Goal: Task Accomplishment & Management: Use online tool/utility

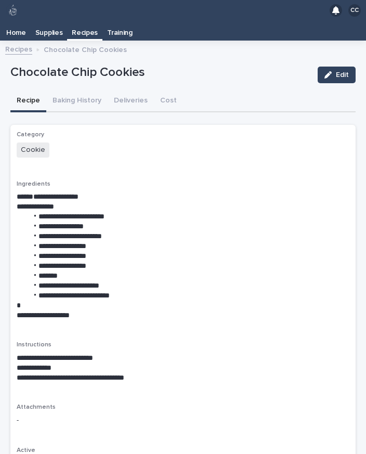
click at [85, 21] on p "Recipes" at bounding box center [85, 29] width 26 height 17
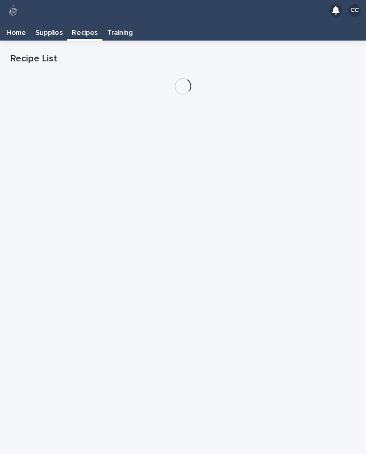
scroll to position [17, 0]
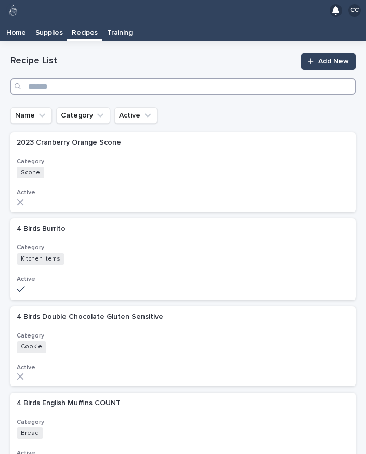
click at [113, 78] on input "Search" at bounding box center [183, 86] width 346 height 17
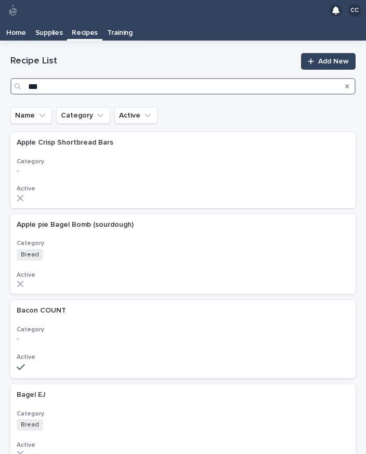
type input "****"
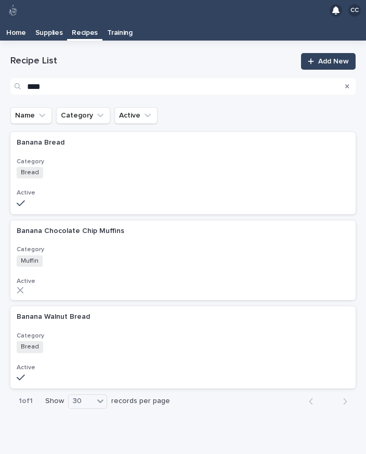
click at [156, 167] on div "Bread + 0" at bounding box center [108, 172] width 182 height 11
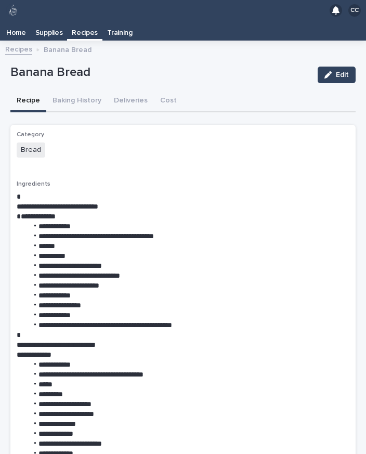
click at [84, 91] on button "Baking History" at bounding box center [76, 102] width 61 height 22
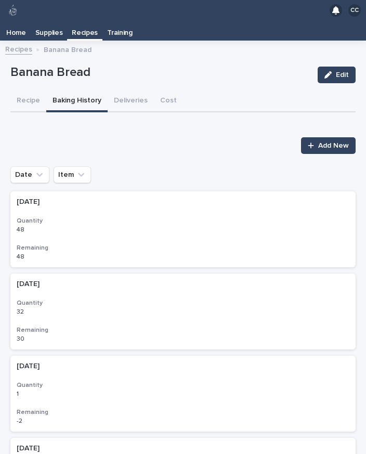
click at [91, 21] on p "Recipes" at bounding box center [85, 29] width 26 height 17
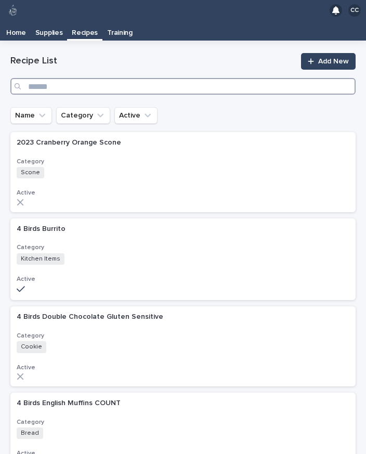
click at [141, 78] on input "Search" at bounding box center [183, 86] width 346 height 17
type input "**"
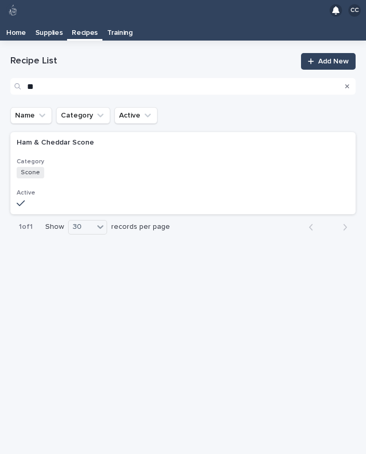
click at [179, 167] on div "Scone + 0" at bounding box center [108, 172] width 182 height 11
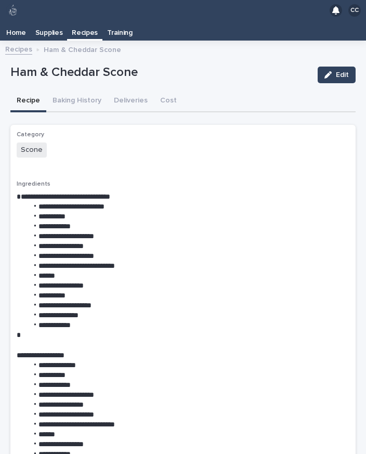
click at [78, 91] on button "Baking History" at bounding box center [76, 102] width 61 height 22
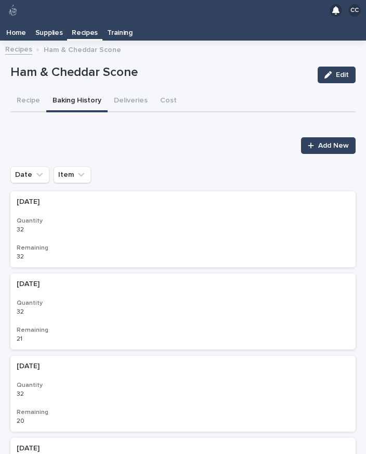
click at [88, 36] on p "Recipes" at bounding box center [85, 29] width 26 height 17
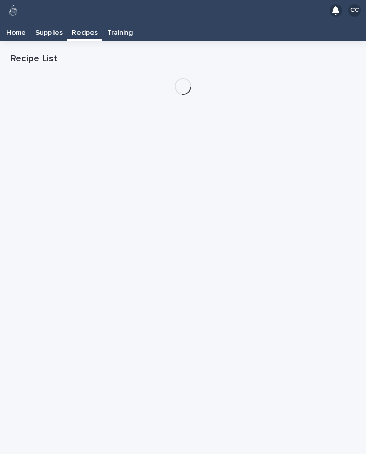
scroll to position [17, 0]
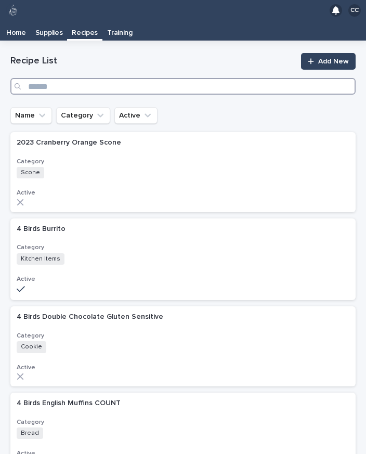
click at [155, 78] on input "Search" at bounding box center [183, 86] width 346 height 17
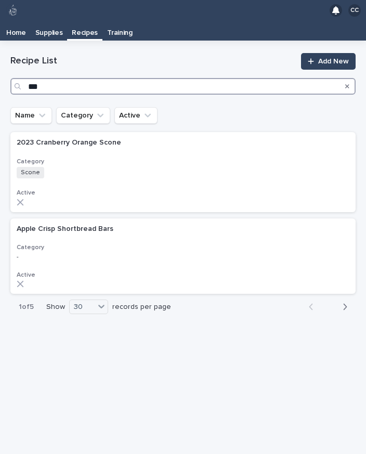
type input "****"
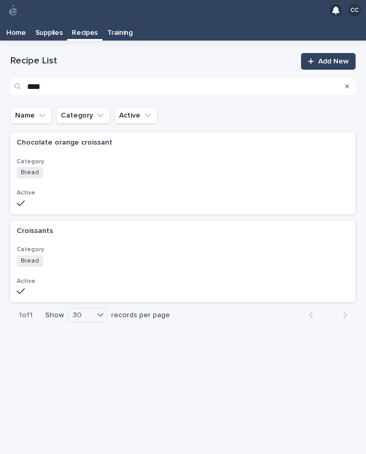
click at [83, 256] on div "Bread + 0" at bounding box center [108, 261] width 182 height 11
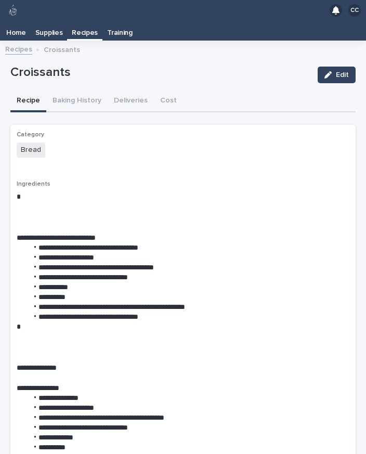
click at [91, 91] on button "Baking History" at bounding box center [76, 102] width 61 height 22
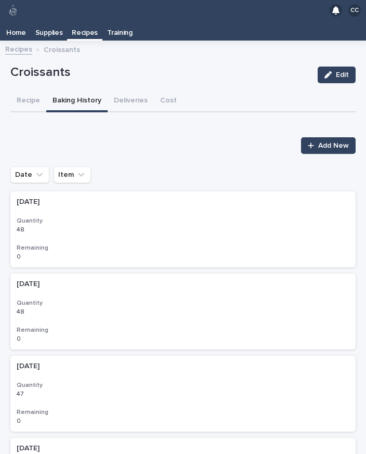
click at [318, 142] on div at bounding box center [313, 145] width 10 height 7
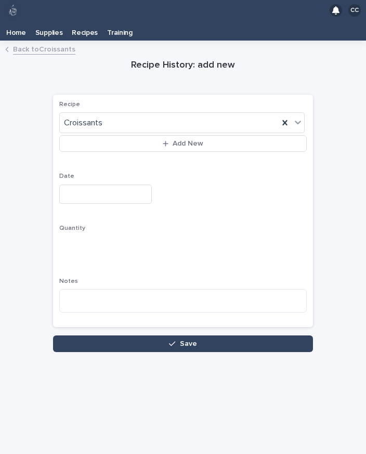
click at [92, 185] on input "text" at bounding box center [105, 194] width 93 height 19
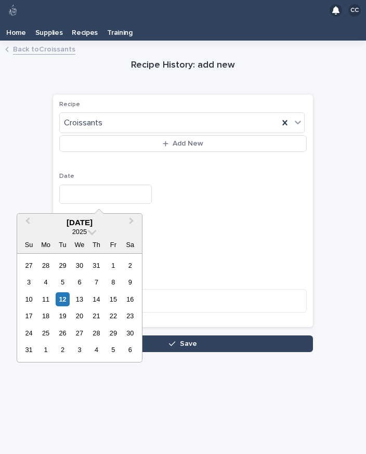
click at [59, 293] on div "12" at bounding box center [63, 300] width 14 height 14
type input "**********"
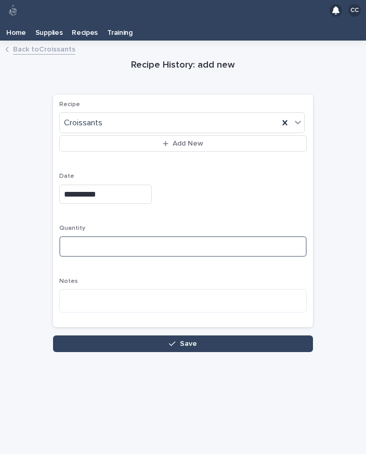
click at [108, 236] on input at bounding box center [183, 246] width 248 height 21
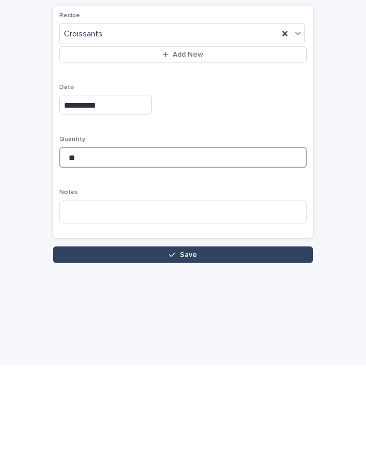
type input "**"
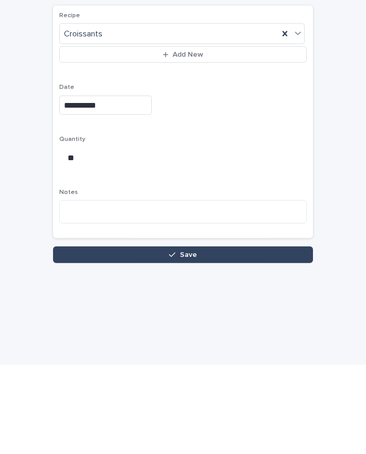
click at [234, 336] on button "Save" at bounding box center [183, 344] width 260 height 17
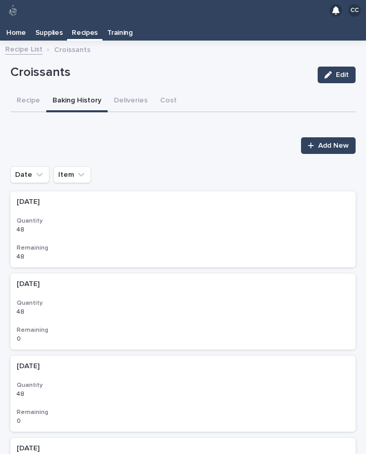
scroll to position [16, 0]
click at [47, 21] on p "Supplies" at bounding box center [49, 29] width 28 height 17
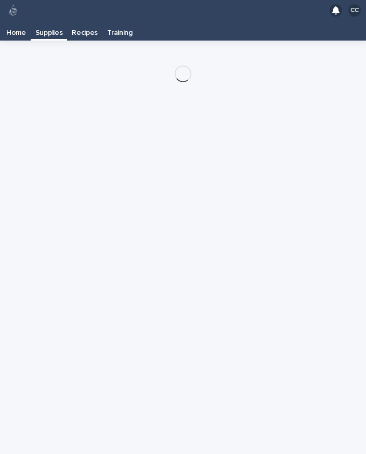
scroll to position [17, 0]
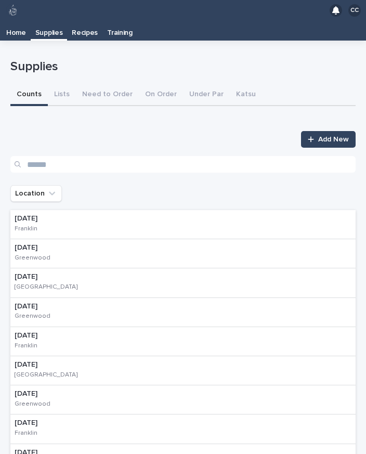
click at [156, 84] on button "On Order" at bounding box center [161, 95] width 44 height 22
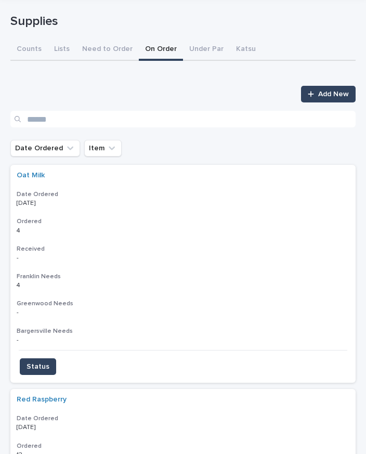
scroll to position [45, 0]
click at [42, 362] on span "Status" at bounding box center [38, 367] width 23 height 10
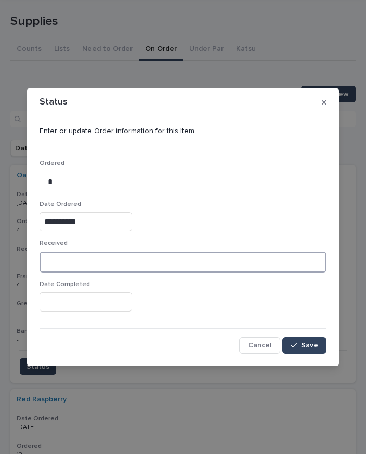
click at [88, 262] on input at bounding box center [183, 262] width 287 height 21
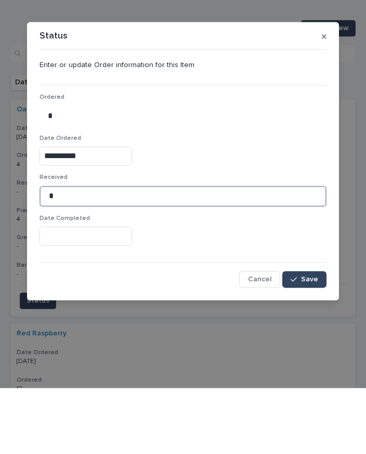
type input "*"
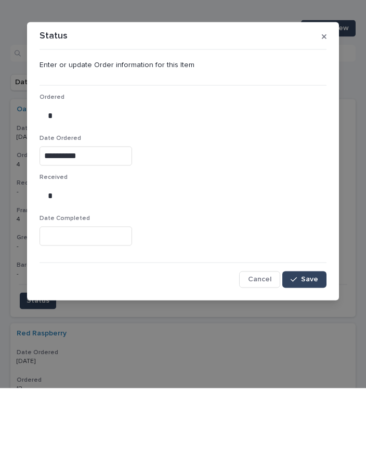
click at [98, 293] on input "text" at bounding box center [86, 302] width 93 height 19
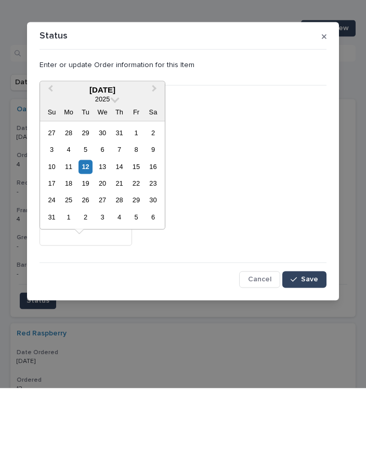
click at [86, 226] on div "12" at bounding box center [86, 233] width 14 height 14
type input "**********"
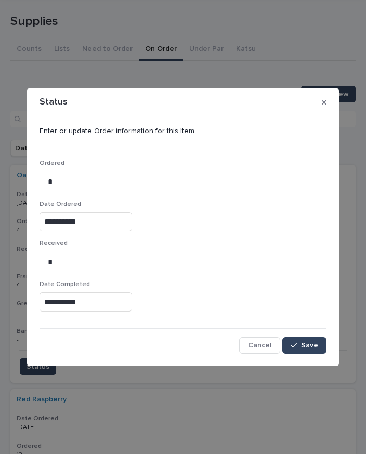
click at [313, 347] on span "Save" at bounding box center [309, 345] width 17 height 7
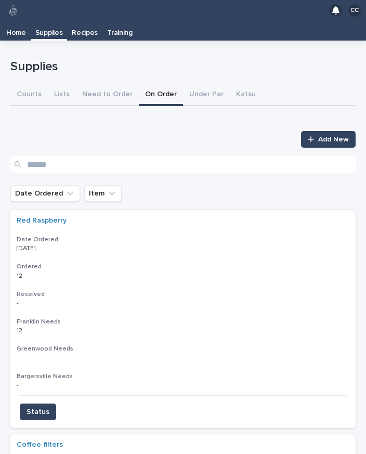
scroll to position [0, 0]
click at [52, 21] on p "Supplies" at bounding box center [49, 29] width 28 height 17
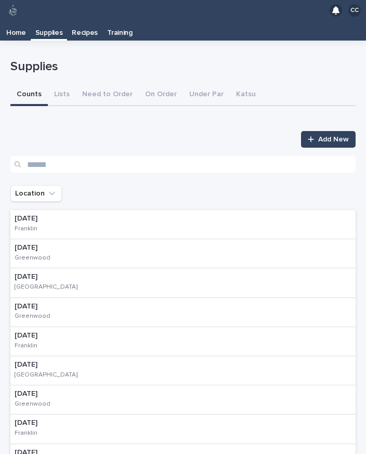
click at [56, 210] on div "08/12/2025 Franklin" at bounding box center [37, 224] width 54 height 29
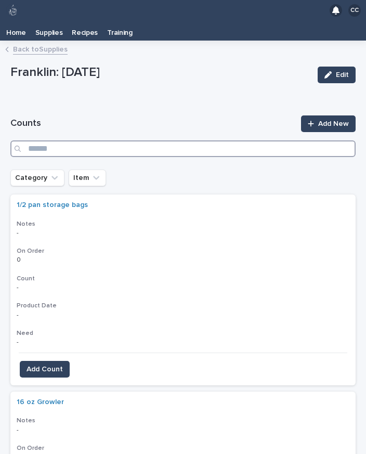
click at [245, 141] on input "Search" at bounding box center [183, 149] width 346 height 17
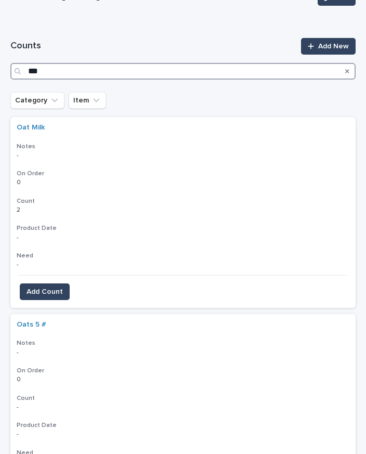
scroll to position [95, 0]
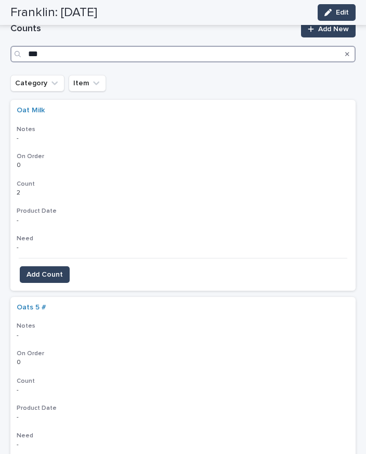
type input "***"
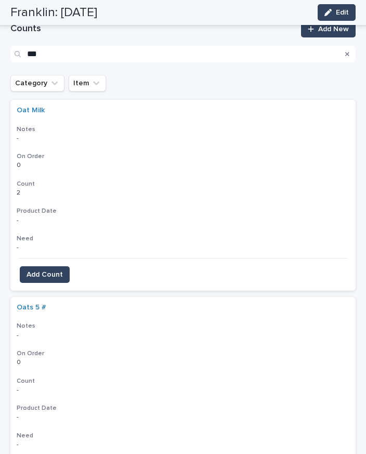
click at [46, 270] on span "Add Count" at bounding box center [45, 275] width 36 height 10
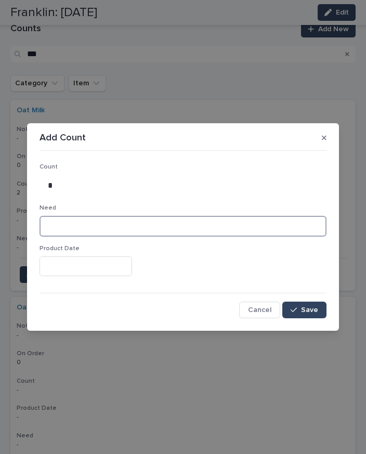
click at [102, 225] on input at bounding box center [183, 226] width 287 height 21
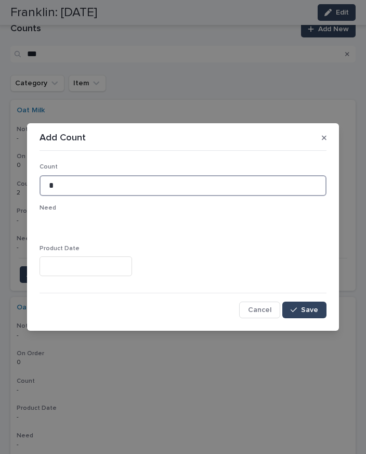
click at [90, 179] on input "*" at bounding box center [183, 185] width 287 height 21
click at [202, 178] on input "*" at bounding box center [183, 185] width 287 height 21
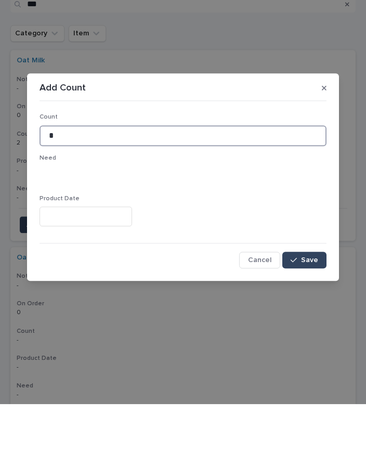
type input "*"
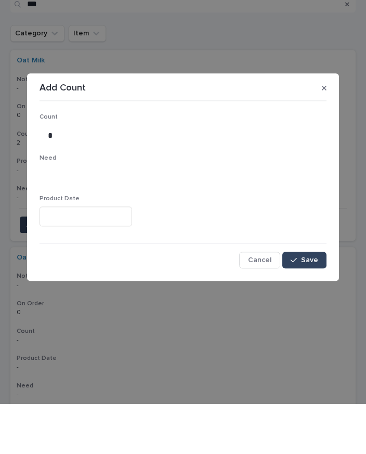
click at [307, 307] on span "Save" at bounding box center [309, 310] width 17 height 7
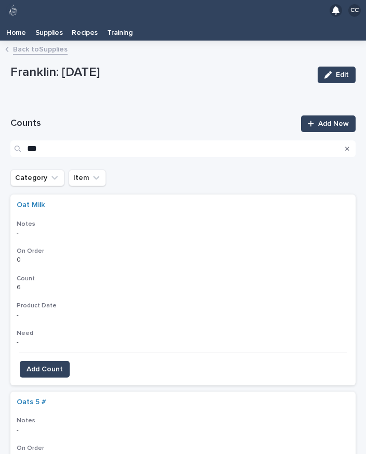
scroll to position [0, 0]
click at [53, 21] on p "Supplies" at bounding box center [49, 29] width 28 height 17
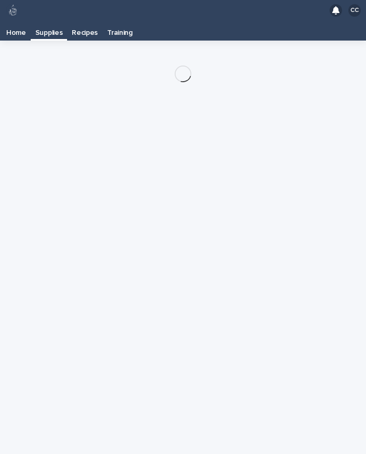
scroll to position [17, 0]
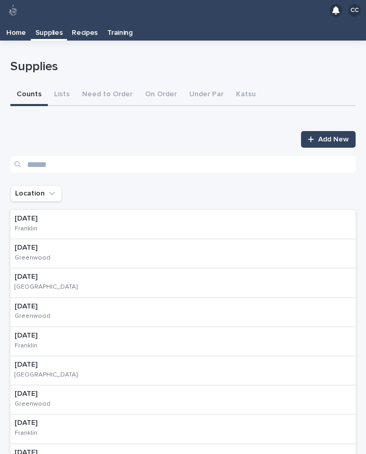
click at [53, 210] on div "08/12/2025 Franklin" at bounding box center [37, 224] width 54 height 29
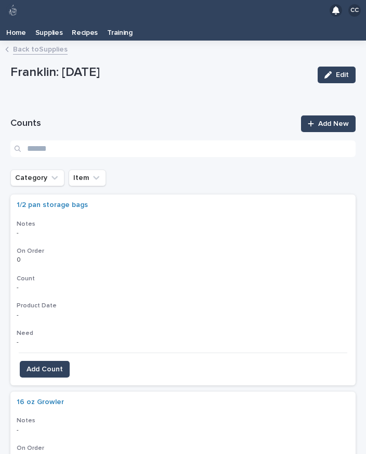
click at [53, 173] on icon "Category" at bounding box center [54, 178] width 10 height 10
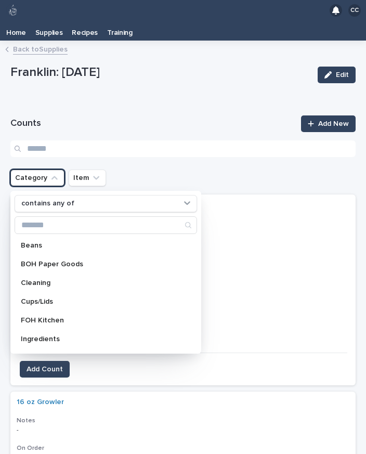
click at [58, 336] on p "Ingredients" at bounding box center [101, 339] width 160 height 7
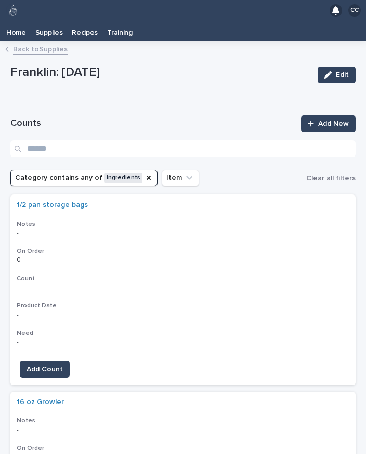
click at [245, 66] on div "Franklin: [DATE]" at bounding box center [159, 74] width 299 height 19
click at [59, 364] on span "Add Count" at bounding box center [45, 369] width 36 height 10
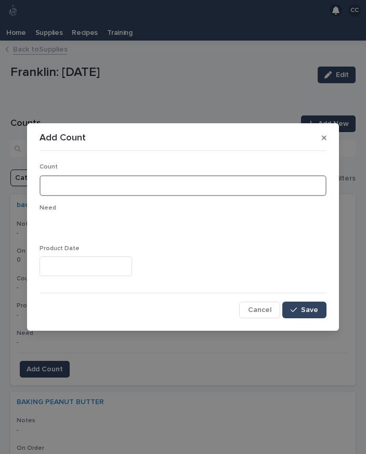
click at [103, 190] on input at bounding box center [183, 185] width 287 height 21
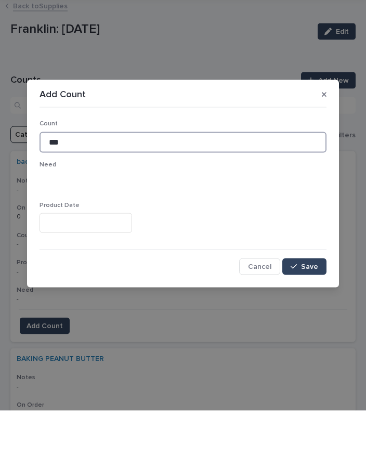
type input "***"
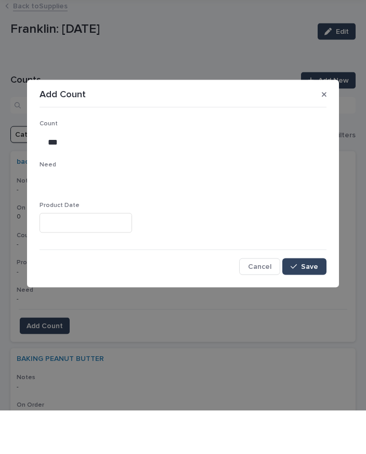
click at [309, 307] on span "Save" at bounding box center [309, 310] width 17 height 7
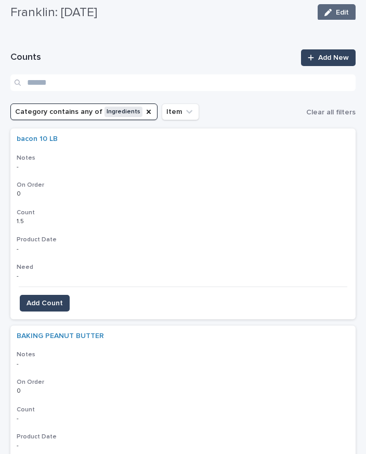
scroll to position [72, 0]
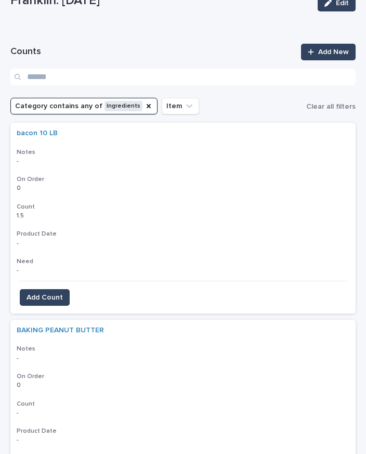
click at [62, 289] on button "Add Count" at bounding box center [45, 297] width 50 height 17
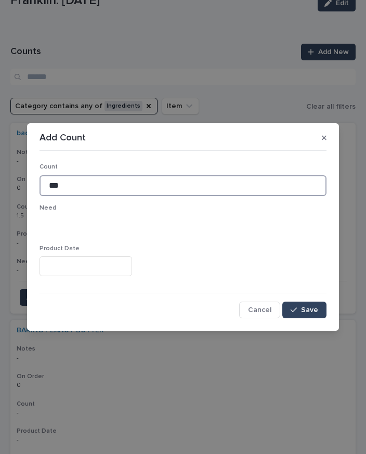
click at [124, 188] on input "***" at bounding box center [183, 185] width 287 height 21
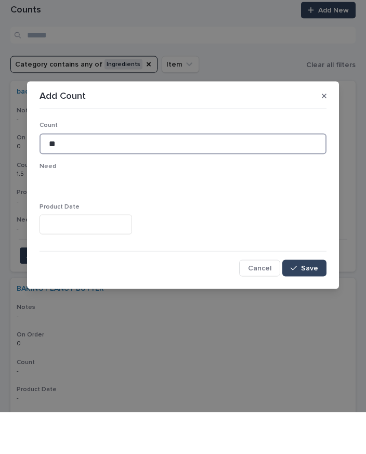
type input "*"
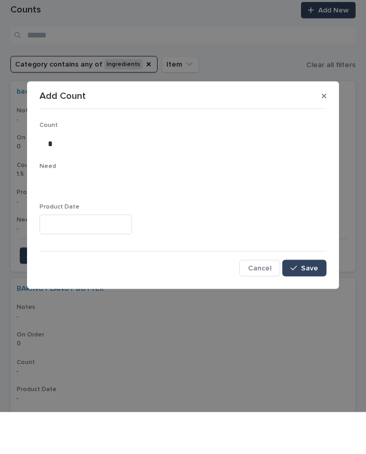
click at [309, 302] on button "Save" at bounding box center [305, 310] width 44 height 17
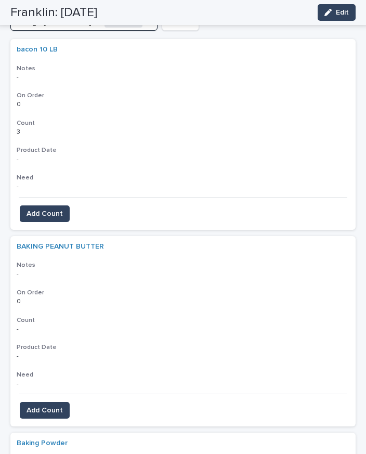
scroll to position [156, 0]
click at [48, 405] on span "Add Count" at bounding box center [45, 410] width 36 height 10
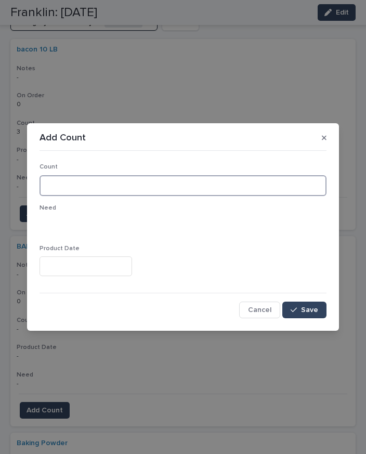
click at [84, 180] on input at bounding box center [183, 185] width 287 height 21
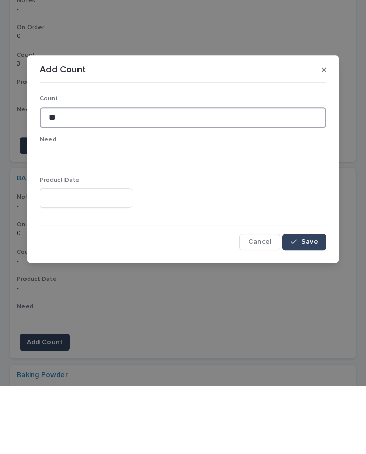
type input "**"
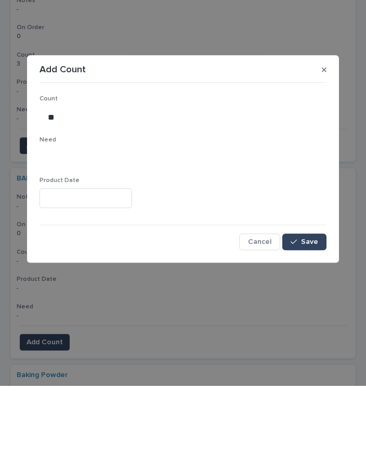
click at [305, 307] on span "Save" at bounding box center [309, 310] width 17 height 7
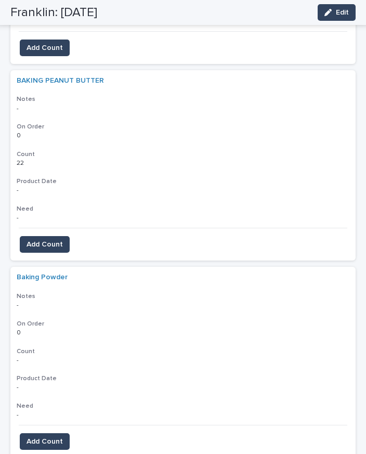
scroll to position [318, 0]
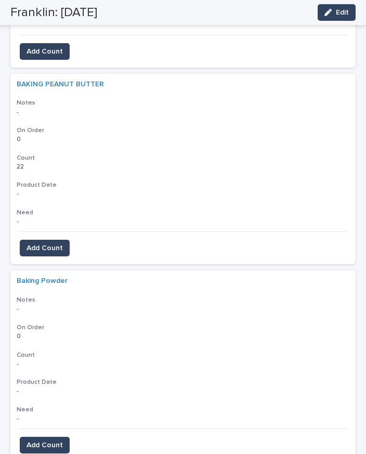
click at [54, 440] on span "Add Count" at bounding box center [45, 445] width 36 height 10
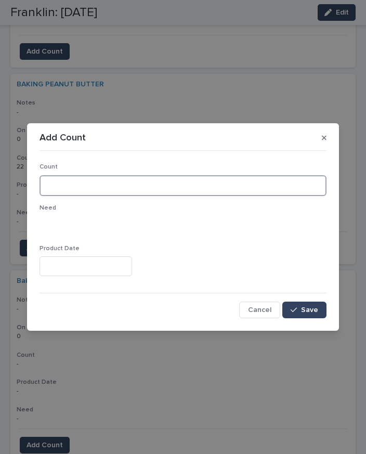
click at [82, 182] on input at bounding box center [183, 185] width 287 height 21
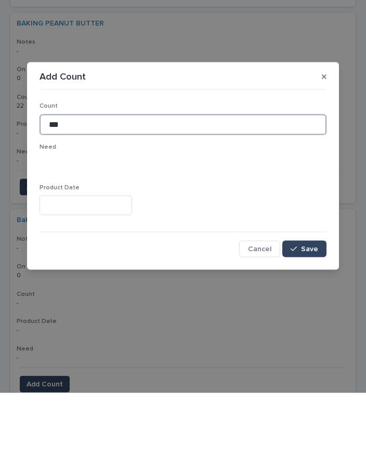
type input "***"
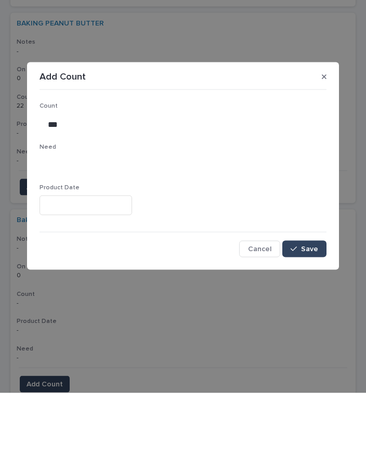
click at [309, 307] on span "Save" at bounding box center [309, 310] width 17 height 7
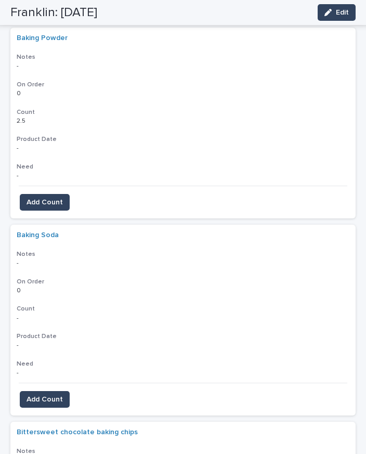
scroll to position [560, 0]
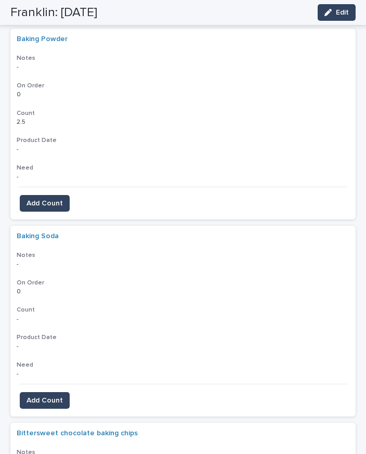
click at [54, 396] on span "Add Count" at bounding box center [45, 401] width 36 height 10
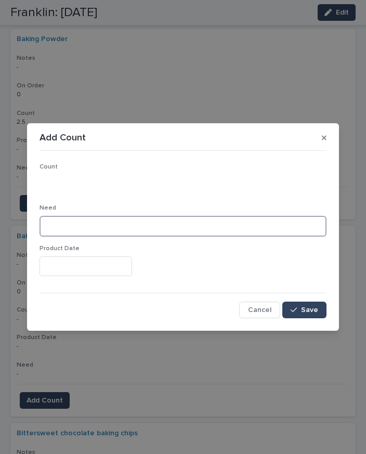
click at [100, 216] on input at bounding box center [183, 226] width 287 height 21
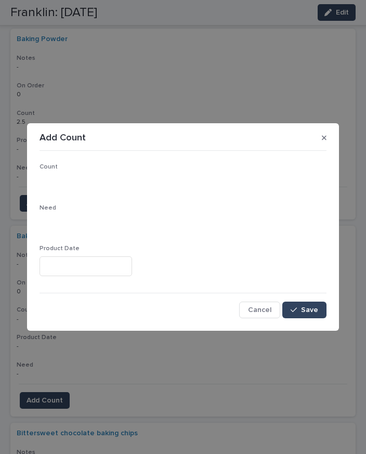
click at [91, 169] on p "Count" at bounding box center [183, 166] width 287 height 7
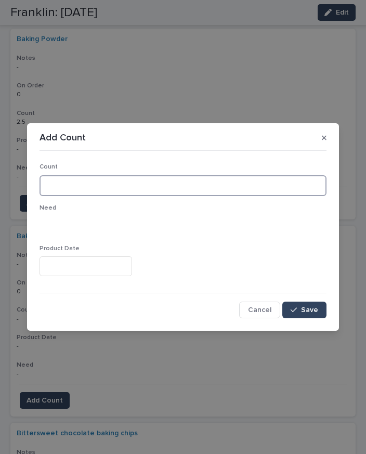
click at [89, 189] on input at bounding box center [183, 185] width 287 height 21
type input "*"
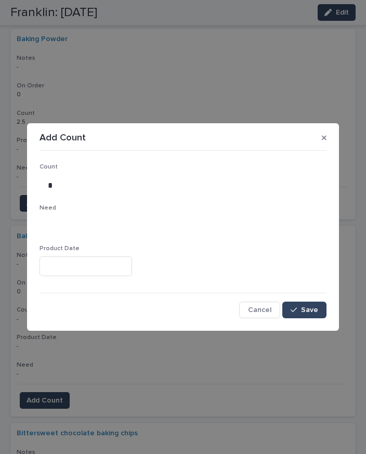
click at [318, 305] on button "Save" at bounding box center [305, 310] width 44 height 17
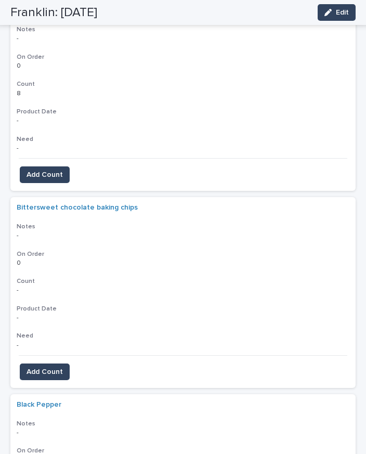
scroll to position [783, 0]
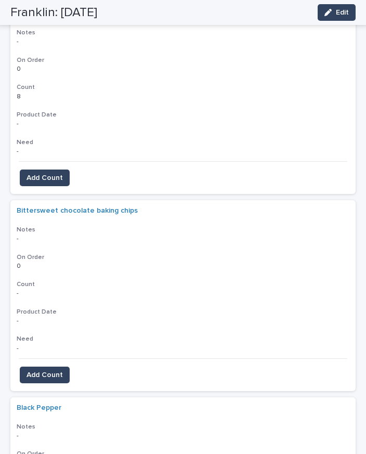
click at [57, 367] on button "Add Count" at bounding box center [45, 375] width 50 height 17
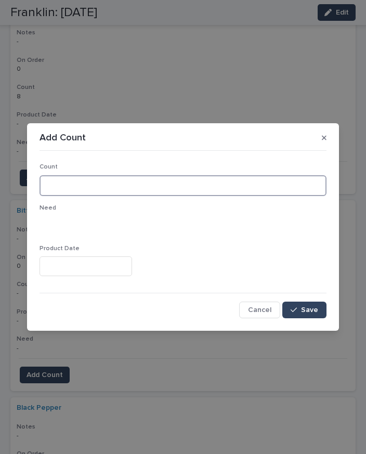
click at [78, 185] on input at bounding box center [183, 185] width 287 height 21
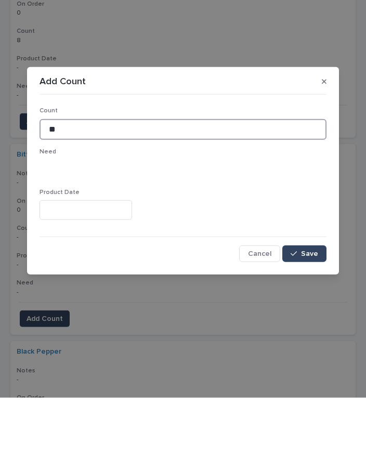
type input "**"
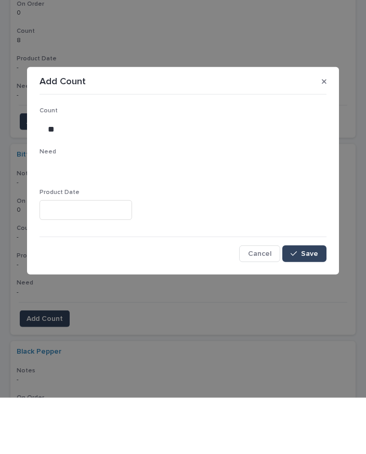
click at [310, 307] on span "Save" at bounding box center [309, 310] width 17 height 7
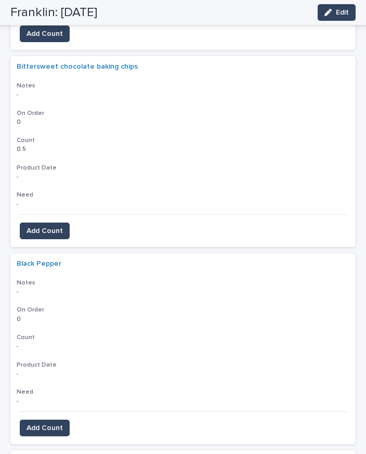
scroll to position [925, 0]
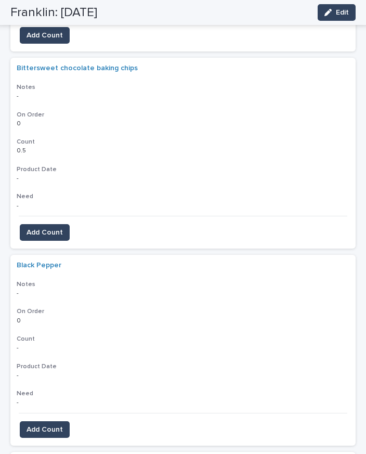
click at [54, 425] on span "Add Count" at bounding box center [45, 430] width 36 height 10
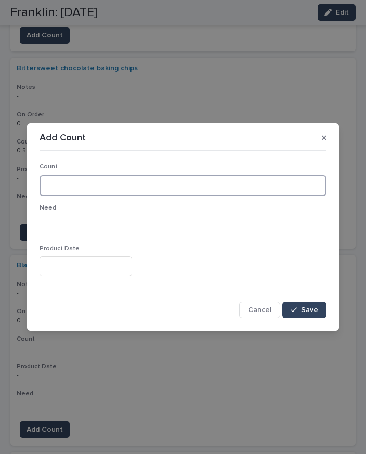
click at [200, 182] on input at bounding box center [183, 185] width 287 height 21
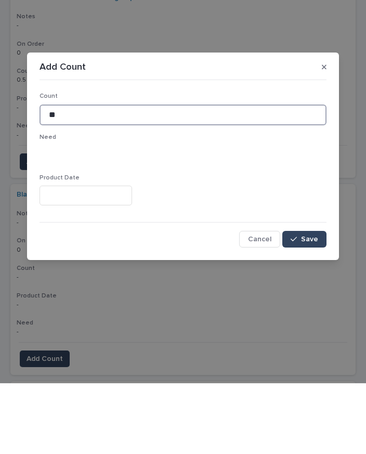
type input "**"
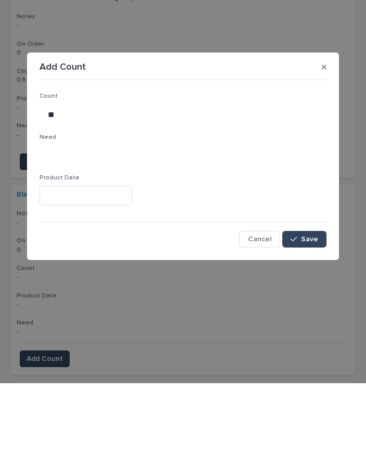
click at [312, 307] on span "Save" at bounding box center [309, 310] width 17 height 7
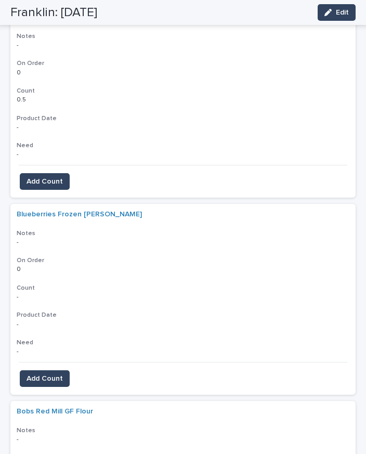
scroll to position [1175, 0]
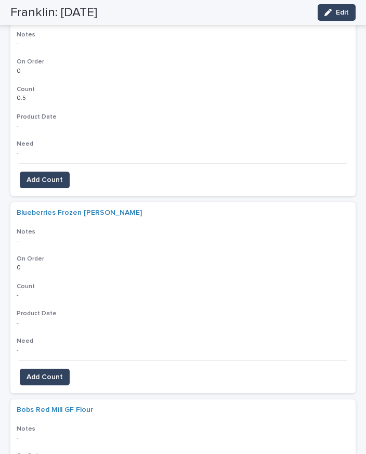
click at [56, 372] on span "Add Count" at bounding box center [45, 377] width 36 height 10
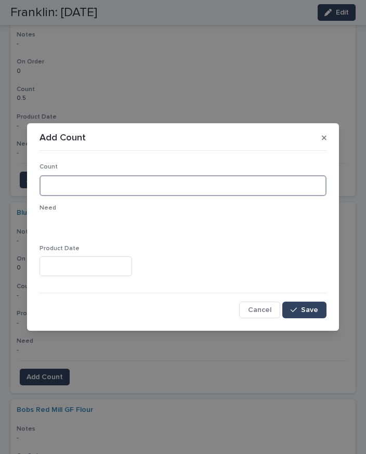
click at [115, 184] on input at bounding box center [183, 185] width 287 height 21
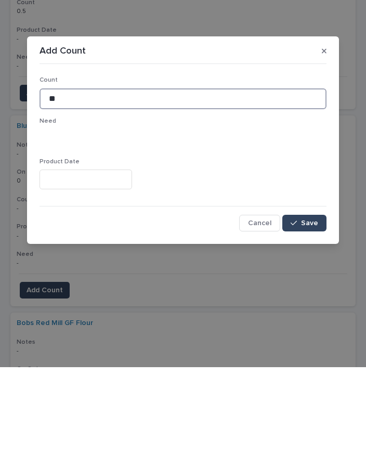
type input "**"
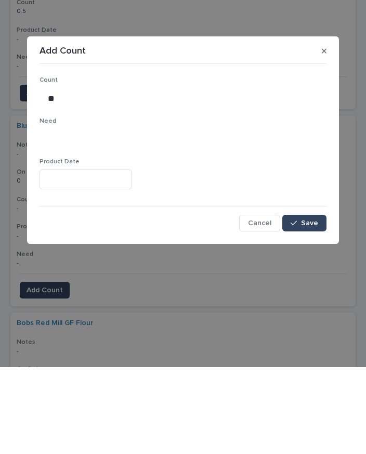
click at [323, 302] on button "Save" at bounding box center [305, 310] width 44 height 17
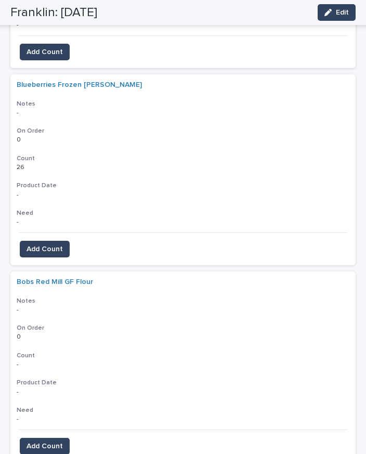
scroll to position [1306, 0]
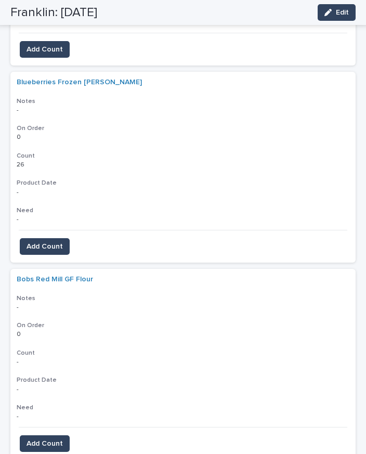
click at [53, 439] on span "Add Count" at bounding box center [45, 444] width 36 height 10
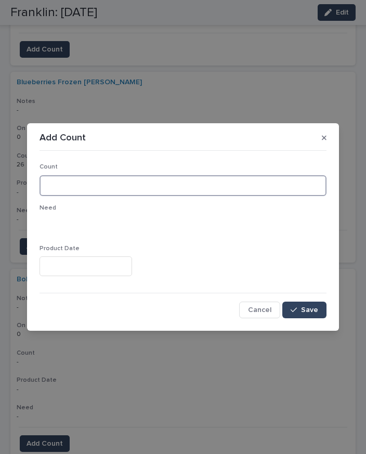
click at [104, 186] on input at bounding box center [183, 185] width 287 height 21
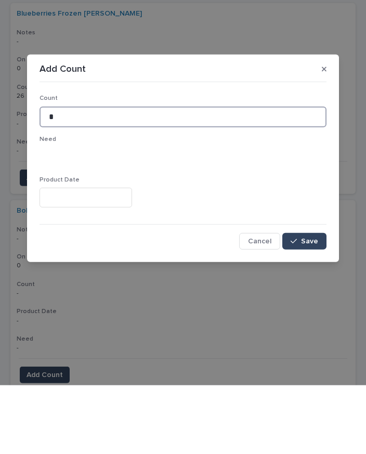
type input "*"
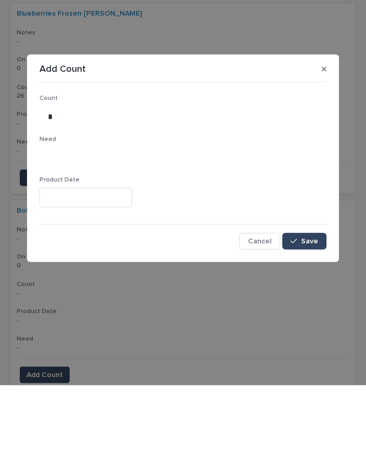
click at [306, 307] on span "Save" at bounding box center [309, 310] width 17 height 7
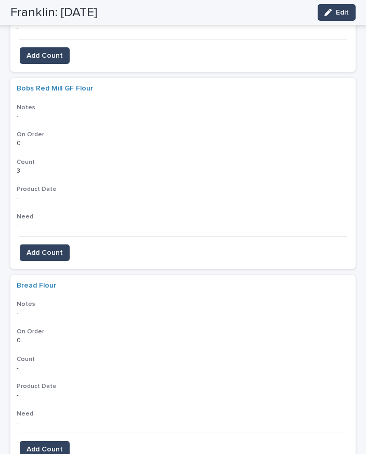
scroll to position [1496, 0]
click at [43, 442] on button "Add Count" at bounding box center [45, 450] width 50 height 17
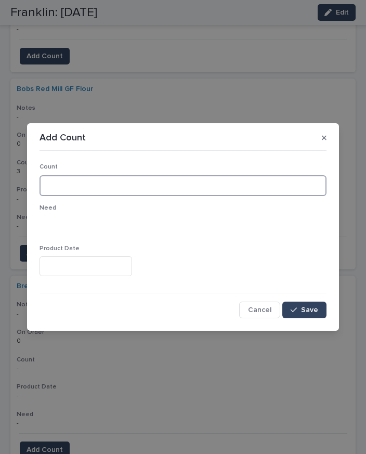
click at [123, 186] on input at bounding box center [183, 185] width 287 height 21
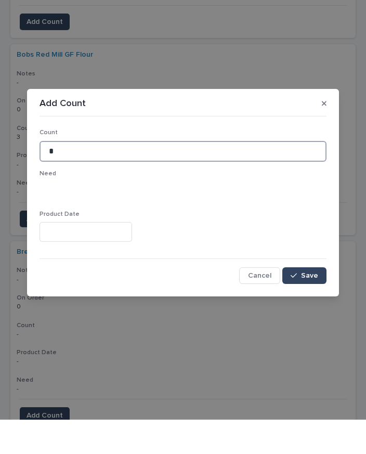
type input "*"
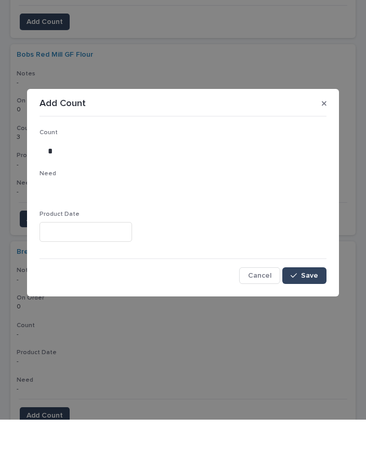
click at [312, 307] on span "Save" at bounding box center [309, 310] width 17 height 7
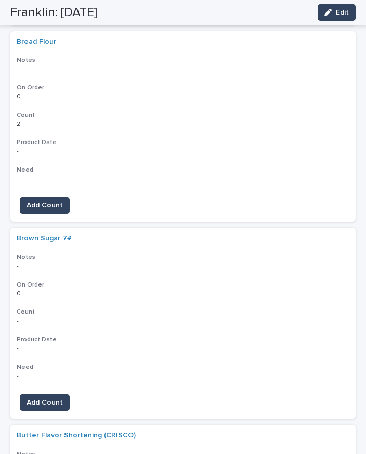
scroll to position [1739, 0]
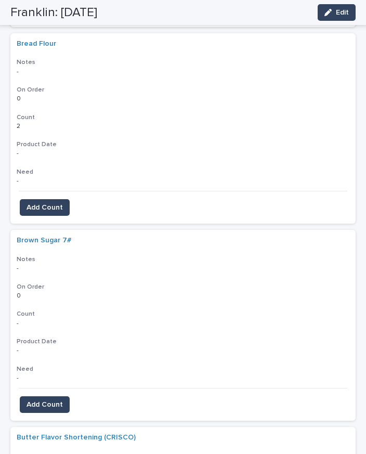
click at [53, 400] on span "Add Count" at bounding box center [45, 405] width 36 height 10
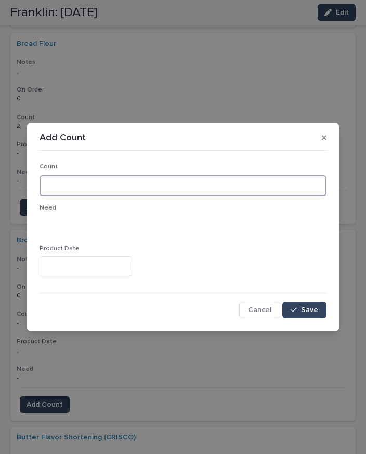
click at [129, 182] on input at bounding box center [183, 185] width 287 height 21
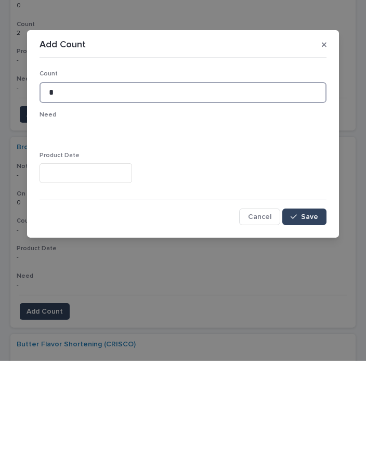
type input "*"
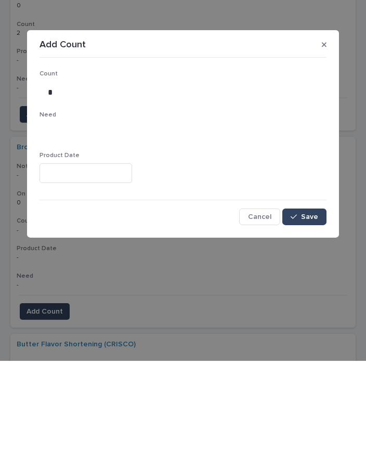
click at [311, 307] on span "Save" at bounding box center [309, 310] width 17 height 7
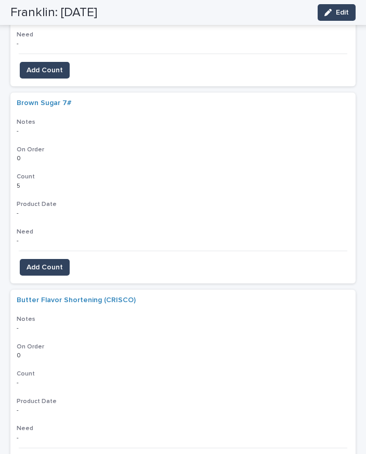
scroll to position [1899, 0]
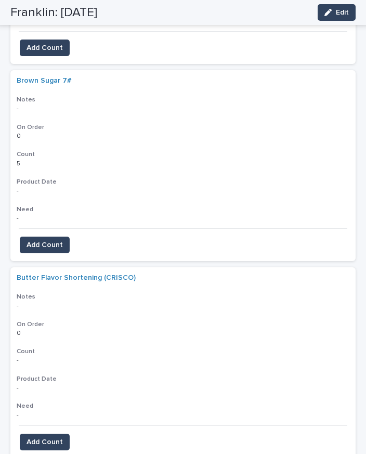
click at [62, 434] on button "Add Count" at bounding box center [45, 442] width 50 height 17
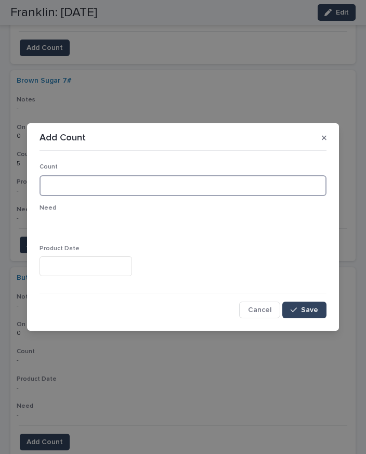
click at [103, 182] on input at bounding box center [183, 185] width 287 height 21
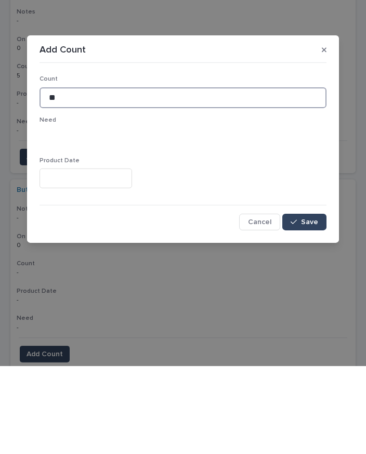
type input "**"
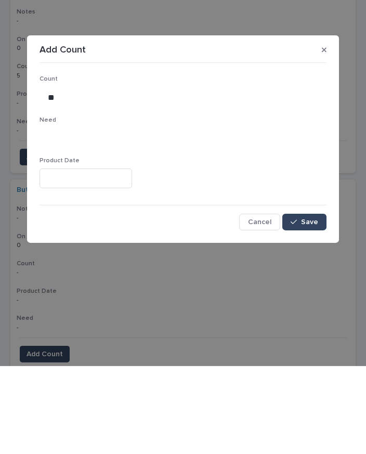
click at [314, 307] on span "Save" at bounding box center [309, 310] width 17 height 7
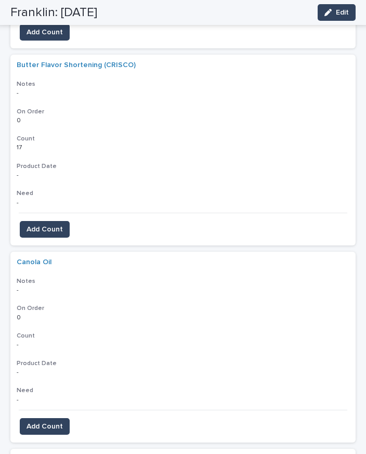
scroll to position [2125, 0]
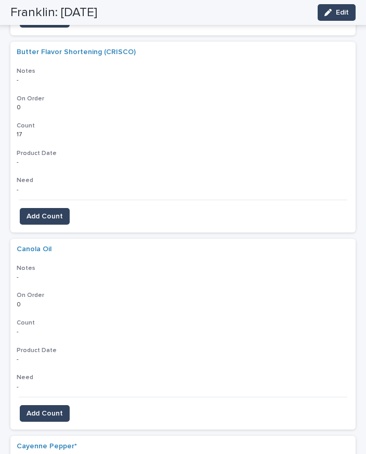
click at [56, 409] on span "Add Count" at bounding box center [45, 414] width 36 height 10
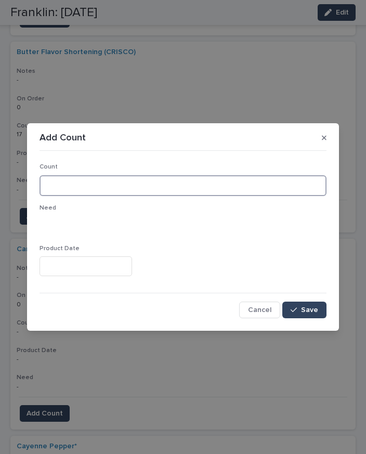
click at [147, 177] on input at bounding box center [183, 185] width 287 height 21
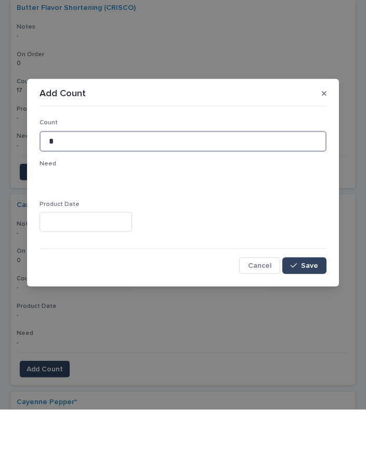
type input "*"
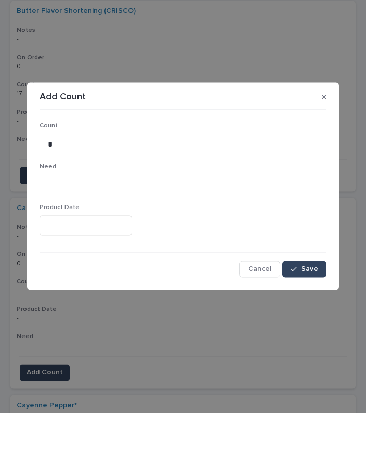
click at [312, 307] on span "Save" at bounding box center [309, 310] width 17 height 7
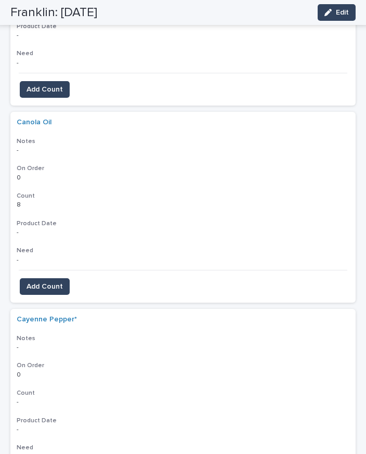
scroll to position [2267, 0]
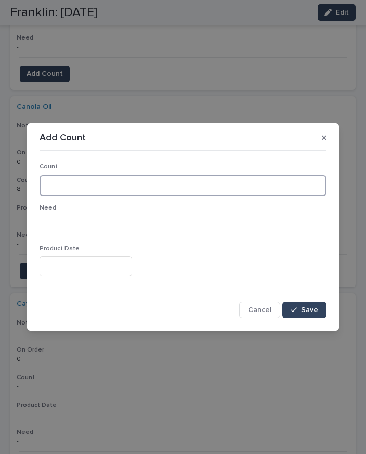
click at [113, 181] on input at bounding box center [183, 185] width 287 height 21
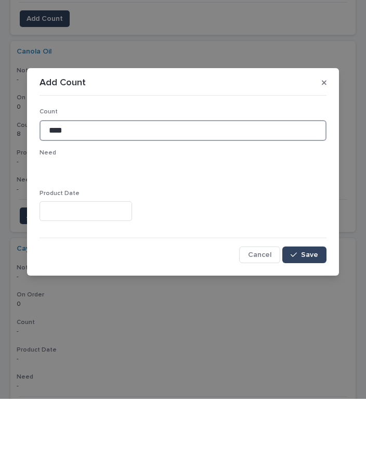
type input "****"
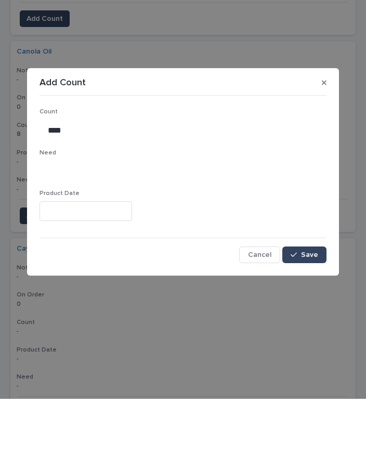
click at [311, 302] on button "Save" at bounding box center [305, 310] width 44 height 17
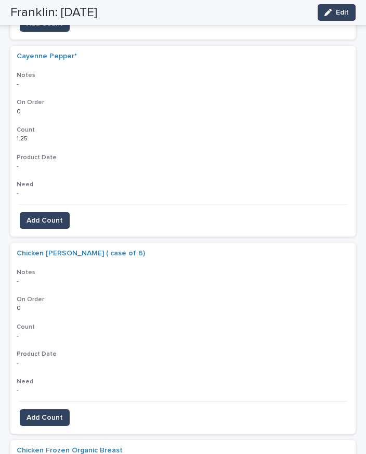
scroll to position [2514, 0]
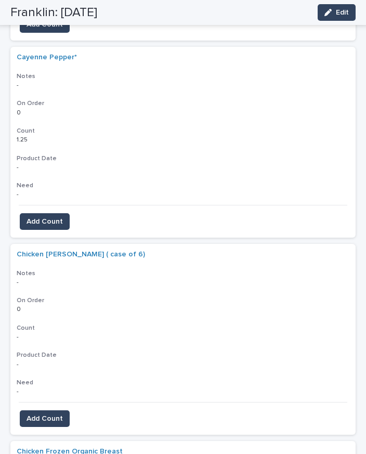
click at [57, 414] on span "Add Count" at bounding box center [45, 419] width 36 height 10
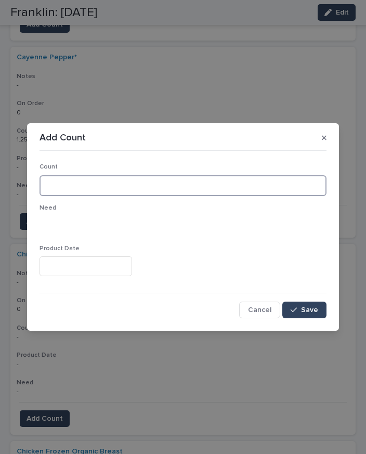
click at [96, 180] on input at bounding box center [183, 185] width 287 height 21
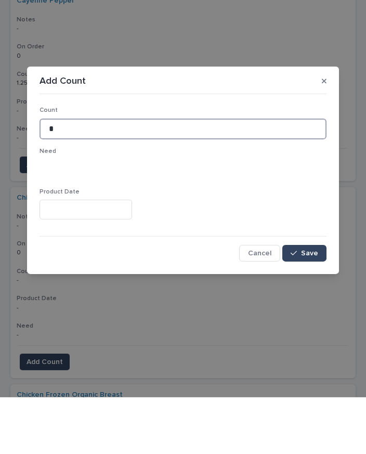
type input "*"
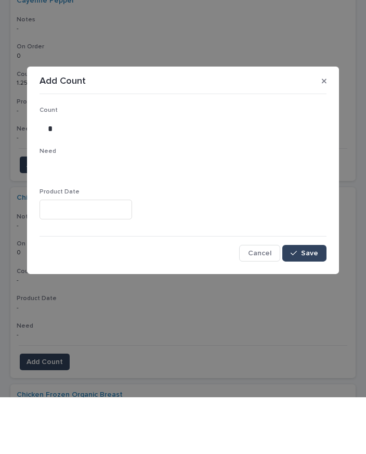
click at [314, 307] on span "Save" at bounding box center [309, 310] width 17 height 7
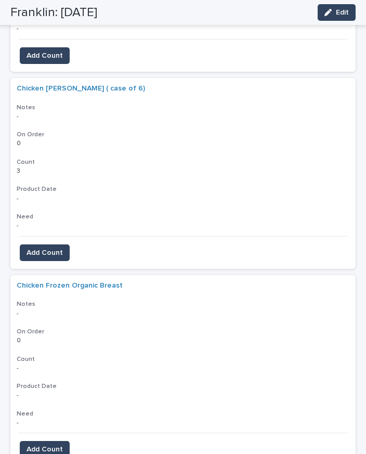
scroll to position [2681, 0]
click at [57, 444] on span "Add Count" at bounding box center [45, 449] width 36 height 10
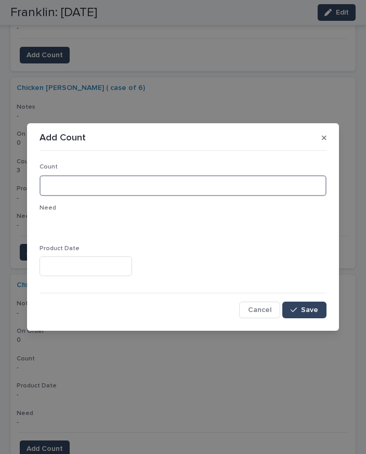
click at [111, 186] on input at bounding box center [183, 185] width 287 height 21
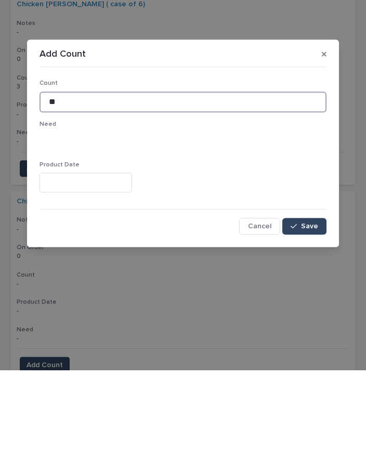
type input "**"
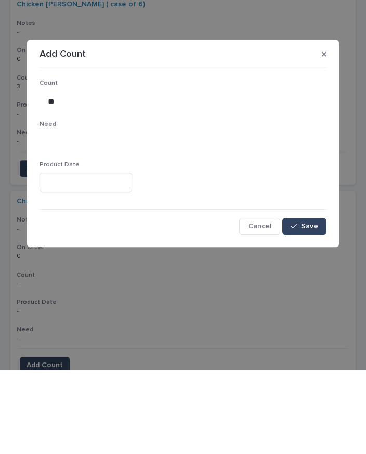
click at [310, 302] on button "Save" at bounding box center [305, 310] width 44 height 17
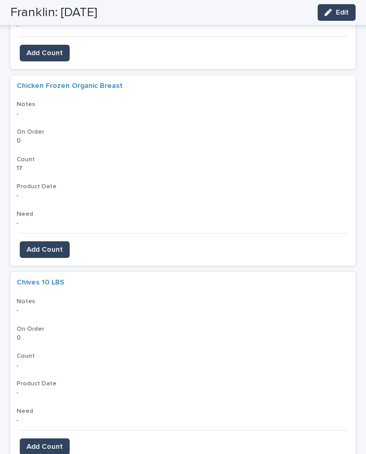
scroll to position [2880, 0]
click at [45, 442] on span "Add Count" at bounding box center [45, 447] width 36 height 10
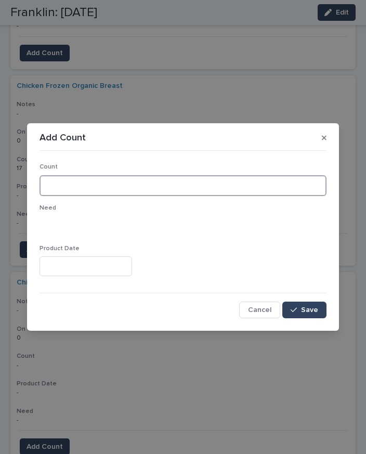
click at [114, 188] on input at bounding box center [183, 185] width 287 height 21
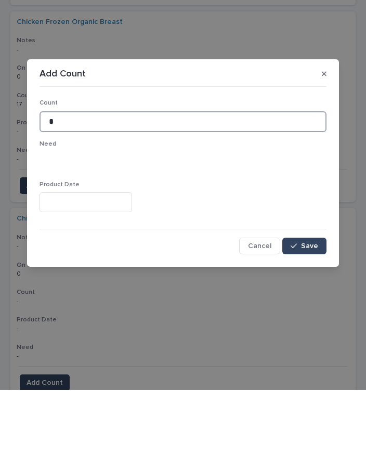
type input "*"
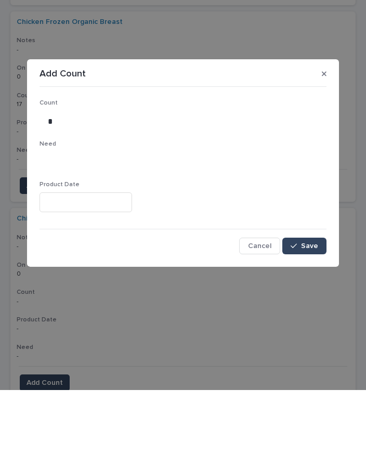
click at [316, 307] on span "Save" at bounding box center [309, 310] width 17 height 7
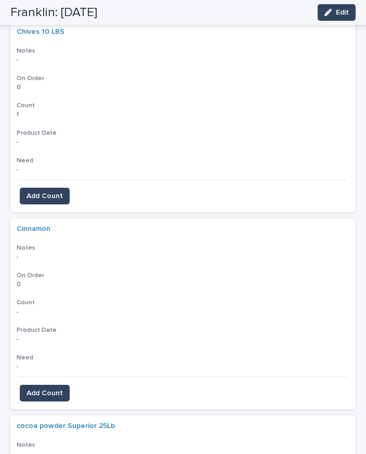
scroll to position [3130, 0]
click at [59, 389] on span "Add Count" at bounding box center [45, 394] width 36 height 10
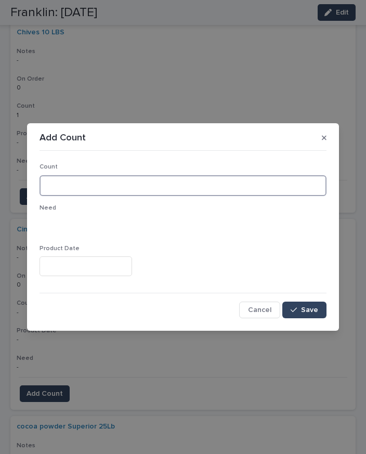
click at [117, 188] on input at bounding box center [183, 185] width 287 height 21
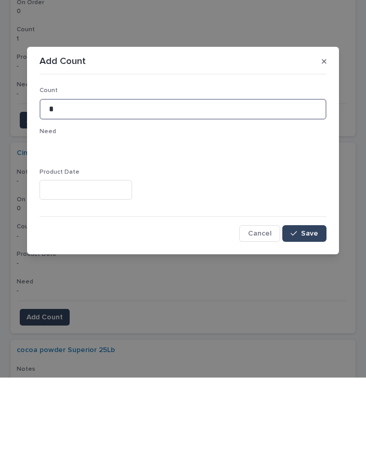
type input "*"
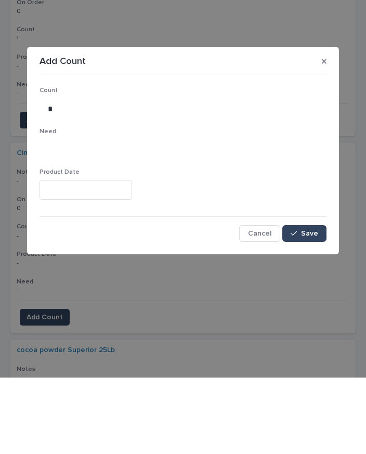
click at [309, 307] on span "Save" at bounding box center [309, 310] width 17 height 7
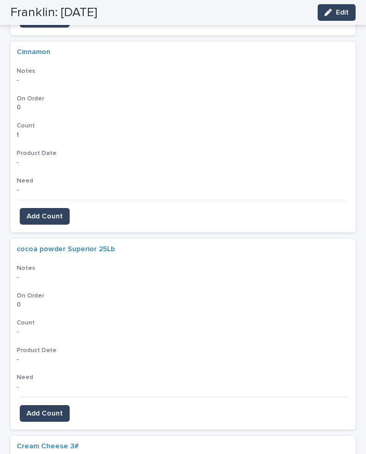
scroll to position [3307, 0]
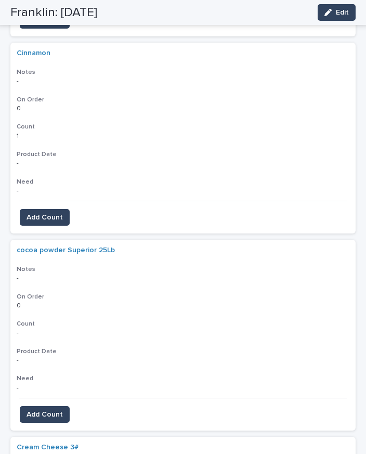
click at [48, 410] on span "Add Count" at bounding box center [45, 415] width 36 height 10
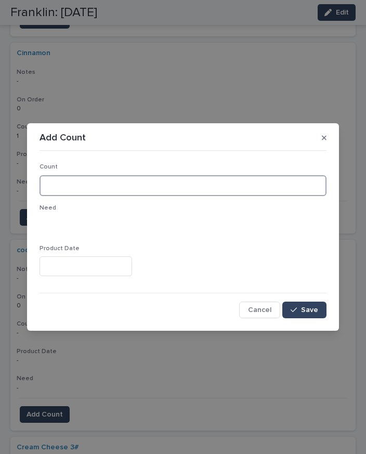
click at [109, 182] on input at bounding box center [183, 185] width 287 height 21
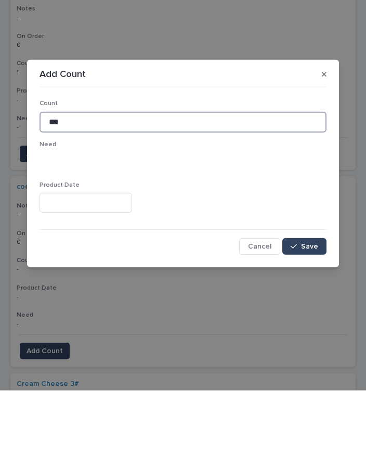
type input "***"
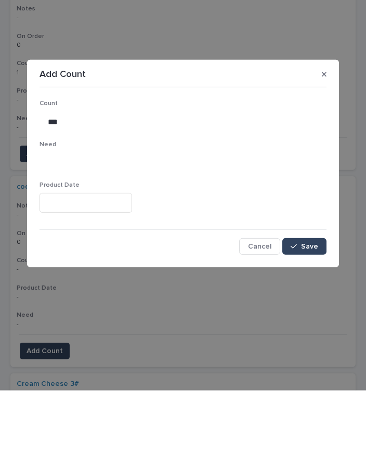
click at [310, 302] on button "Save" at bounding box center [305, 310] width 44 height 17
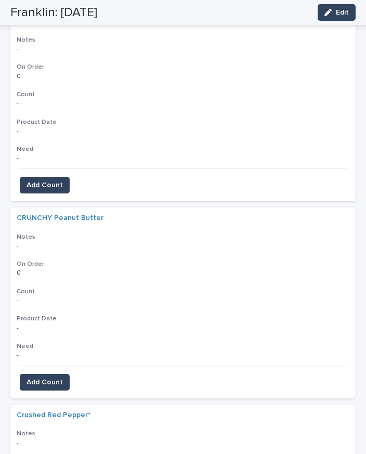
scroll to position [3731, 0]
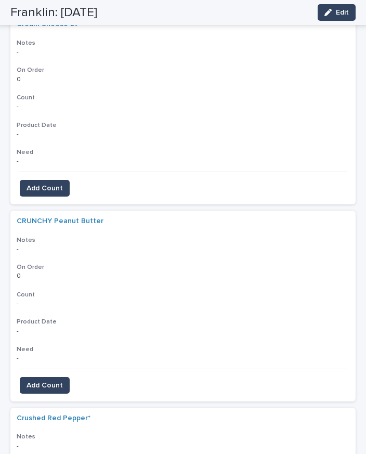
click at [48, 380] on span "Add Count" at bounding box center [45, 385] width 36 height 10
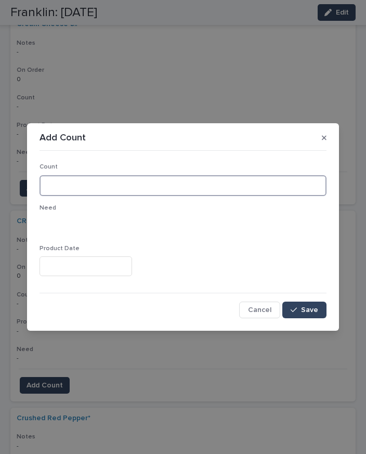
click at [105, 177] on input at bounding box center [183, 185] width 287 height 21
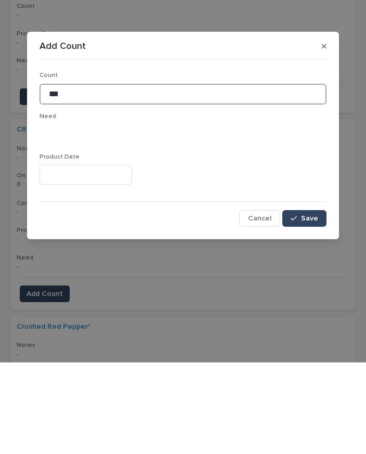
type input "***"
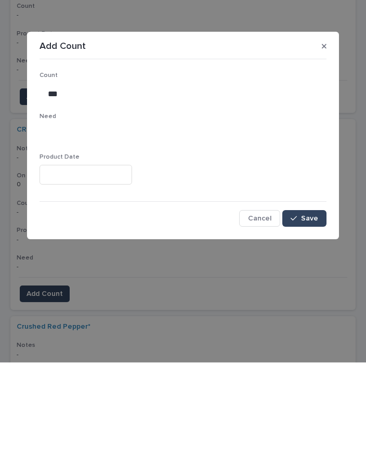
click at [314, 307] on span "Save" at bounding box center [309, 310] width 17 height 7
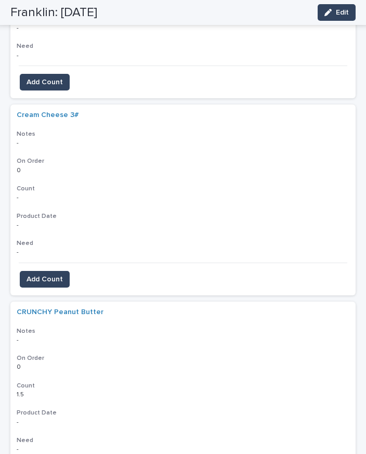
scroll to position [3639, 0]
click at [47, 271] on button "Add Count" at bounding box center [45, 279] width 50 height 17
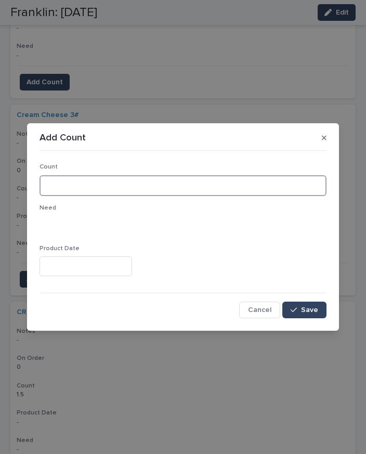
click at [84, 179] on input at bounding box center [183, 185] width 287 height 21
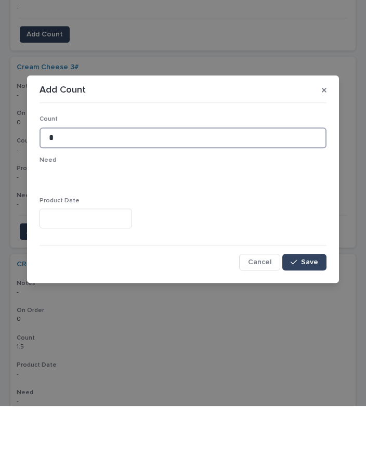
type input "*"
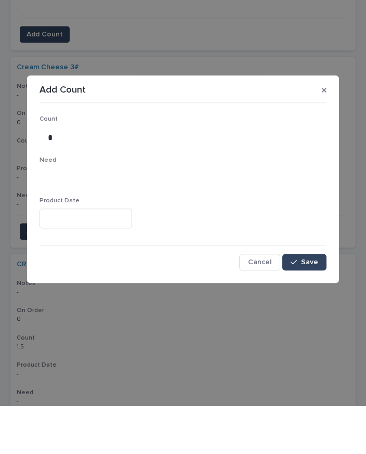
click at [310, 307] on span "Save" at bounding box center [309, 310] width 17 height 7
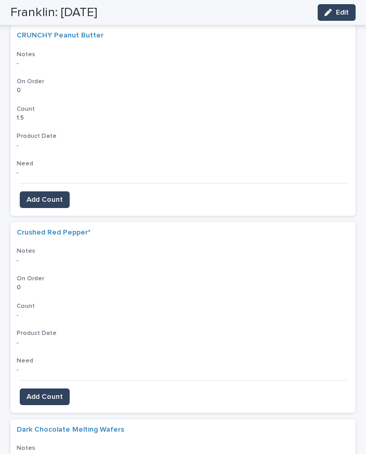
scroll to position [3916, 0]
click at [48, 392] on span "Add Count" at bounding box center [45, 397] width 36 height 10
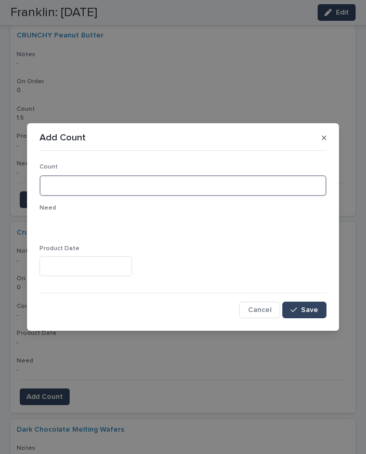
click at [120, 185] on input at bounding box center [183, 185] width 287 height 21
type input "*"
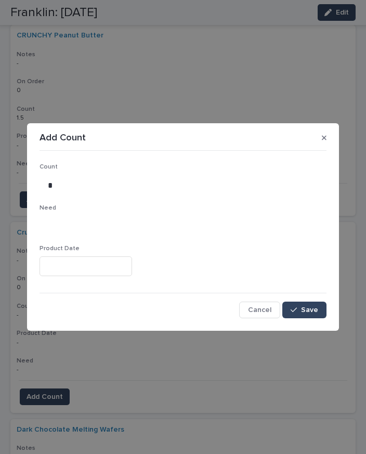
click at [312, 302] on button "Save" at bounding box center [305, 310] width 44 height 17
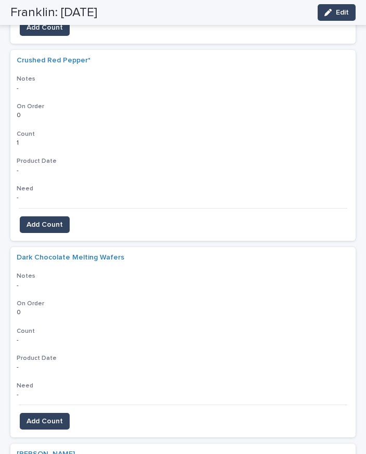
scroll to position [4086, 0]
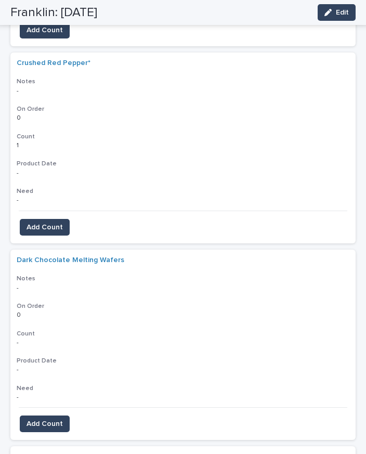
click at [52, 419] on span "Add Count" at bounding box center [45, 424] width 36 height 10
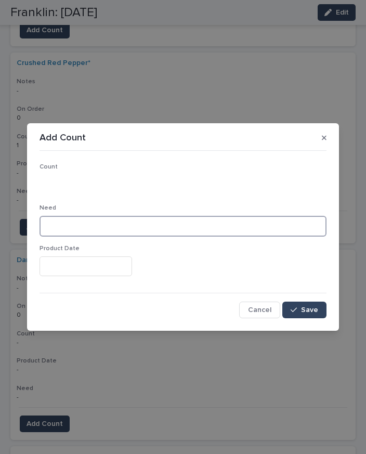
click at [87, 228] on input at bounding box center [183, 226] width 287 height 21
type input "*"
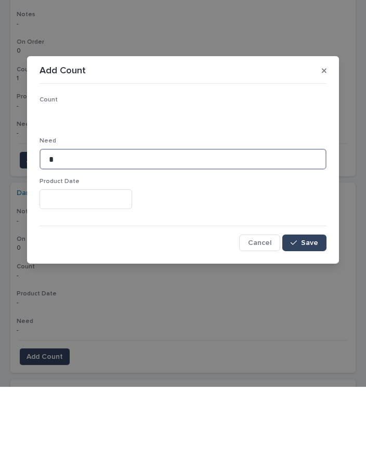
type input "*"
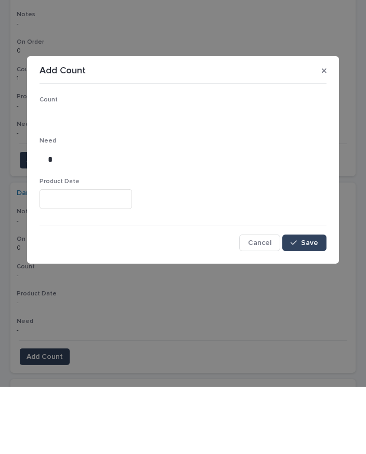
click at [306, 302] on button "Save" at bounding box center [305, 310] width 44 height 17
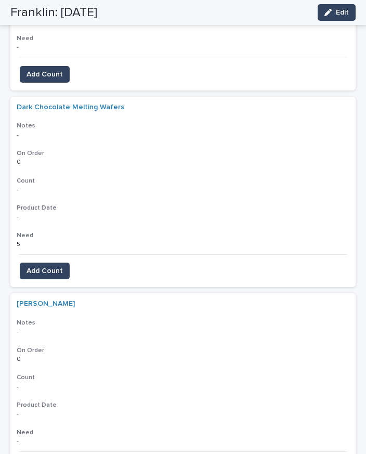
scroll to position [4245, 0]
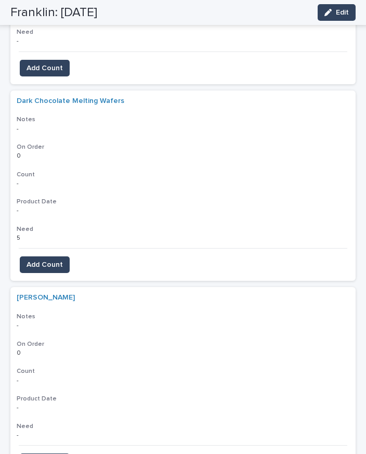
click at [50, 454] on span "Add Count" at bounding box center [45, 462] width 36 height 10
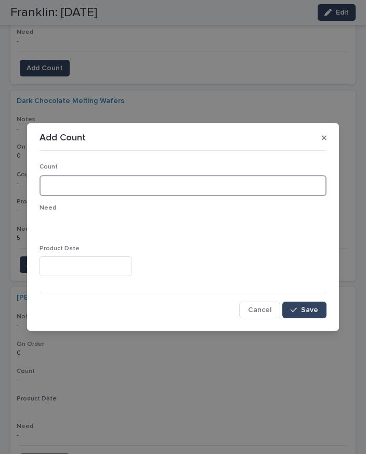
click at [136, 183] on input at bounding box center [183, 185] width 287 height 21
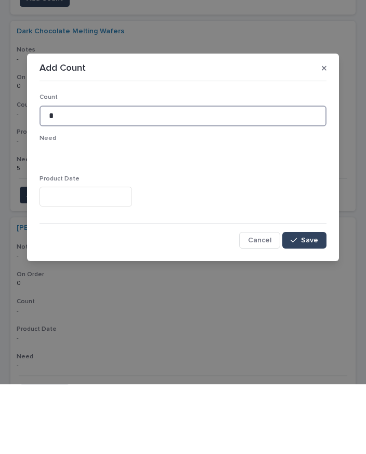
type input "*"
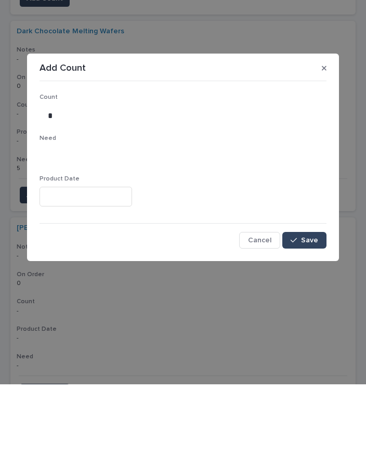
click at [307, 307] on span "Save" at bounding box center [309, 310] width 17 height 7
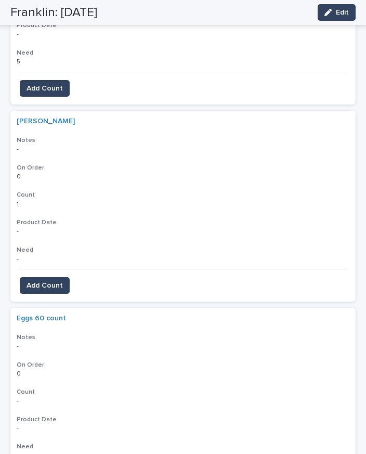
scroll to position [4434, 0]
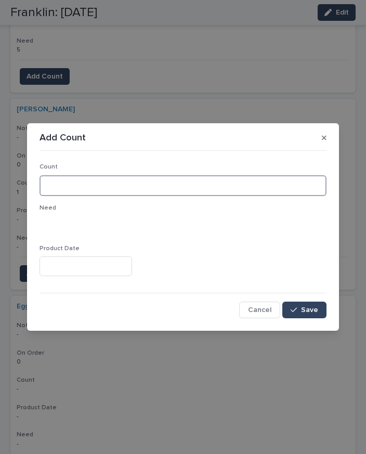
click at [109, 181] on input at bounding box center [183, 185] width 287 height 21
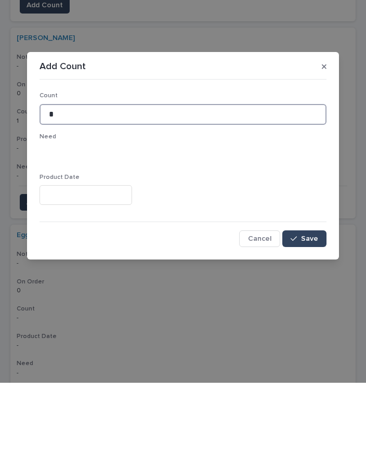
type input "*"
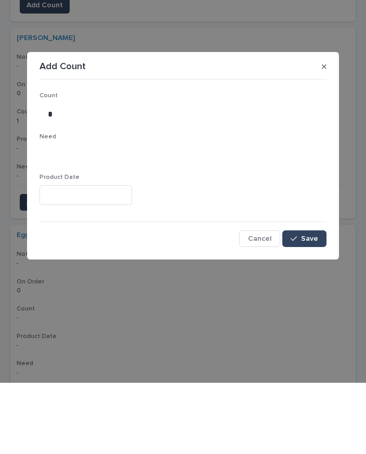
click at [309, 307] on span "Save" at bounding box center [309, 310] width 17 height 7
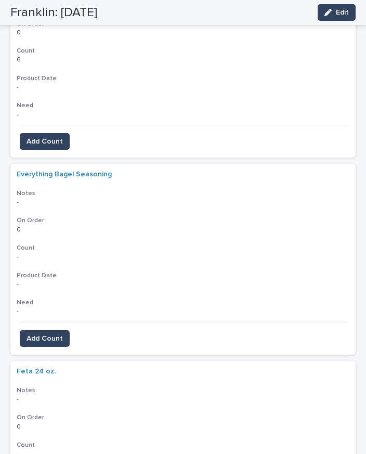
scroll to position [4764, 0]
click at [58, 333] on span "Add Count" at bounding box center [45, 338] width 36 height 10
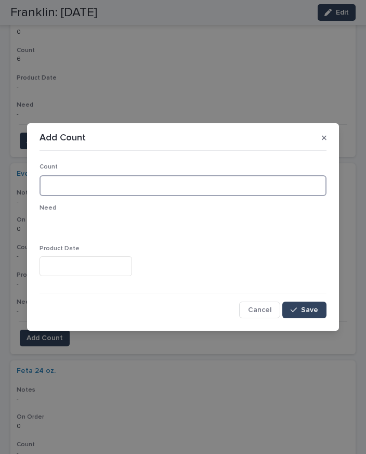
click at [141, 180] on input at bounding box center [183, 185] width 287 height 21
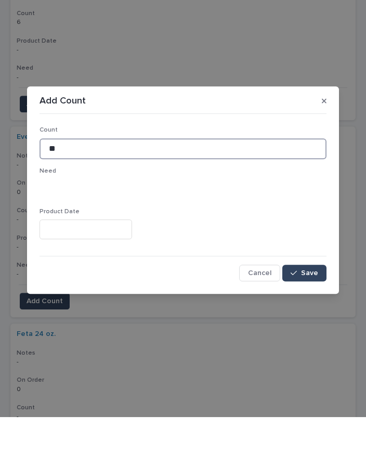
type input "**"
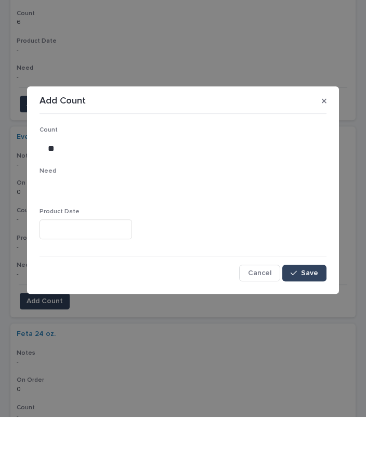
click at [309, 307] on span "Save" at bounding box center [309, 310] width 17 height 7
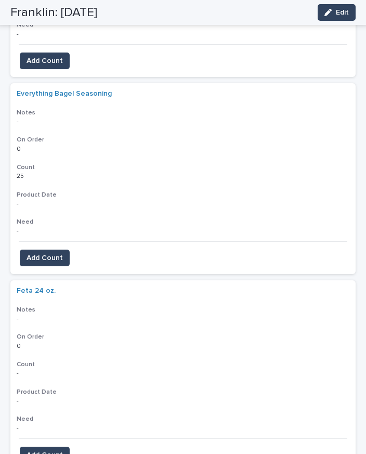
scroll to position [4842, 0]
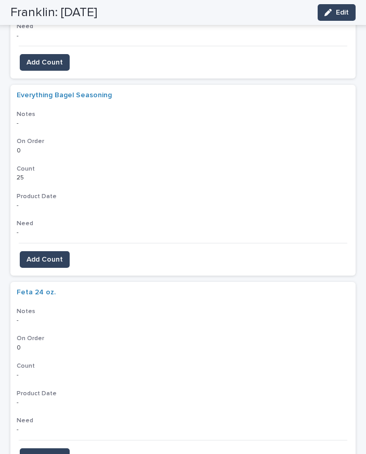
click at [61, 452] on span "Add Count" at bounding box center [45, 457] width 36 height 10
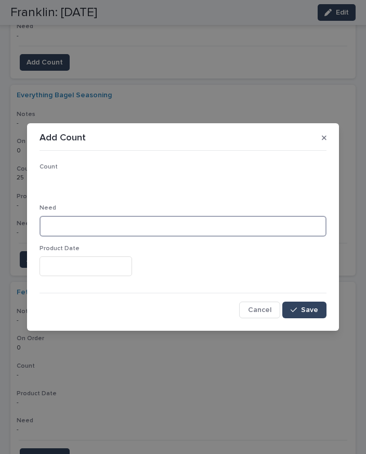
click at [99, 225] on input at bounding box center [183, 226] width 287 height 21
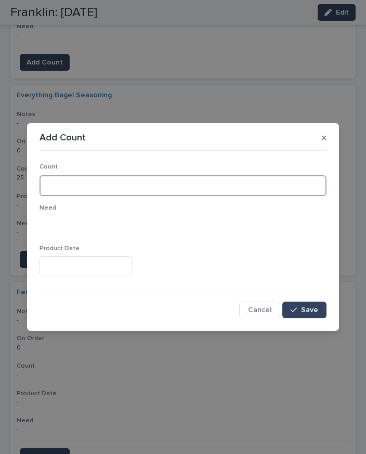
click at [110, 184] on input at bounding box center [183, 185] width 287 height 21
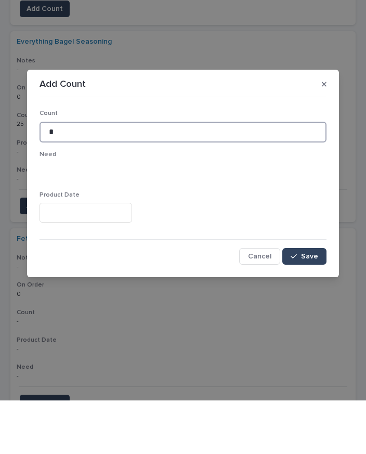
type input "*"
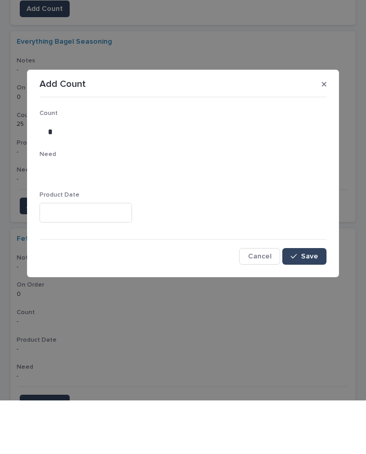
click at [311, 307] on span "Save" at bounding box center [309, 310] width 17 height 7
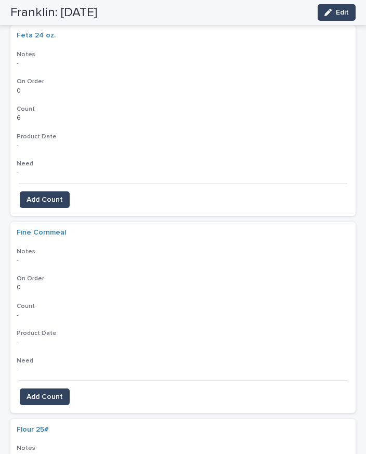
scroll to position [5098, 0]
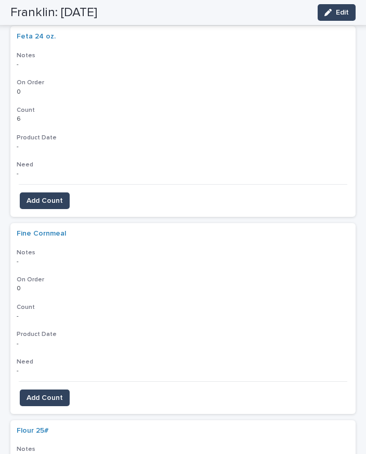
click at [49, 393] on span "Add Count" at bounding box center [45, 398] width 36 height 10
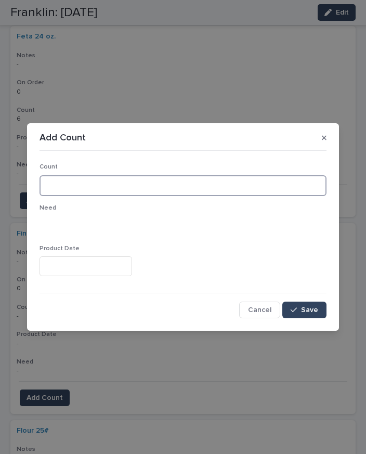
click at [103, 191] on input at bounding box center [183, 185] width 287 height 21
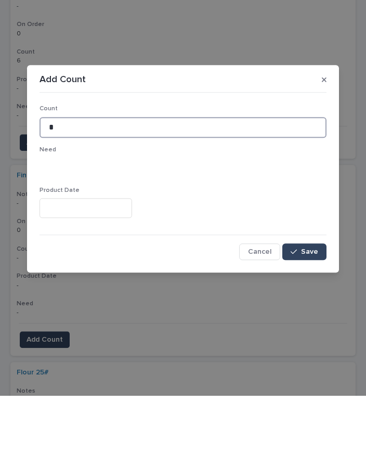
type input "*"
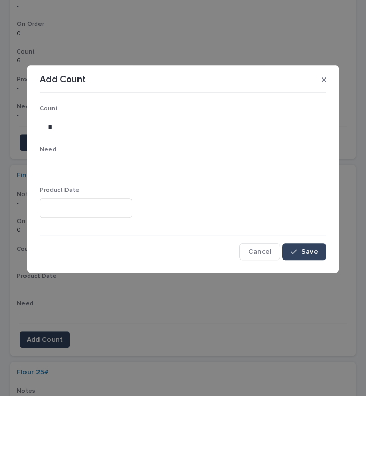
click at [314, 302] on button "Save" at bounding box center [305, 310] width 44 height 17
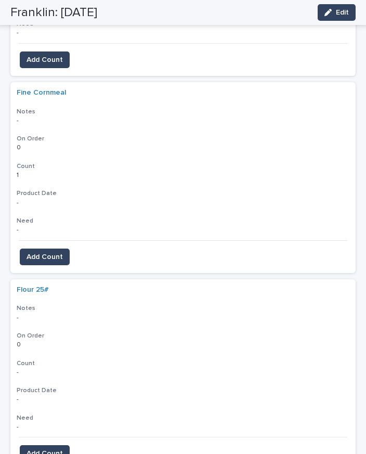
scroll to position [5240, 0]
click at [54, 448] on span "Add Count" at bounding box center [45, 453] width 36 height 10
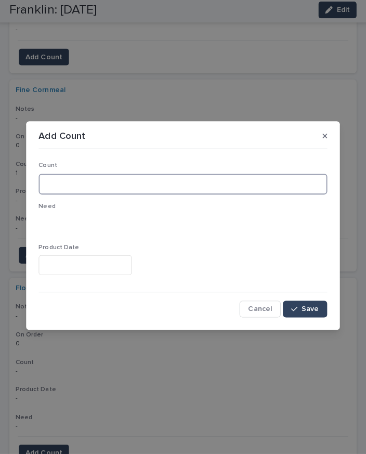
click at [102, 176] on input at bounding box center [183, 185] width 287 height 21
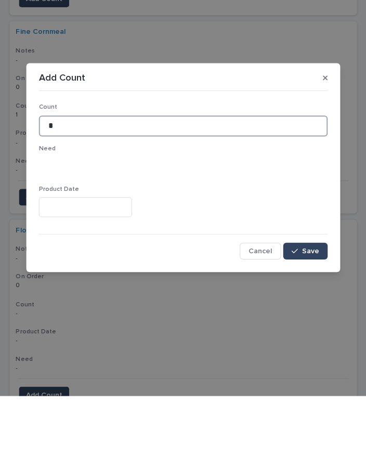
type input "*"
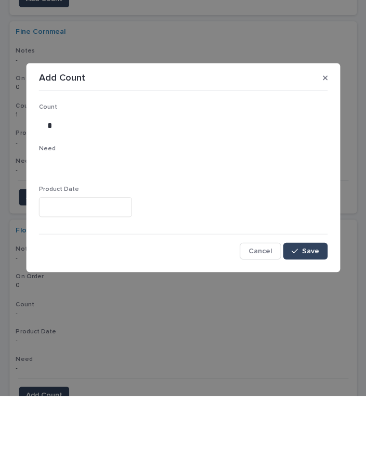
click at [311, 307] on span "Save" at bounding box center [309, 310] width 17 height 7
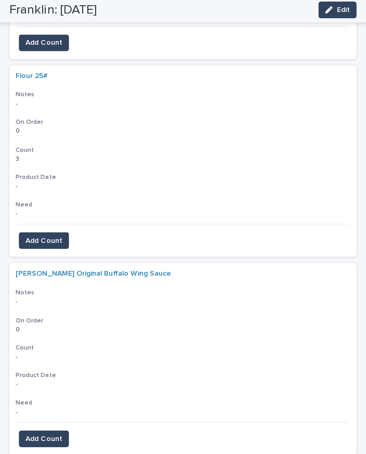
scroll to position [5451, 0]
click at [55, 434] on span "Add Count" at bounding box center [45, 439] width 36 height 10
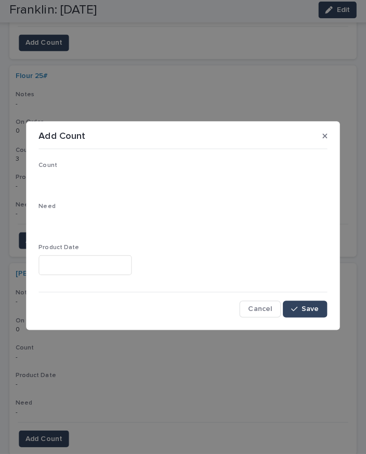
click at [256, 310] on span "Cancel" at bounding box center [259, 310] width 23 height 7
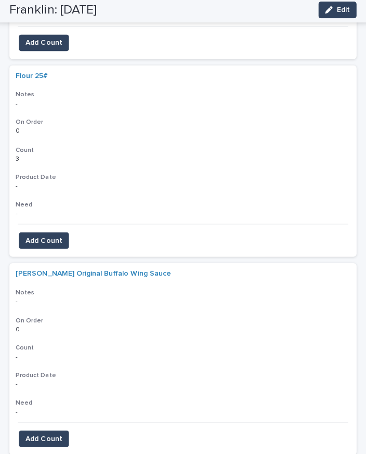
click at [54, 434] on span "Add Count" at bounding box center [45, 439] width 36 height 10
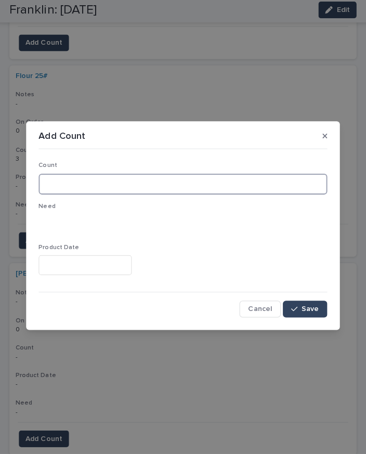
click at [99, 175] on input at bounding box center [183, 185] width 287 height 21
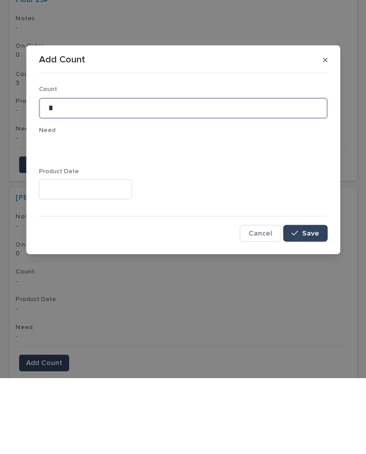
type input "*"
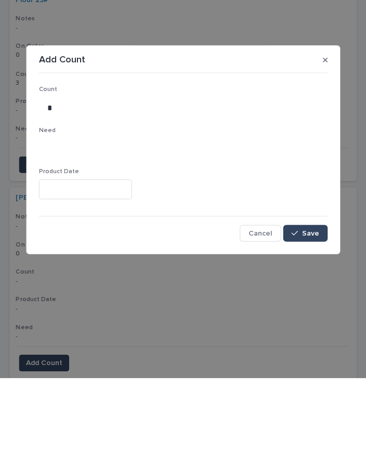
click at [310, 302] on button "Save" at bounding box center [305, 310] width 44 height 17
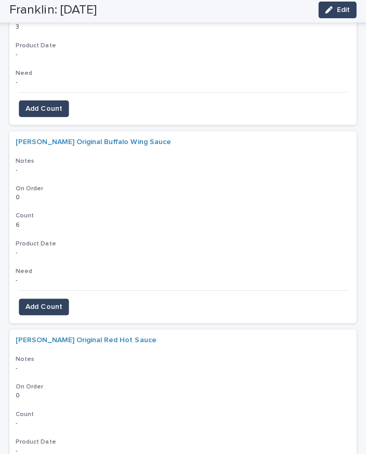
scroll to position [5580, 0]
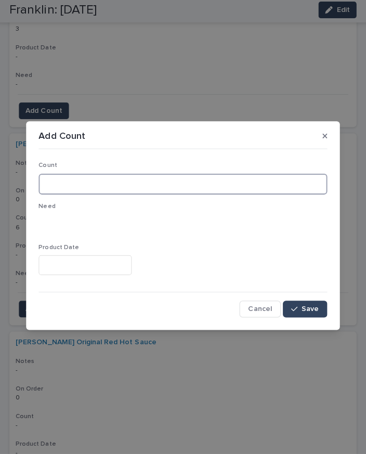
click at [111, 184] on input at bounding box center [183, 185] width 287 height 21
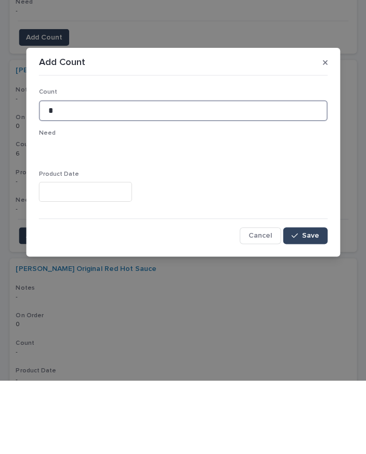
type input "*"
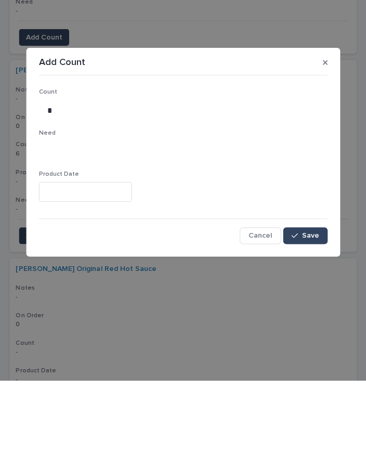
click at [312, 302] on button "Save" at bounding box center [305, 310] width 44 height 17
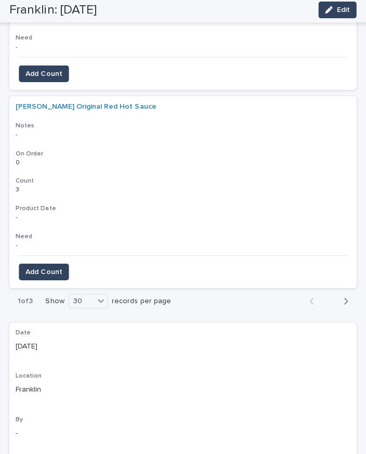
scroll to position [5814, 0]
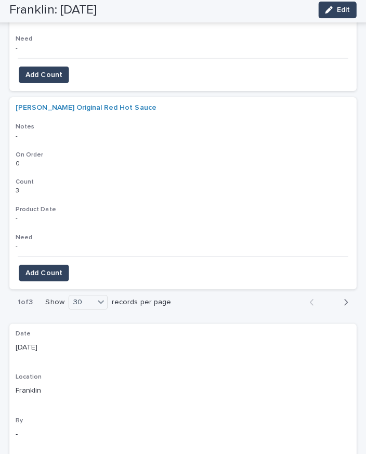
click at [345, 300] on icon "button" at bounding box center [346, 303] width 4 height 6
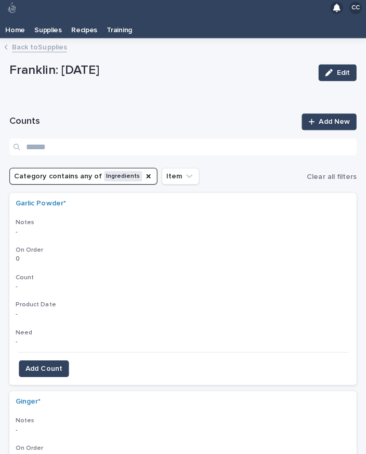
scroll to position [0, 0]
click at [54, 361] on button "Add Count" at bounding box center [45, 369] width 50 height 17
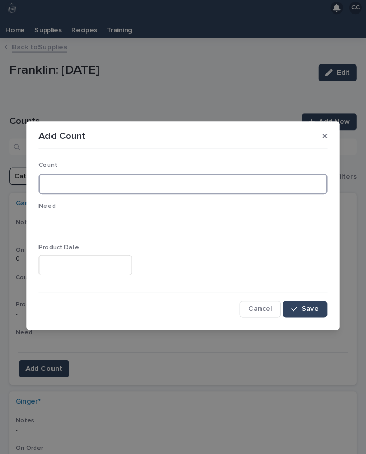
click at [128, 181] on input at bounding box center [183, 185] width 287 height 21
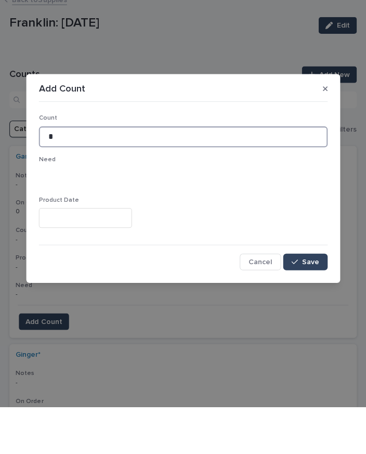
type input "*"
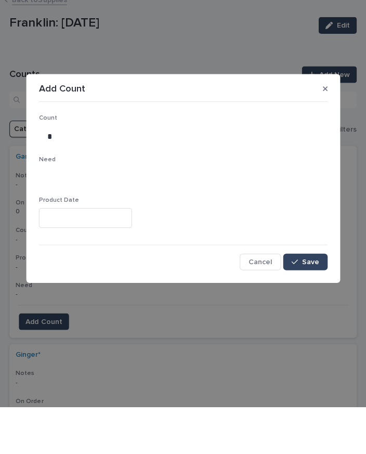
click at [307, 307] on span "Save" at bounding box center [309, 310] width 17 height 7
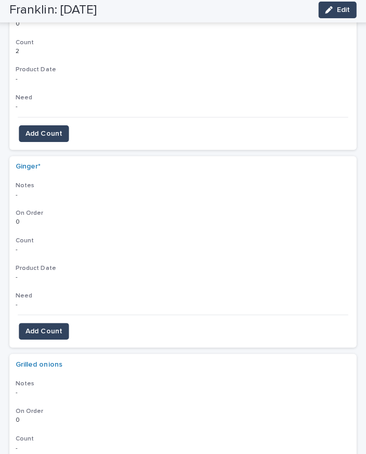
scroll to position [234, 0]
click at [56, 324] on button "Add Count" at bounding box center [45, 332] width 50 height 17
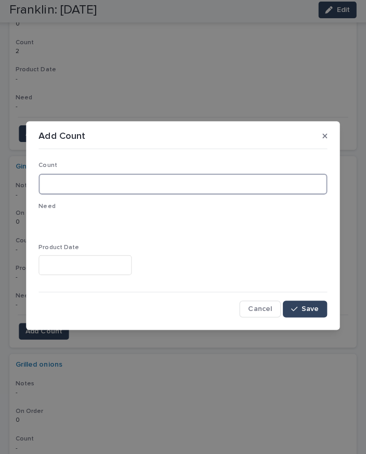
click at [114, 182] on input at bounding box center [183, 185] width 287 height 21
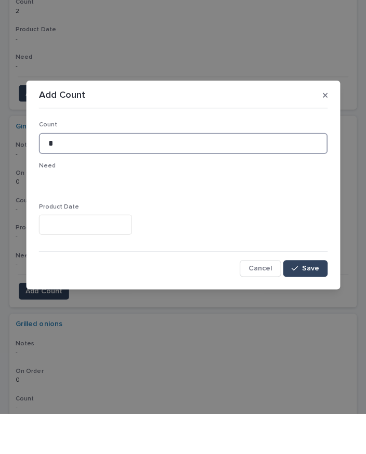
type input "*"
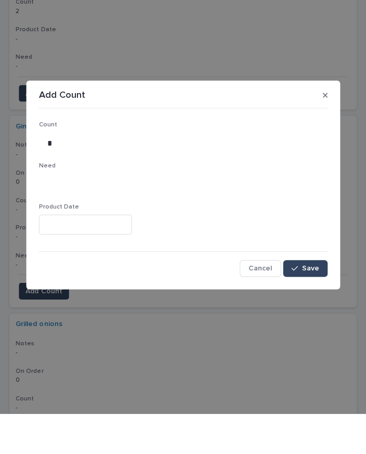
click at [307, 307] on span "Save" at bounding box center [309, 310] width 17 height 7
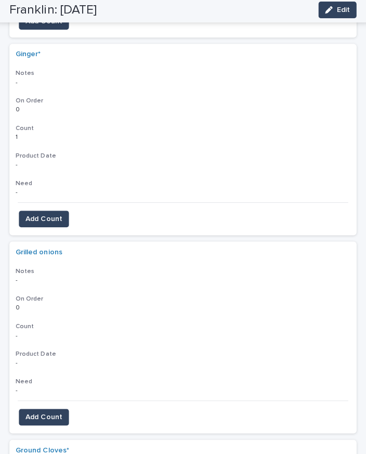
scroll to position [344, 0]
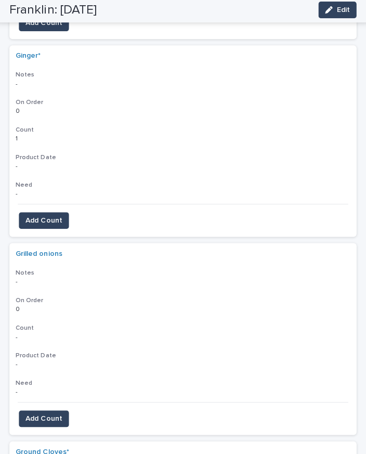
click at [48, 414] on span "Add Count" at bounding box center [45, 419] width 36 height 10
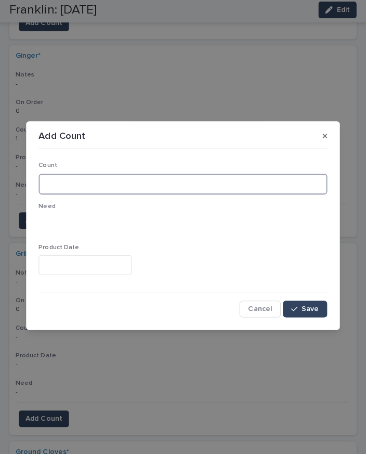
click at [122, 183] on input at bounding box center [183, 185] width 287 height 21
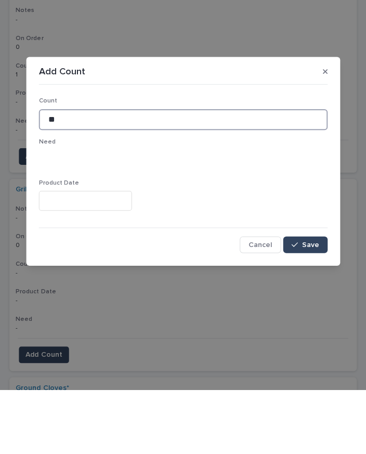
type input "**"
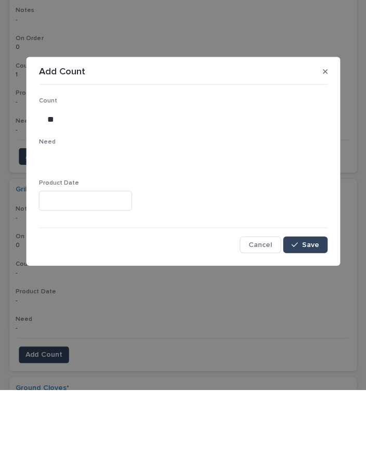
click at [307, 307] on span "Save" at bounding box center [309, 310] width 17 height 7
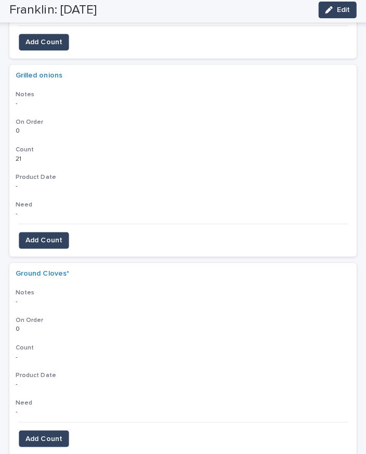
scroll to position [521, 0]
click at [55, 435] on span "Add Count" at bounding box center [45, 440] width 36 height 10
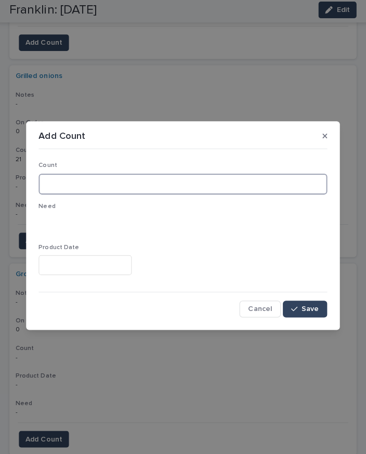
click at [100, 175] on input at bounding box center [183, 185] width 287 height 21
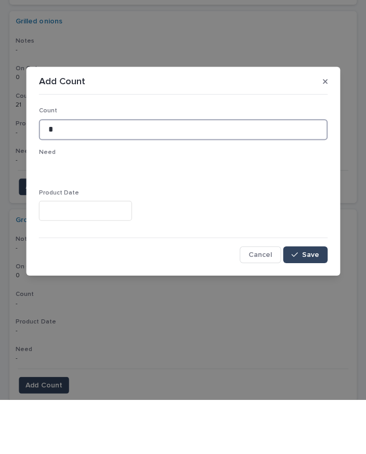
type input "*"
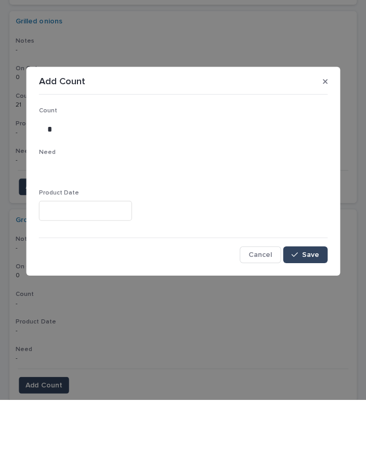
click at [305, 307] on span "Save" at bounding box center [309, 310] width 17 height 7
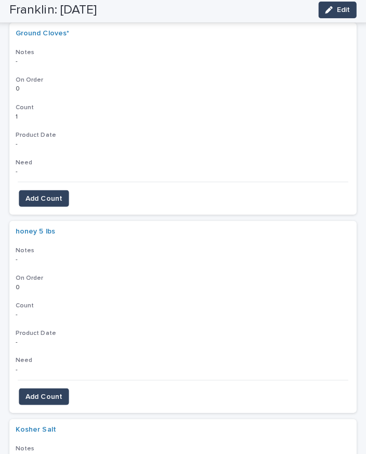
scroll to position [762, 0]
click at [54, 388] on button "Add Count" at bounding box center [45, 396] width 50 height 17
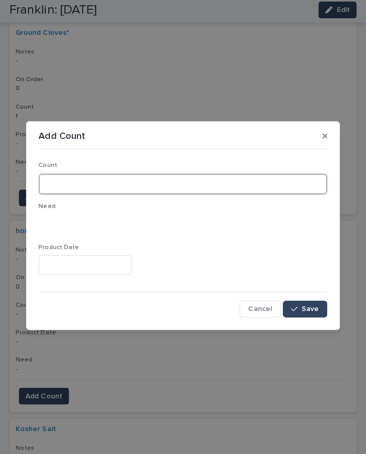
click at [204, 180] on input at bounding box center [183, 185] width 287 height 21
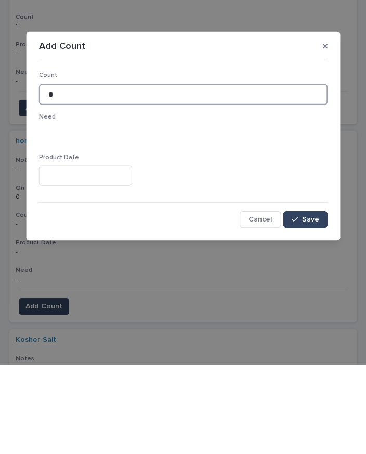
type input "*"
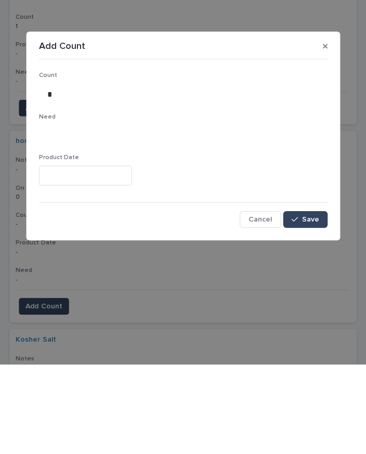
click at [308, 307] on span "Save" at bounding box center [309, 310] width 17 height 7
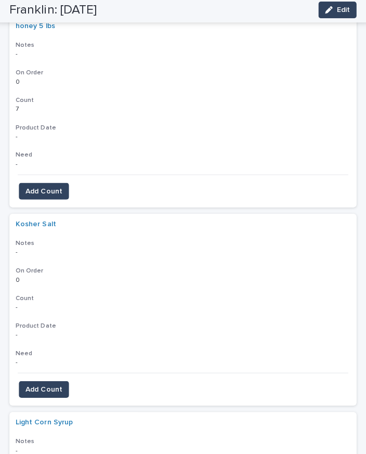
scroll to position [967, 0]
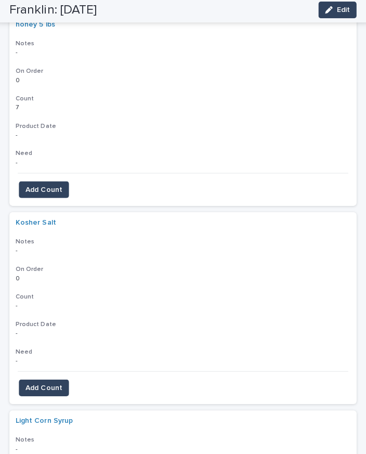
click at [52, 380] on button "Add Count" at bounding box center [45, 388] width 50 height 17
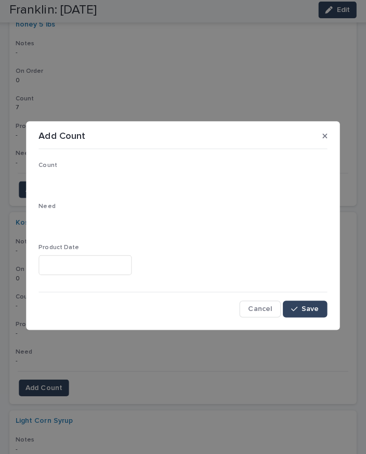
click at [307, 307] on span "Save" at bounding box center [309, 310] width 17 height 7
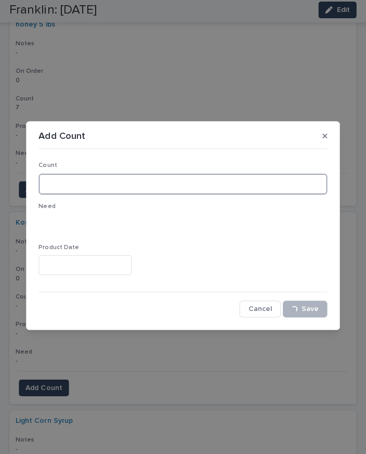
click at [190, 180] on input at bounding box center [183, 185] width 287 height 21
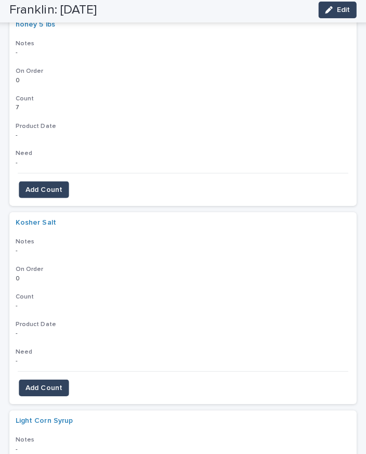
click at [46, 384] on span "Add Count" at bounding box center [45, 389] width 36 height 10
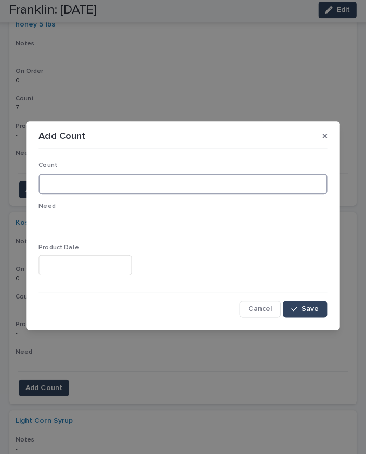
click at [98, 176] on input at bounding box center [183, 185] width 287 height 21
type input "*"
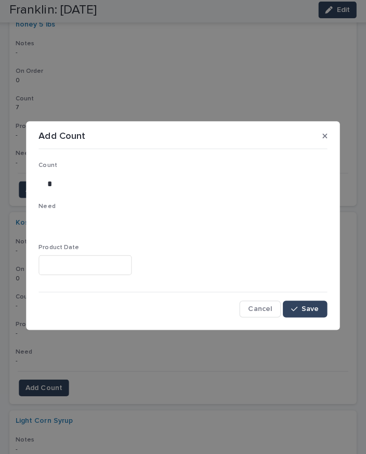
click at [315, 311] on span "Save" at bounding box center [309, 310] width 17 height 7
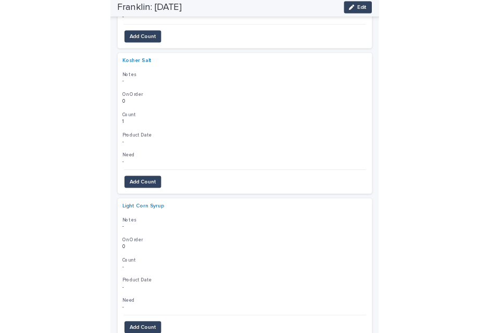
scroll to position [1105, 0]
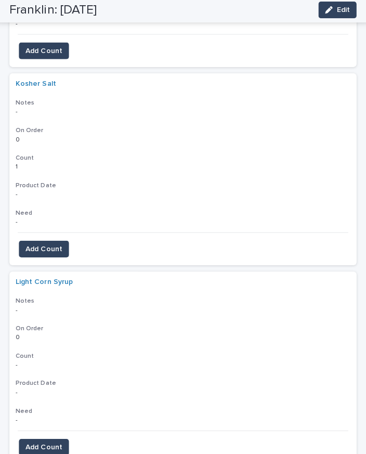
click at [52, 442] on span "Add Count" at bounding box center [45, 447] width 36 height 10
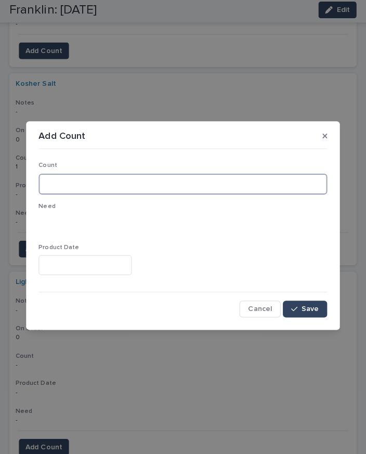
click at [178, 181] on input at bounding box center [183, 185] width 287 height 21
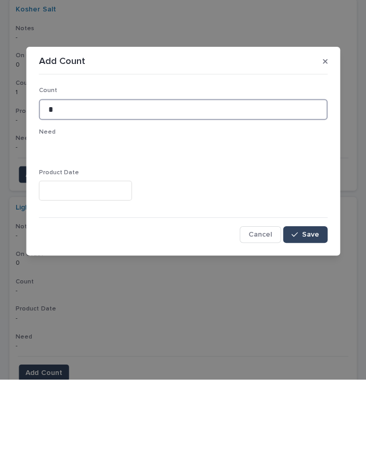
type input "*"
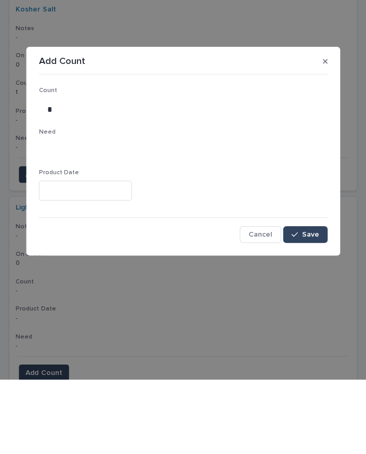
click at [315, 302] on button "Save" at bounding box center [305, 310] width 44 height 17
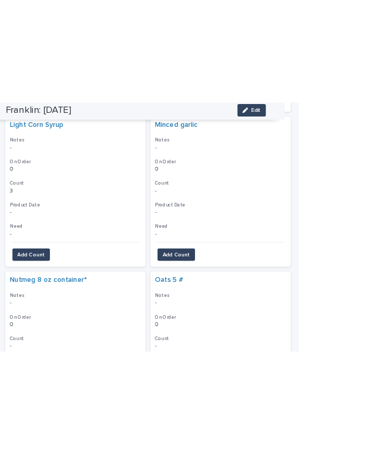
scroll to position [779, 0]
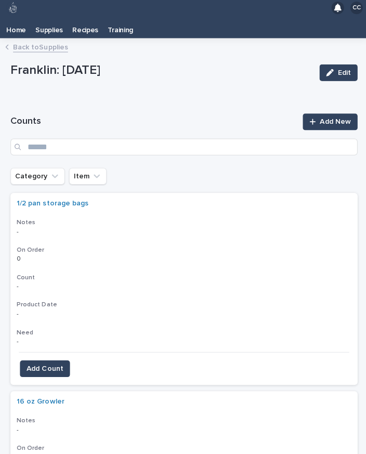
click at [49, 179] on icon "Category" at bounding box center [54, 178] width 10 height 10
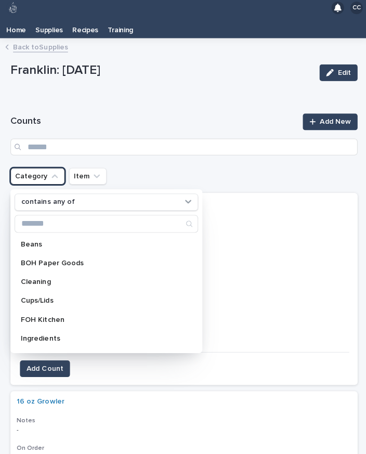
click at [50, 340] on div "Ingredients" at bounding box center [106, 339] width 183 height 17
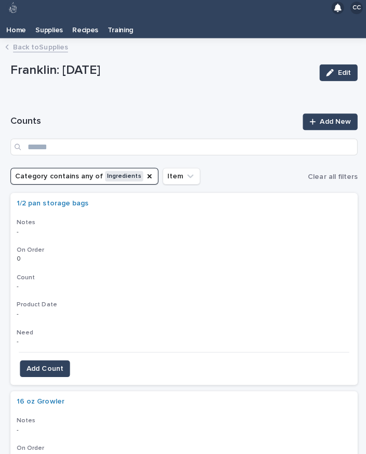
click at [218, 80] on div "Franklin: [DATE]" at bounding box center [159, 74] width 299 height 19
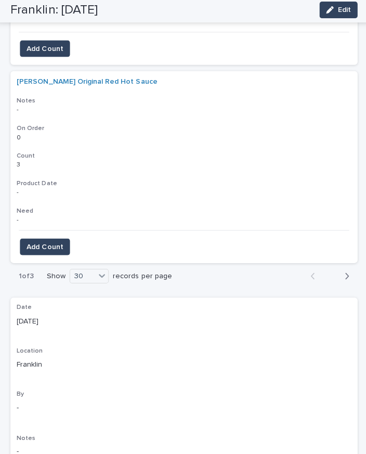
scroll to position [5839, 0]
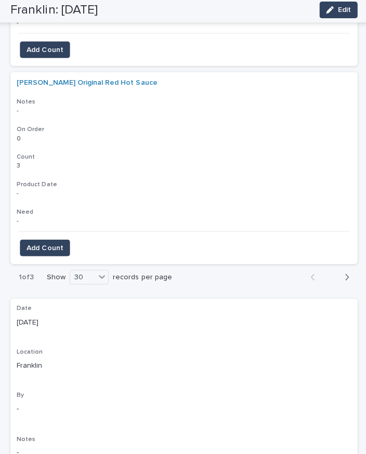
click at [341, 274] on div "button" at bounding box center [343, 278] width 9 height 9
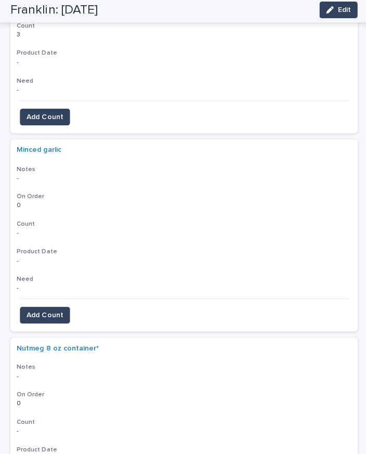
scroll to position [1435, 0]
click at [55, 310] on span "Add Count" at bounding box center [45, 315] width 36 height 10
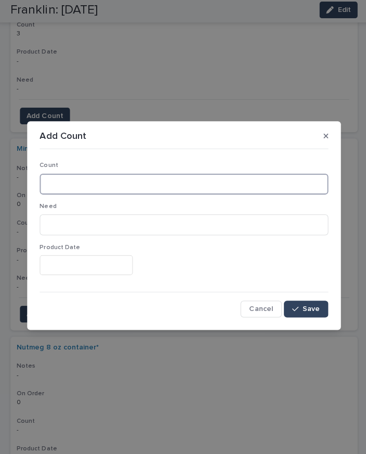
click at [104, 182] on input at bounding box center [183, 185] width 287 height 21
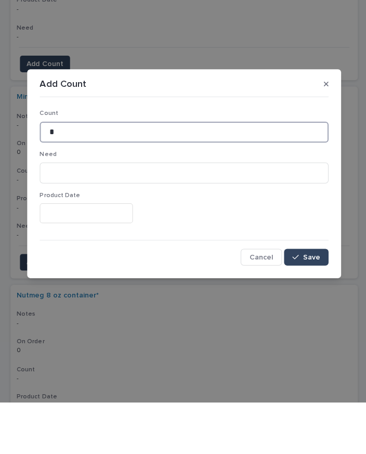
type input "*"
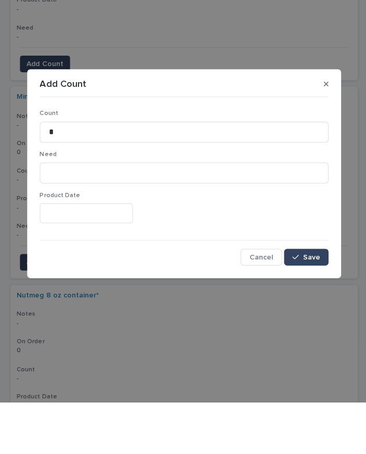
click at [309, 307] on span "Save" at bounding box center [309, 310] width 17 height 7
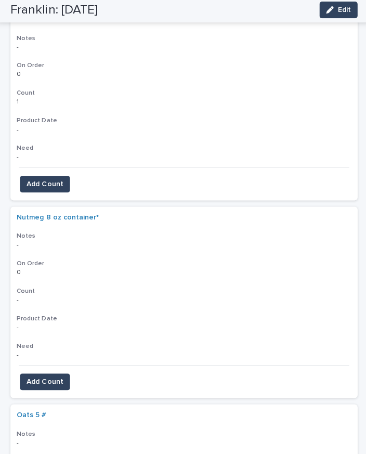
scroll to position [1564, 0]
click at [56, 378] on span "Add Count" at bounding box center [45, 383] width 36 height 10
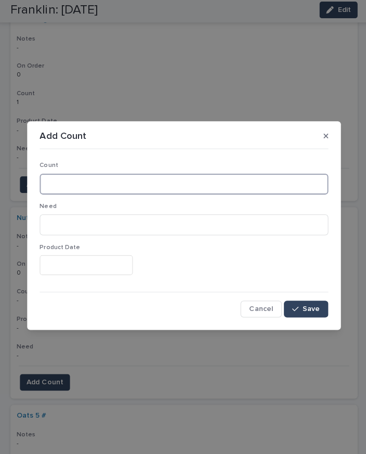
click at [102, 189] on input at bounding box center [183, 185] width 287 height 21
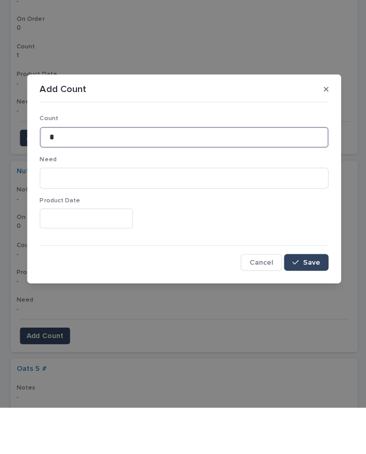
type input "*"
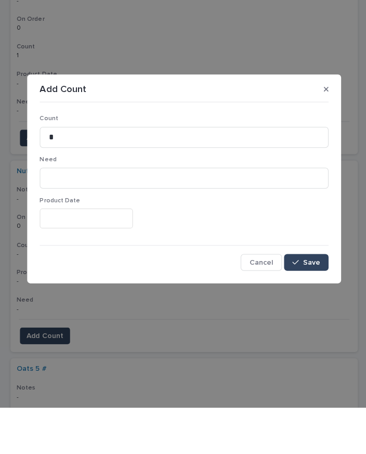
click at [318, 302] on button "Save" at bounding box center [305, 310] width 44 height 17
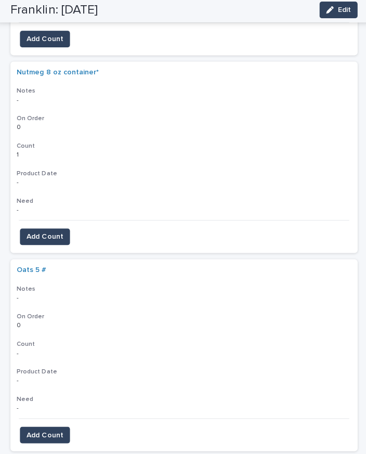
scroll to position [1719, 0]
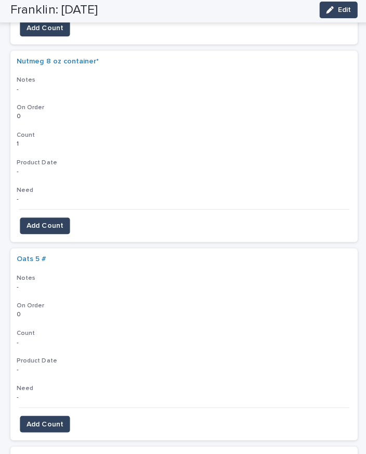
click at [50, 416] on button "Add Count" at bounding box center [45, 424] width 50 height 17
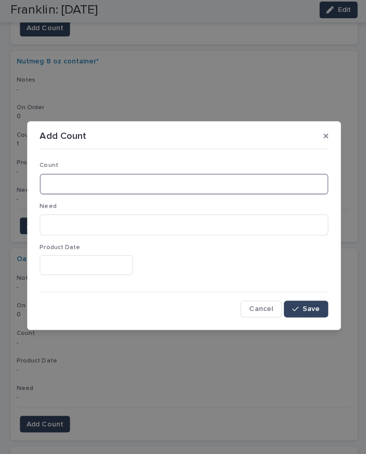
click at [130, 187] on input at bounding box center [183, 185] width 287 height 21
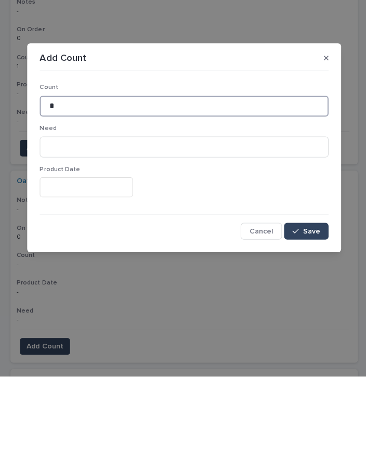
type input "*"
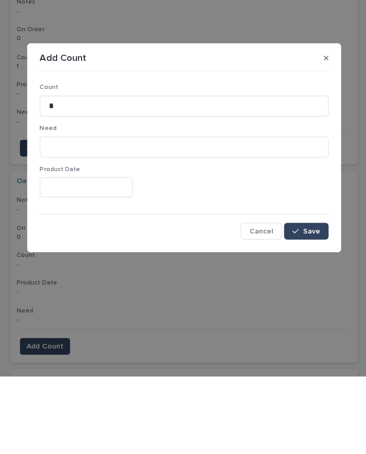
click at [312, 307] on span "Save" at bounding box center [309, 310] width 17 height 7
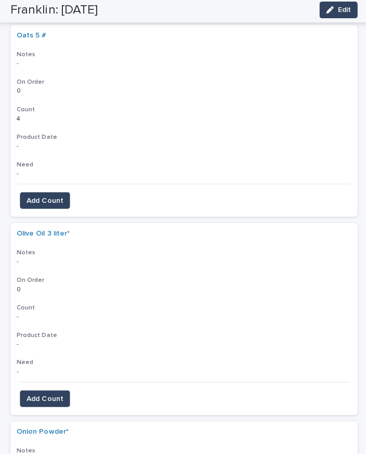
scroll to position [1941, 0]
click at [47, 395] on span "Add Count" at bounding box center [45, 400] width 36 height 10
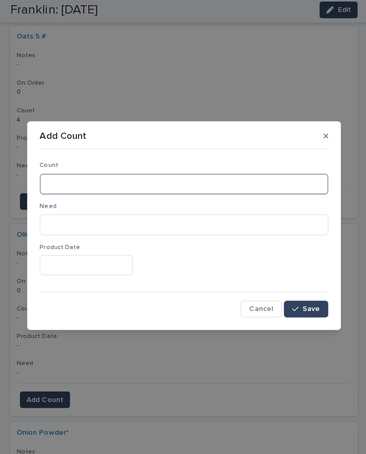
click at [90, 184] on input at bounding box center [183, 185] width 287 height 21
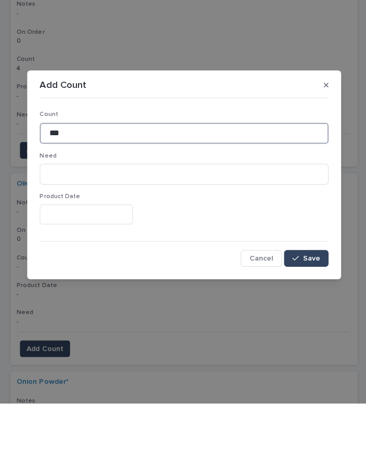
type input "***"
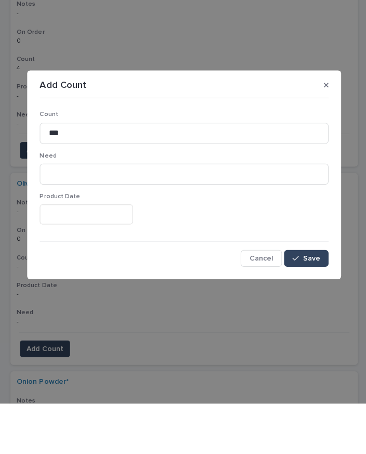
click at [307, 307] on span "Save" at bounding box center [309, 310] width 17 height 7
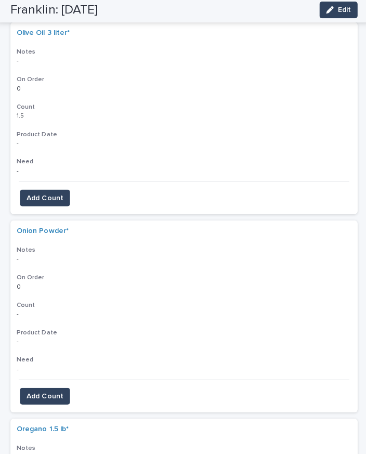
scroll to position [2148, 0]
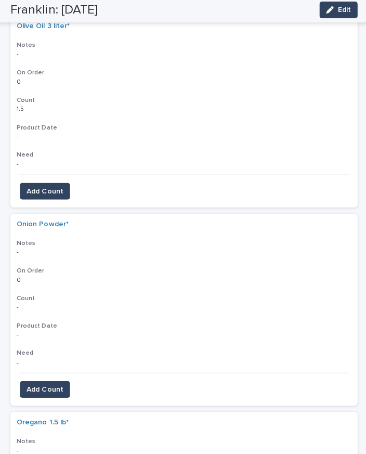
click at [54, 385] on span "Add Count" at bounding box center [45, 390] width 36 height 10
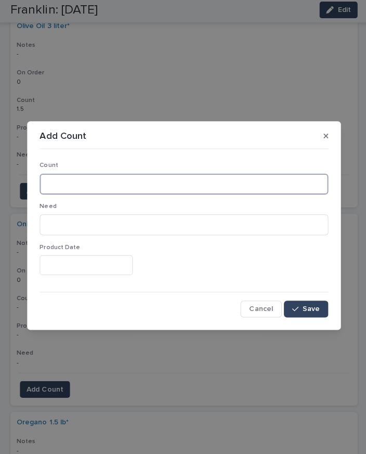
click at [173, 175] on input at bounding box center [183, 185] width 287 height 21
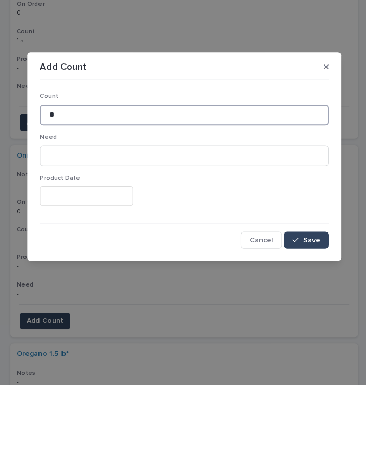
type input "*"
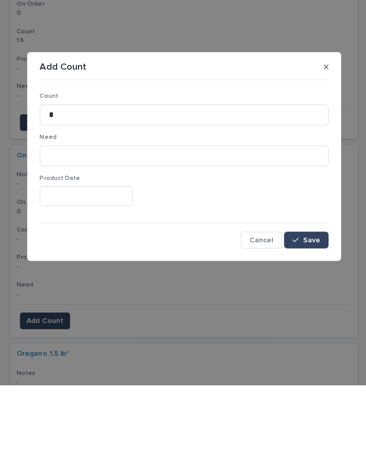
click at [308, 307] on span "Save" at bounding box center [309, 310] width 17 height 7
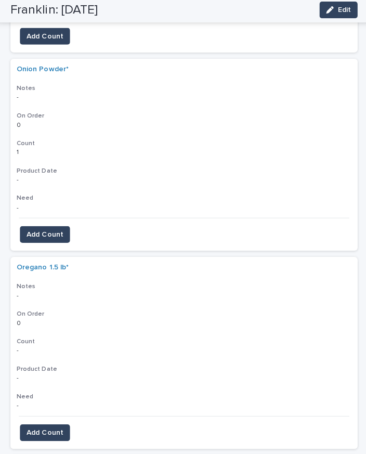
scroll to position [2300, 0]
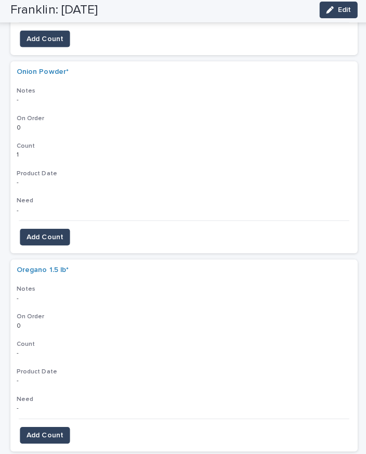
click at [56, 430] on span "Add Count" at bounding box center [45, 435] width 36 height 10
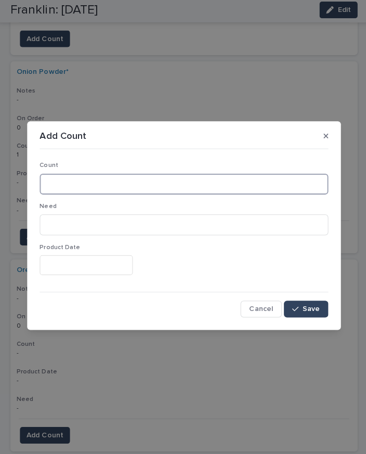
click at [102, 178] on input at bounding box center [183, 185] width 287 height 21
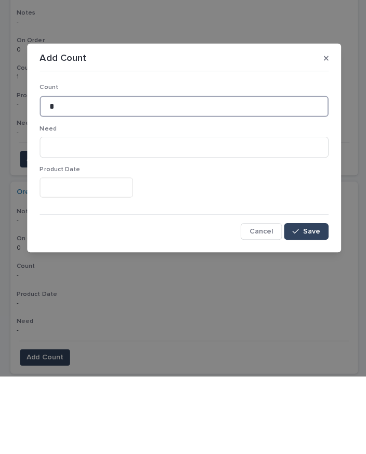
type input "*"
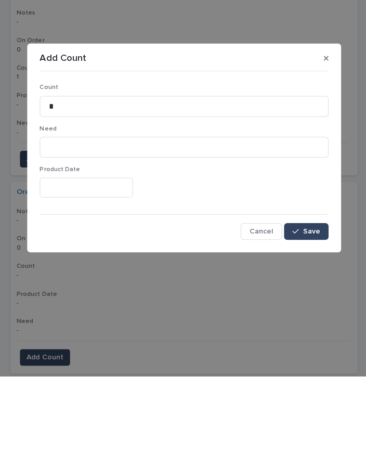
click at [310, 307] on span "Save" at bounding box center [309, 310] width 17 height 7
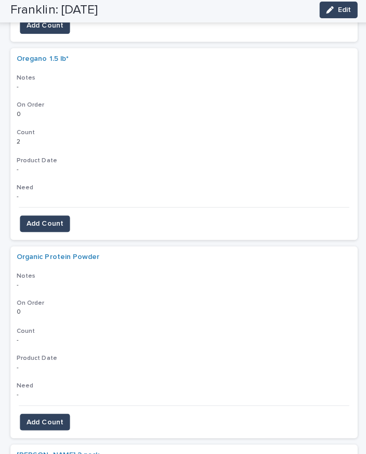
scroll to position [2512, 0]
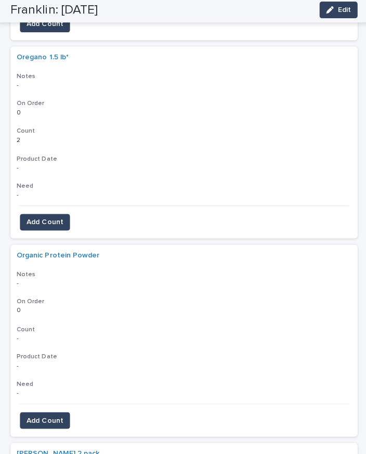
click at [49, 413] on button "Add Count" at bounding box center [45, 421] width 50 height 17
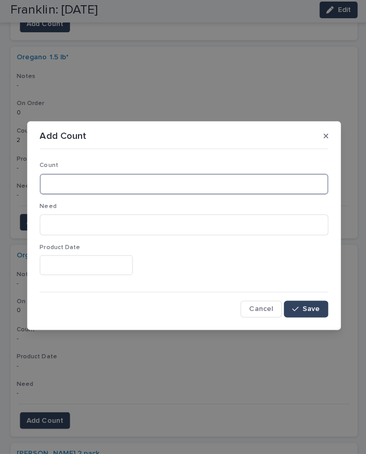
click at [138, 184] on input at bounding box center [183, 185] width 287 height 21
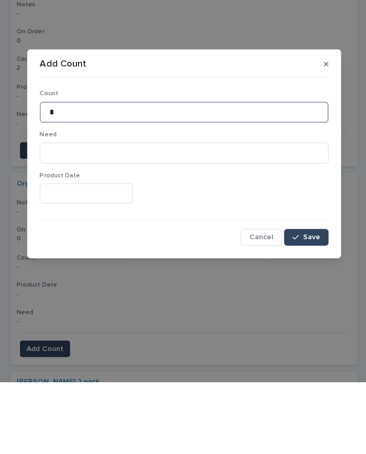
type input "*"
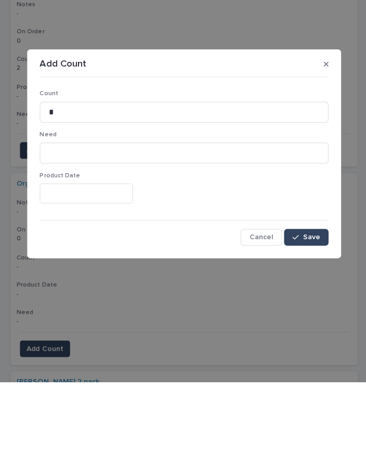
click at [311, 302] on button "Save" at bounding box center [305, 310] width 44 height 17
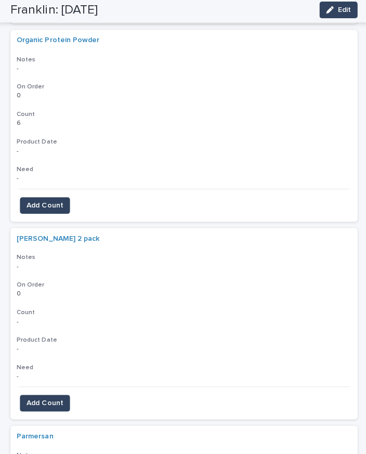
scroll to position [2727, 0]
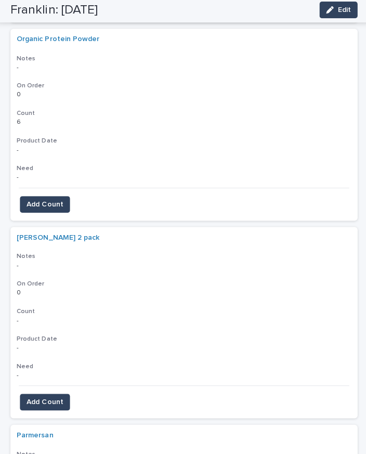
click at [47, 398] on span "Add Count" at bounding box center [45, 403] width 36 height 10
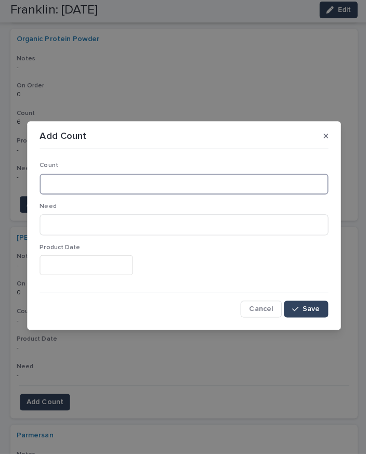
click at [82, 181] on input at bounding box center [183, 185] width 287 height 21
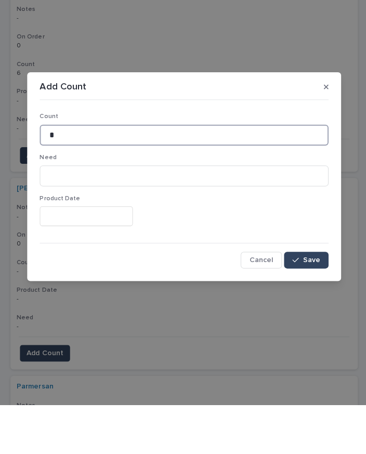
type input "*"
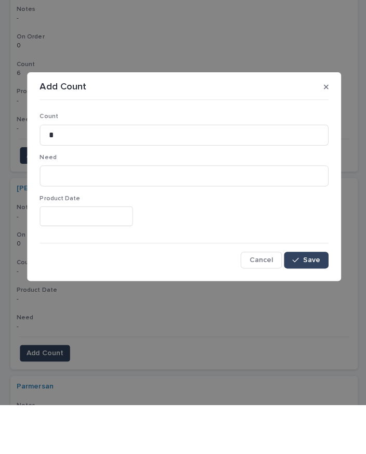
click at [307, 307] on span "Save" at bounding box center [309, 310] width 17 height 7
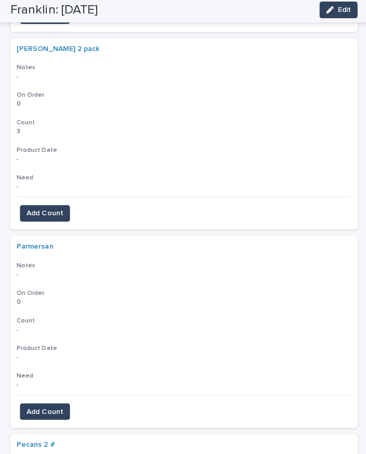
scroll to position [2910, 0]
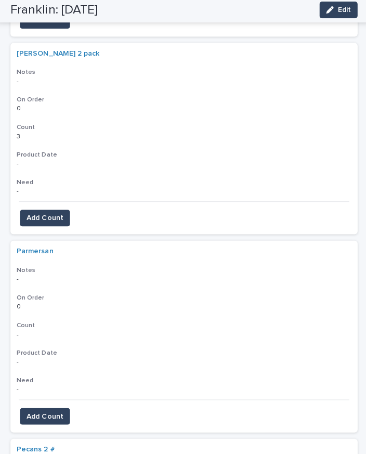
click at [50, 412] on span "Add Count" at bounding box center [45, 417] width 36 height 10
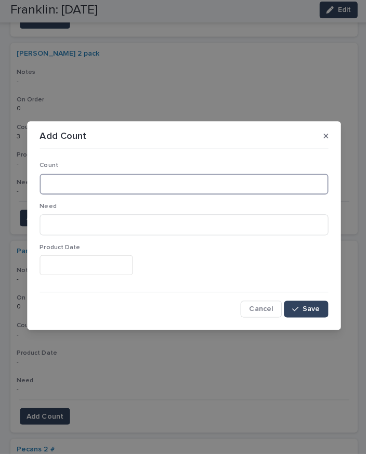
click at [125, 175] on input at bounding box center [183, 185] width 287 height 21
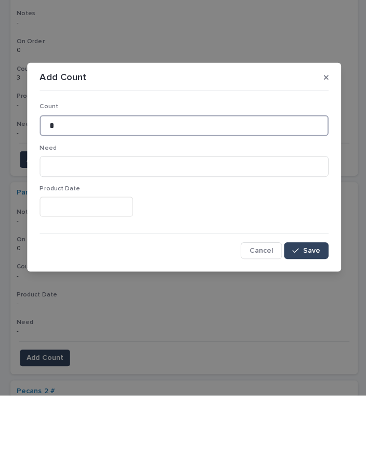
type input "*"
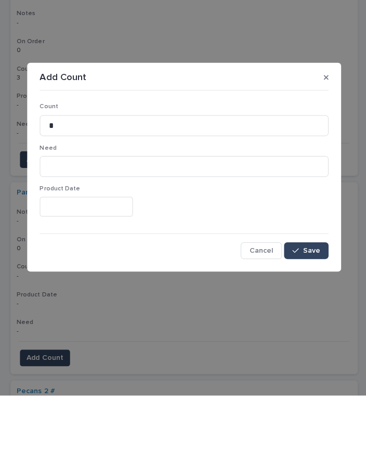
click at [311, 307] on span "Save" at bounding box center [309, 310] width 17 height 7
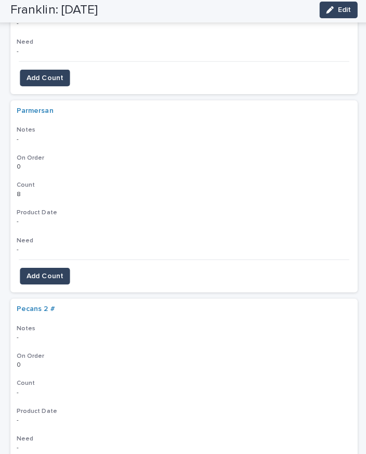
scroll to position [3054, 0]
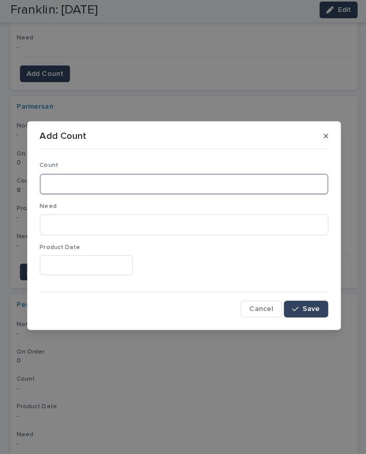
click at [100, 177] on input at bounding box center [183, 185] width 287 height 21
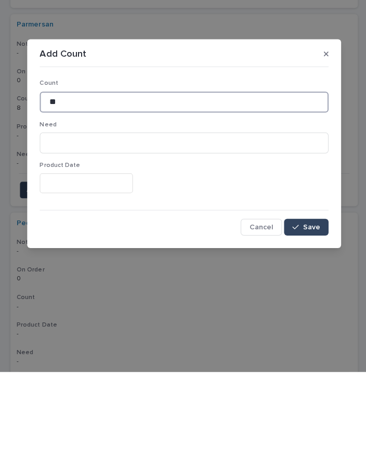
type input "**"
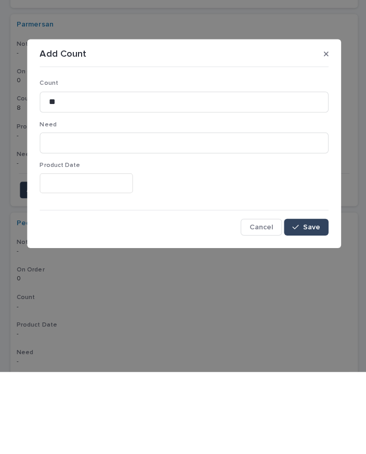
click at [312, 302] on button "Save" at bounding box center [305, 310] width 44 height 17
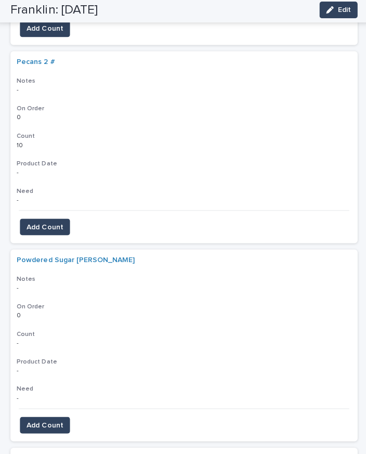
scroll to position [3295, 0]
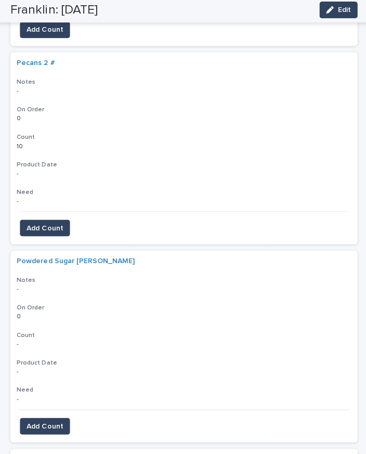
click at [53, 422] on span "Add Count" at bounding box center [45, 427] width 36 height 10
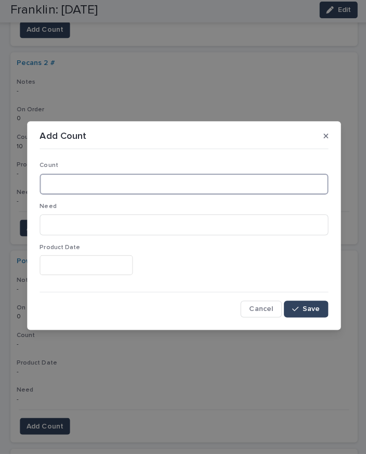
click at [103, 184] on input at bounding box center [183, 185] width 287 height 21
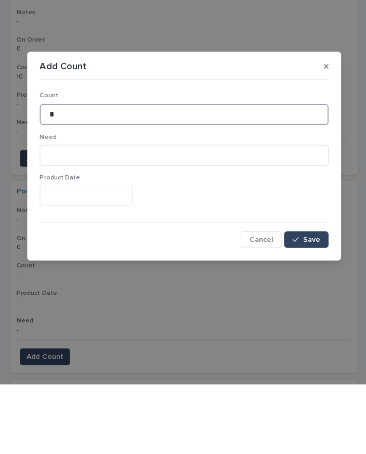
type input "*"
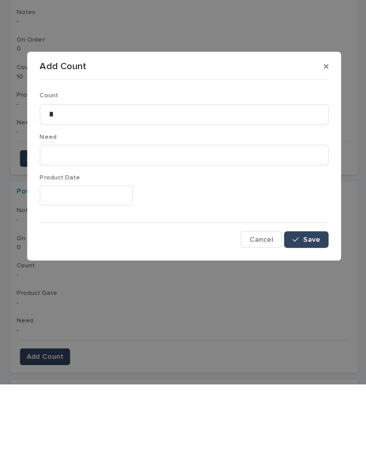
click at [310, 302] on button "Save" at bounding box center [305, 310] width 44 height 17
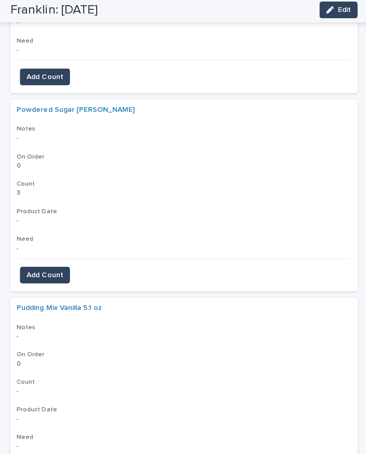
scroll to position [3447, 0]
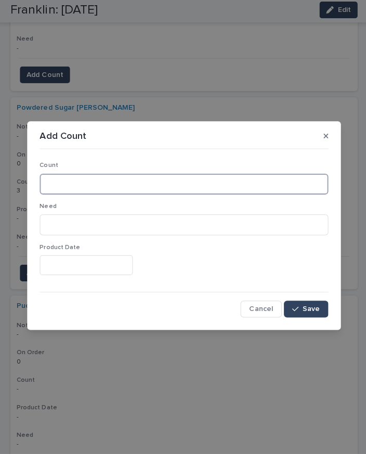
click at [92, 184] on input at bounding box center [183, 185] width 287 height 21
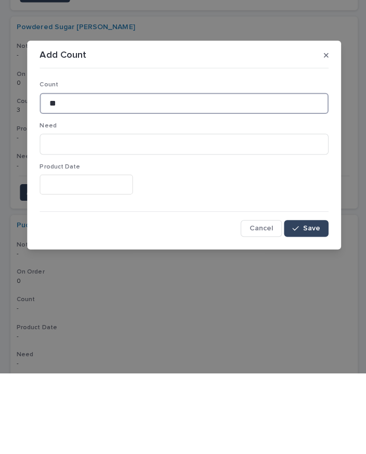
type input "**"
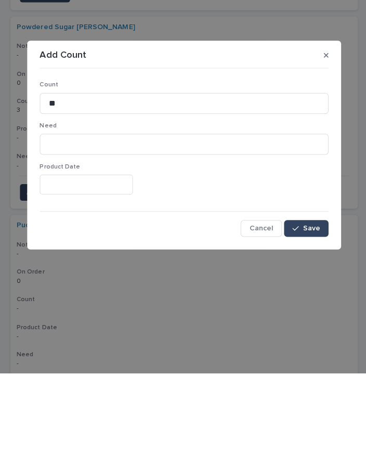
click at [313, 307] on span "Save" at bounding box center [309, 310] width 17 height 7
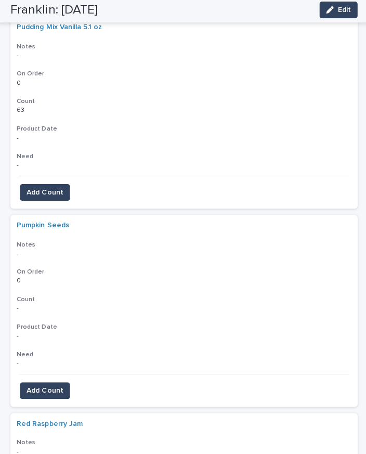
scroll to position [3723, 0]
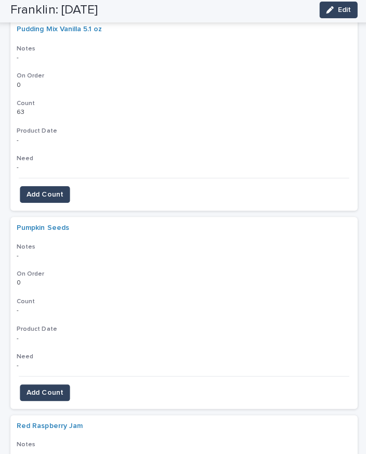
click at [53, 388] on span "Add Count" at bounding box center [45, 393] width 36 height 10
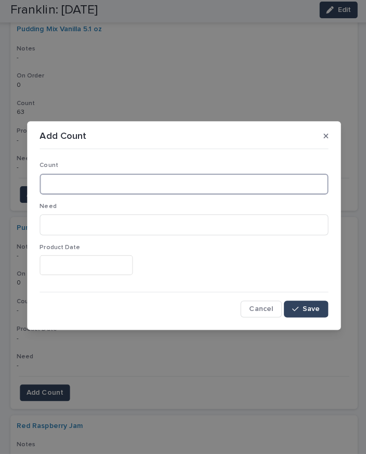
click at [127, 182] on input at bounding box center [183, 185] width 287 height 21
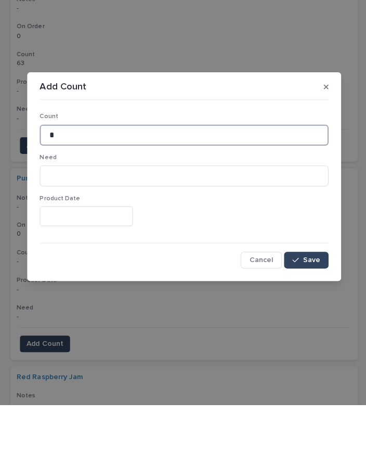
type input "*"
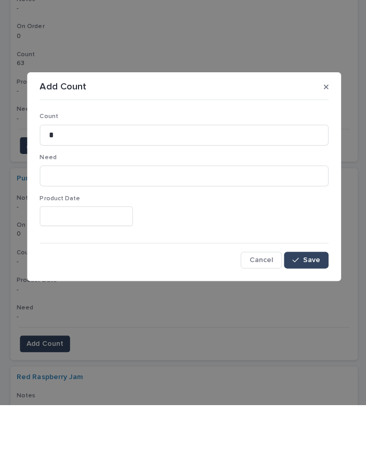
click at [312, 307] on span "Save" at bounding box center [309, 310] width 17 height 7
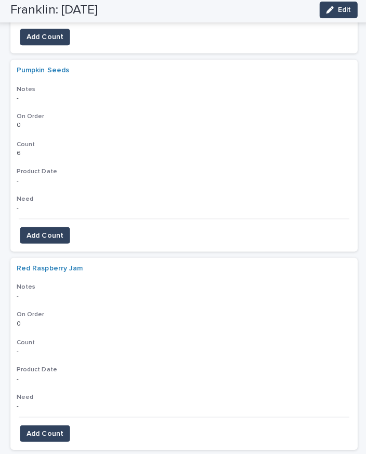
scroll to position [3880, 0]
click at [52, 428] on span "Add Count" at bounding box center [45, 433] width 36 height 10
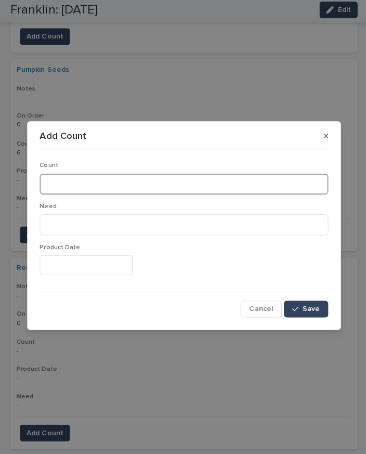
click at [142, 193] on input at bounding box center [183, 185] width 287 height 21
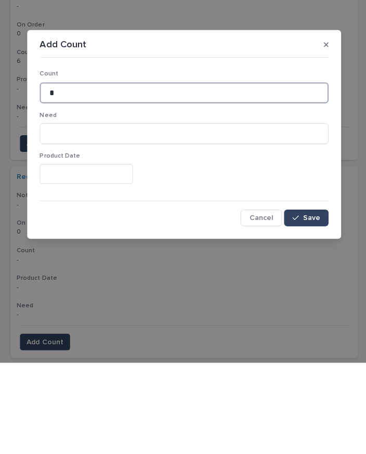
type input "*"
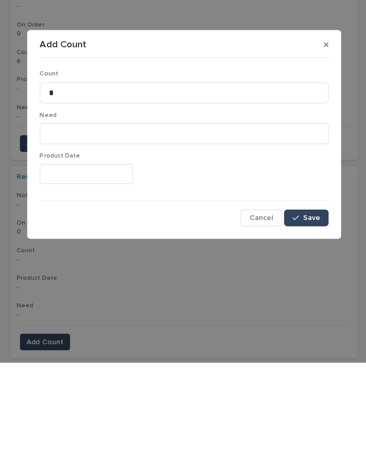
click at [319, 302] on button "Save" at bounding box center [305, 310] width 44 height 17
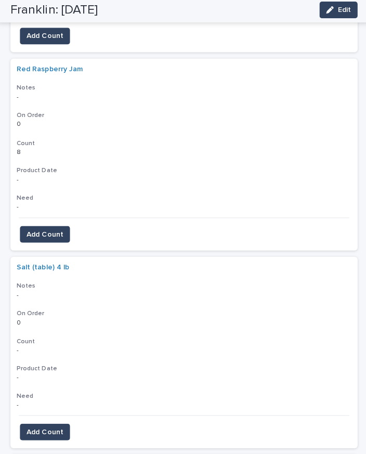
scroll to position [4094, 0]
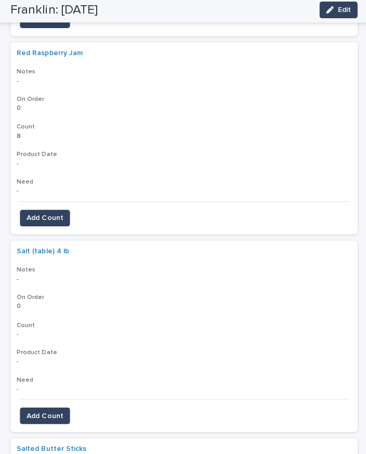
click at [52, 408] on button "Add Count" at bounding box center [45, 416] width 50 height 17
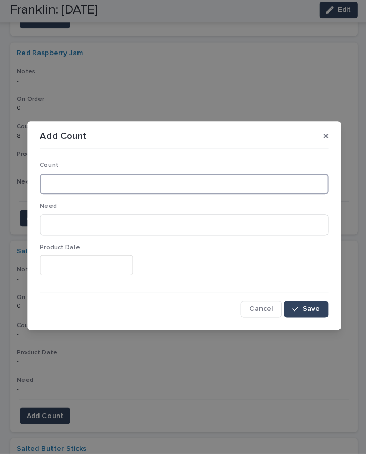
click at [123, 184] on input at bounding box center [183, 185] width 287 height 21
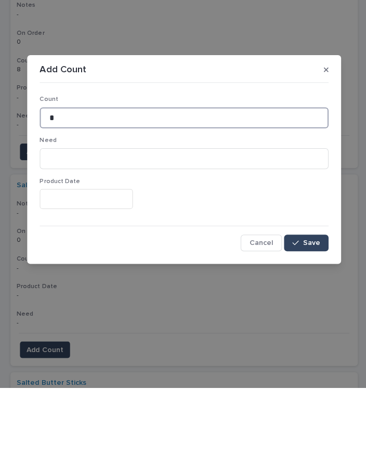
type input "*"
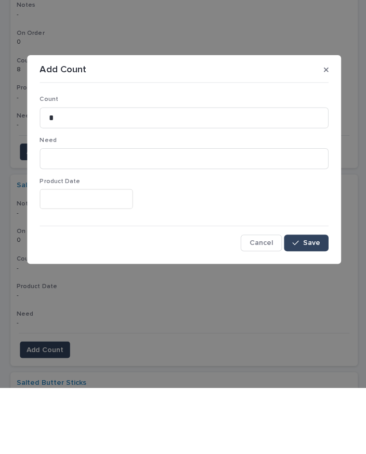
click at [305, 307] on span "Save" at bounding box center [309, 310] width 17 height 7
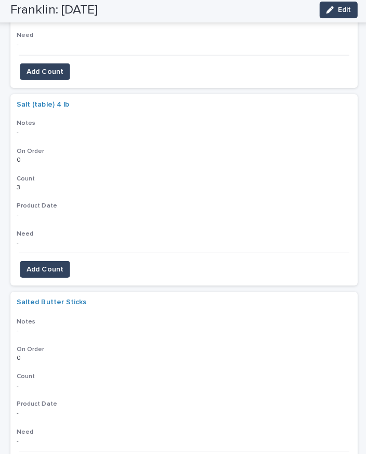
scroll to position [4258, 0]
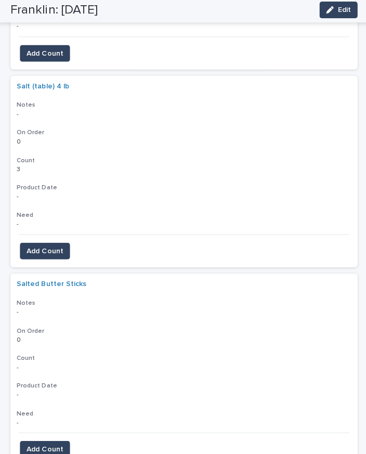
click at [48, 445] on span "Add Count" at bounding box center [45, 450] width 36 height 10
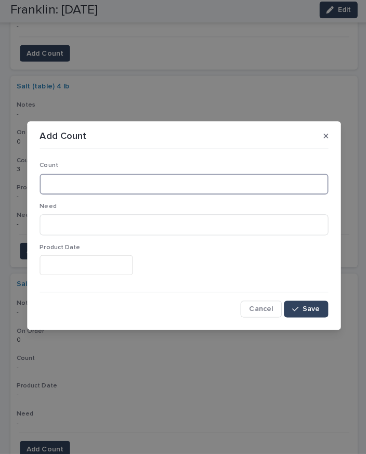
click at [98, 182] on input at bounding box center [183, 185] width 287 height 21
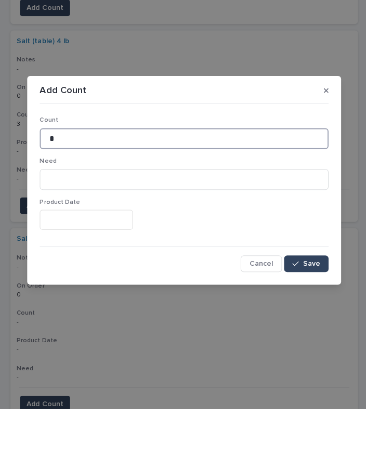
type input "*"
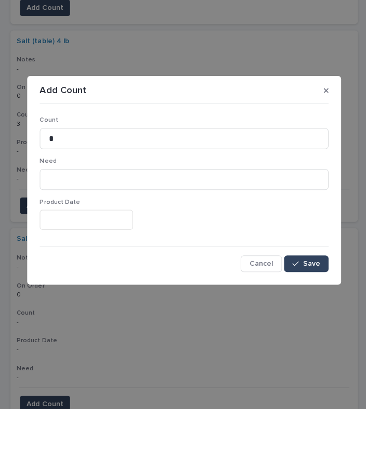
click at [313, 307] on span "Save" at bounding box center [309, 310] width 17 height 7
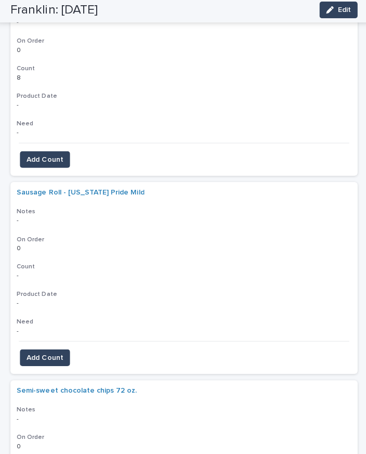
scroll to position [4547, 0]
click at [52, 353] on span "Add Count" at bounding box center [45, 358] width 36 height 10
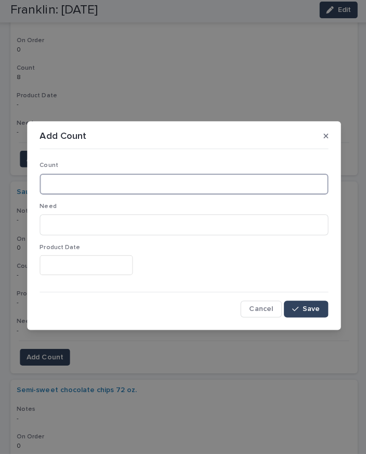
click at [93, 183] on input at bounding box center [183, 185] width 287 height 21
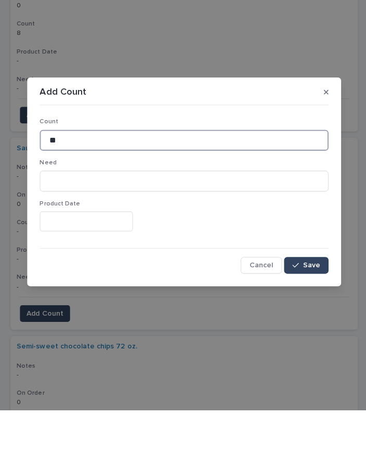
type input "**"
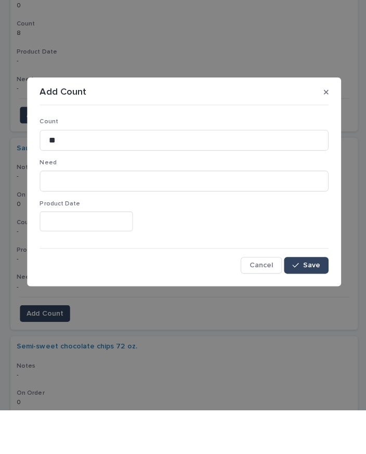
click at [308, 307] on span "Save" at bounding box center [309, 310] width 17 height 7
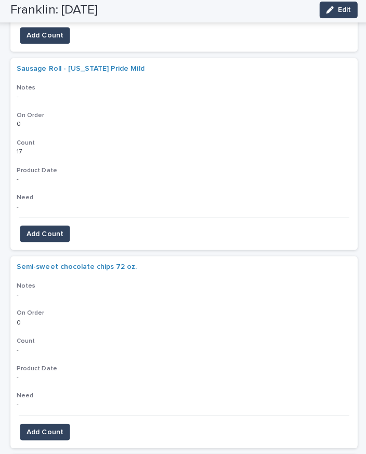
scroll to position [4668, 0]
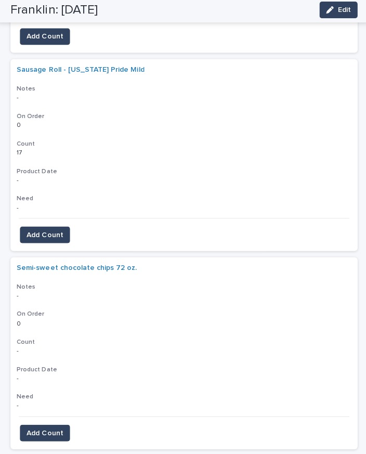
click at [55, 428] on span "Add Count" at bounding box center [45, 433] width 36 height 10
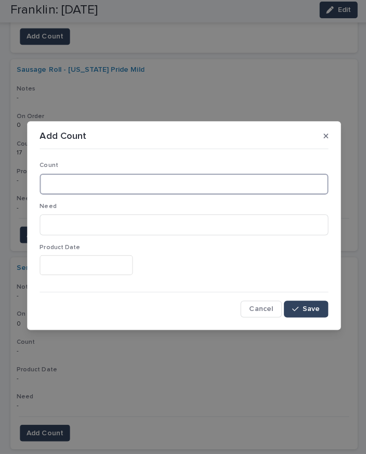
click at [94, 193] on input at bounding box center [183, 185] width 287 height 21
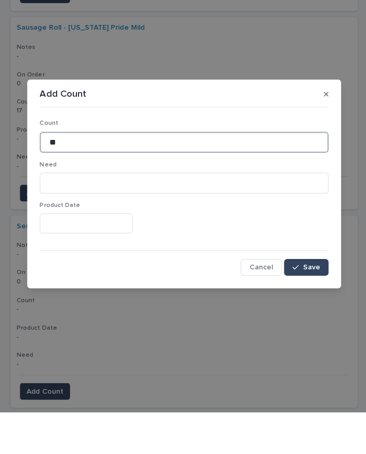
type input "**"
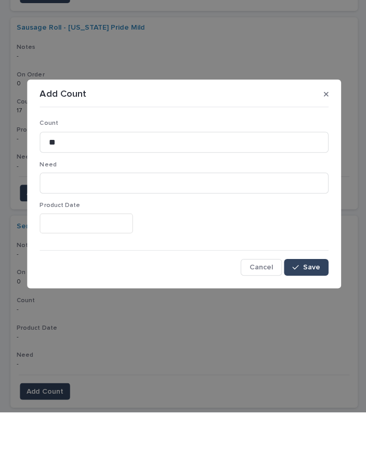
click at [312, 307] on span "Save" at bounding box center [309, 310] width 17 height 7
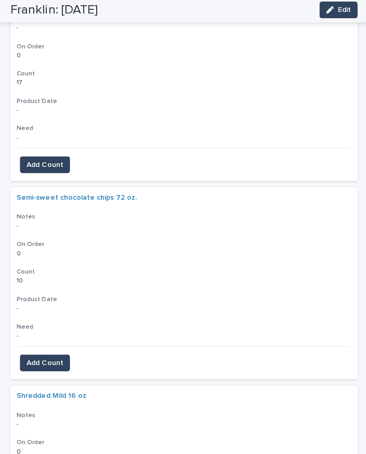
scroll to position [4868, 0]
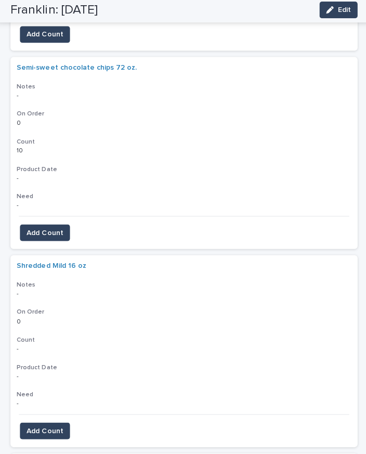
click at [52, 426] on span "Add Count" at bounding box center [45, 431] width 36 height 10
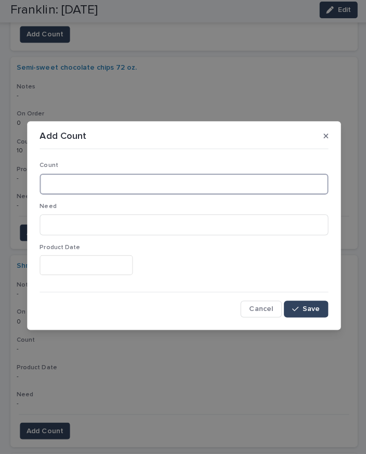
click at [98, 177] on input at bounding box center [183, 185] width 287 height 21
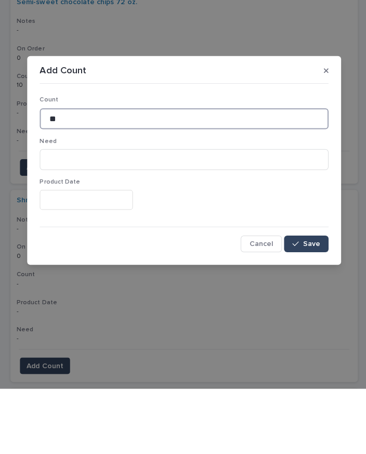
type input "**"
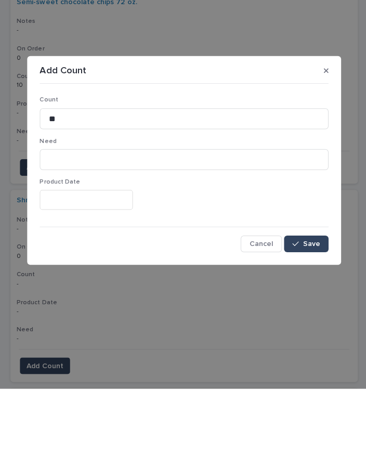
click at [308, 307] on span "Save" at bounding box center [309, 310] width 17 height 7
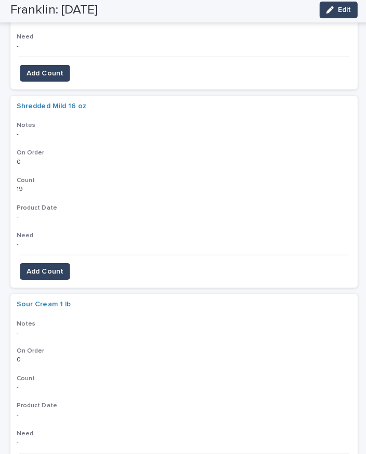
scroll to position [5027, 0]
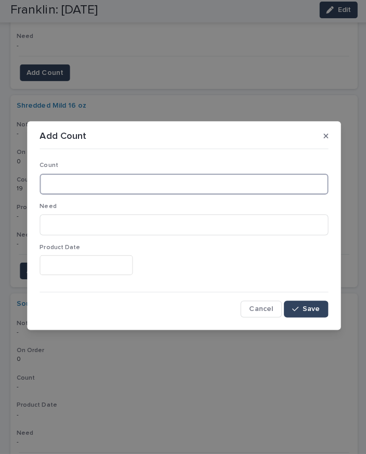
click at [87, 183] on input at bounding box center [183, 185] width 287 height 21
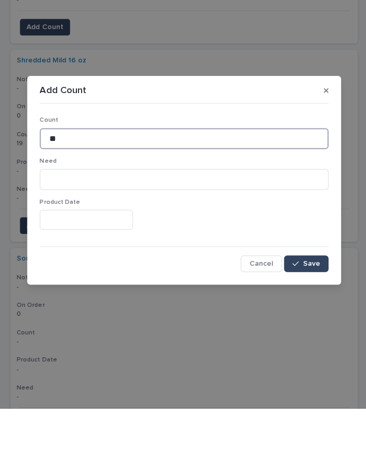
type input "**"
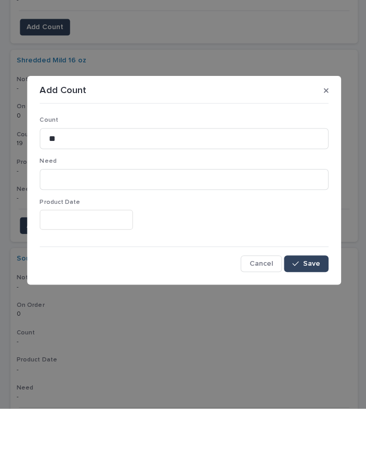
click at [313, 307] on span "Save" at bounding box center [309, 310] width 17 height 7
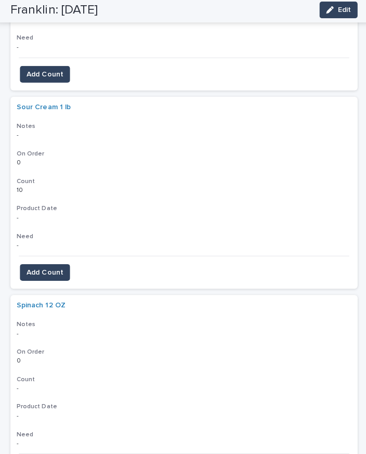
scroll to position [5221, 0]
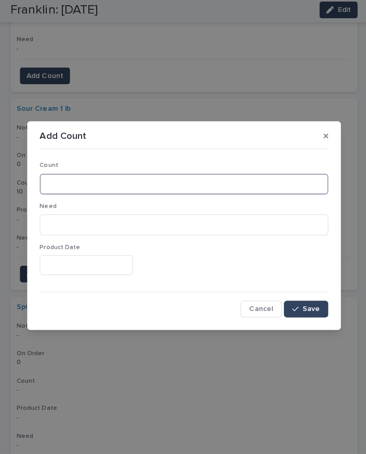
click at [94, 175] on input at bounding box center [183, 185] width 287 height 21
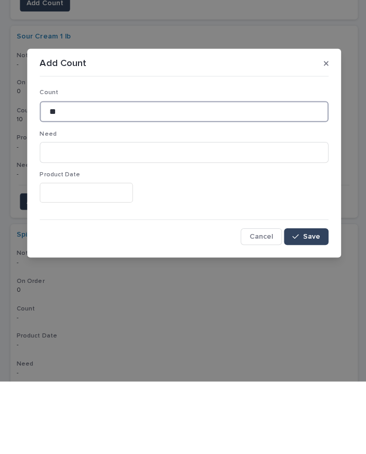
type input "**"
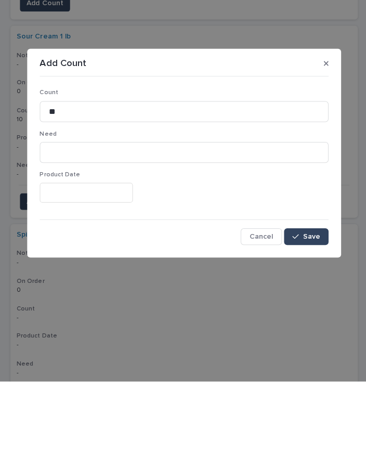
click at [312, 307] on span "Save" at bounding box center [309, 310] width 17 height 7
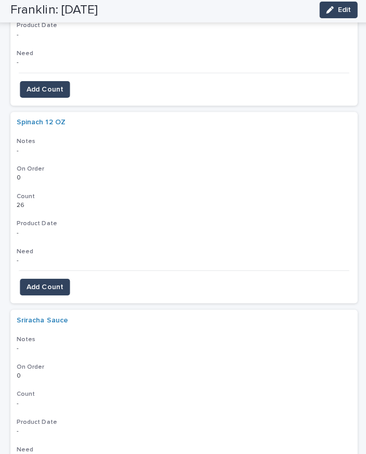
scroll to position [5409, 0]
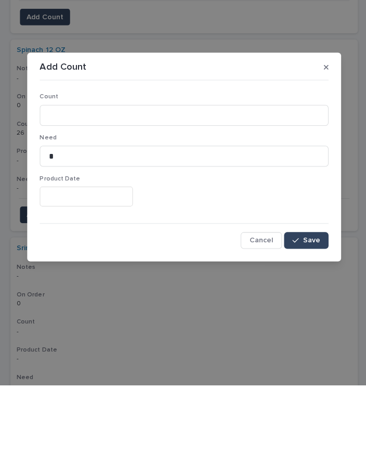
type input "*"
click at [305, 307] on span "Save" at bounding box center [309, 310] width 17 height 7
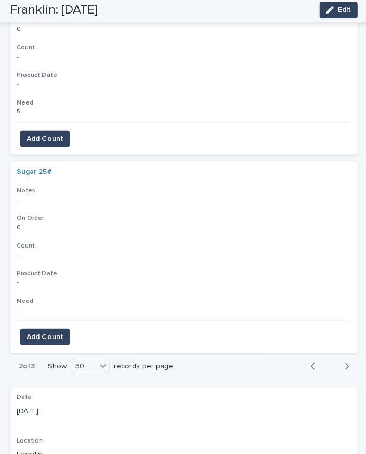
scroll to position [5750, 0]
click at [54, 333] on span "Add Count" at bounding box center [45, 338] width 36 height 10
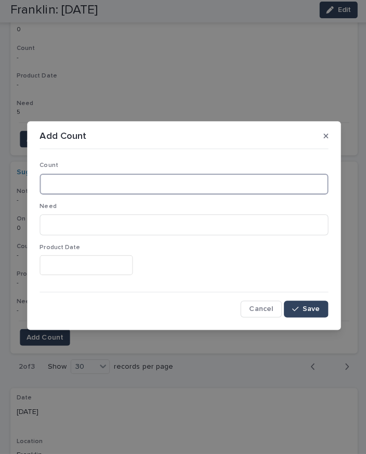
click at [132, 182] on input at bounding box center [183, 185] width 287 height 21
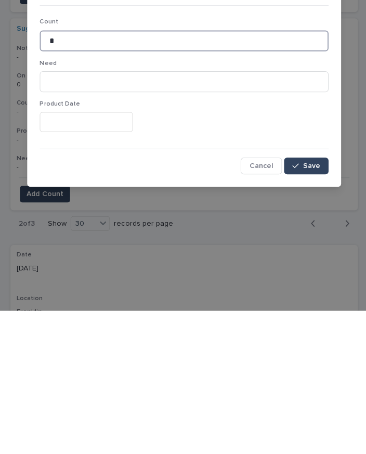
type input "*"
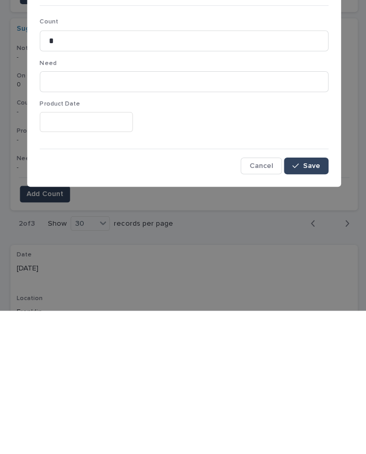
click at [317, 307] on span "Save" at bounding box center [309, 310] width 17 height 7
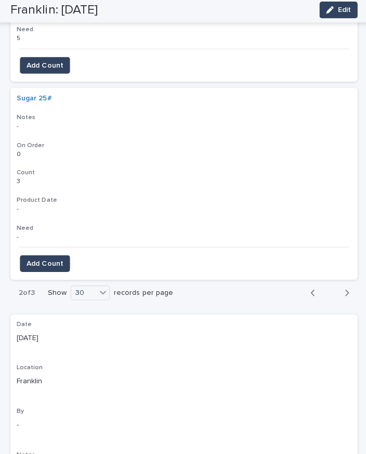
scroll to position [5825, 0]
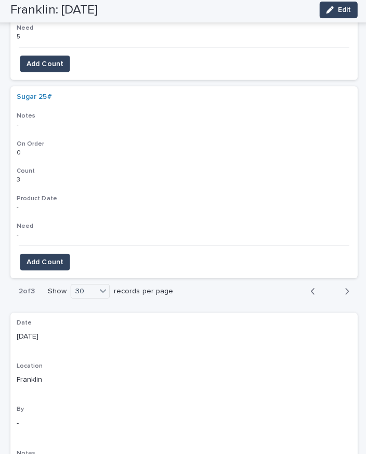
click at [338, 288] on button "Next" at bounding box center [342, 292] width 28 height 9
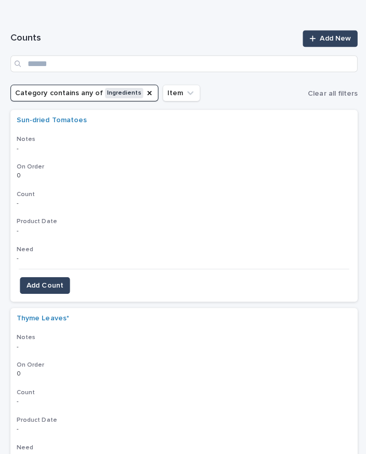
scroll to position [86, 0]
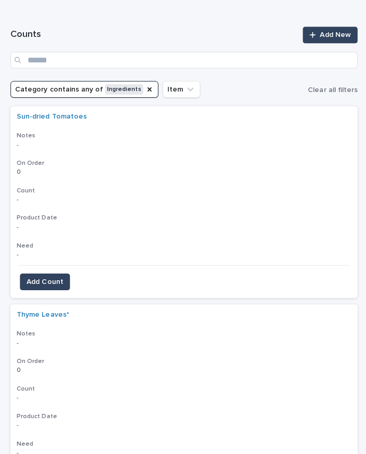
click at [57, 278] on span "Add Count" at bounding box center [45, 283] width 36 height 10
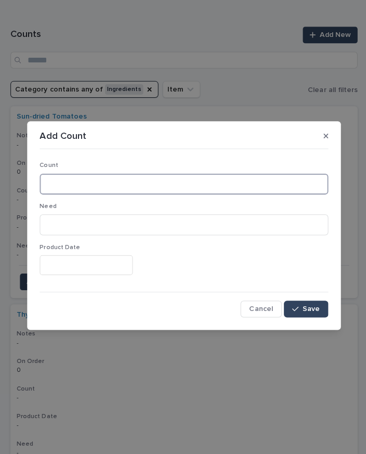
click at [123, 188] on input at bounding box center [183, 185] width 287 height 21
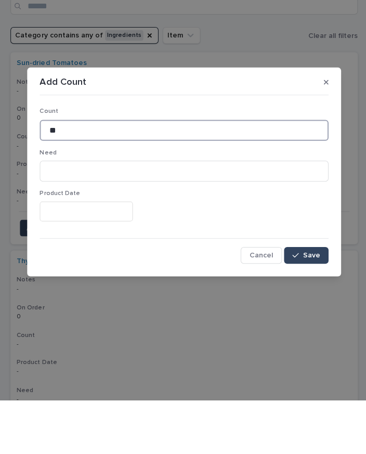
type input "**"
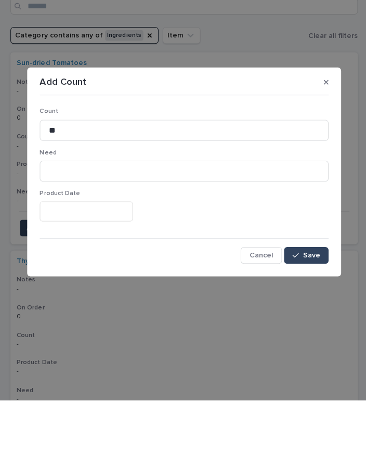
click at [313, 307] on span "Save" at bounding box center [309, 310] width 17 height 7
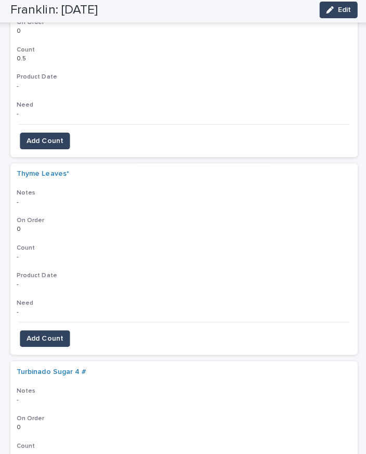
scroll to position [232, 0]
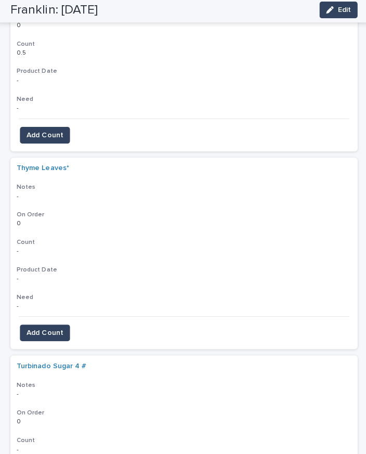
click at [54, 331] on span "Add Count" at bounding box center [45, 334] width 36 height 10
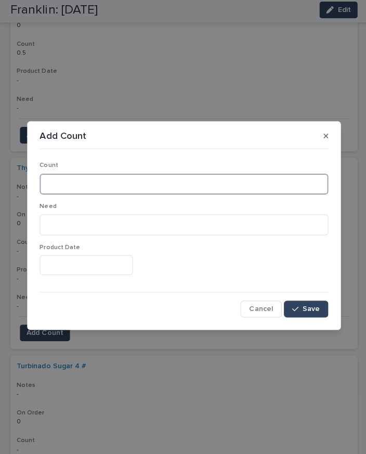
click at [244, 183] on input at bounding box center [183, 185] width 287 height 21
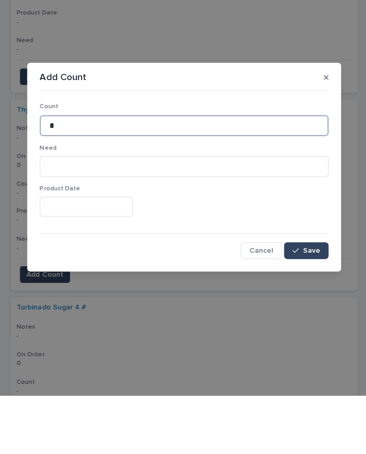
type input "*"
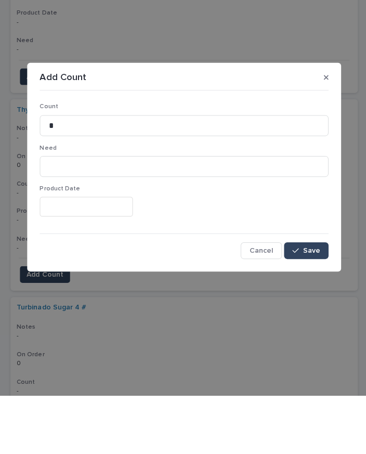
click at [318, 302] on button "Save" at bounding box center [305, 310] width 44 height 17
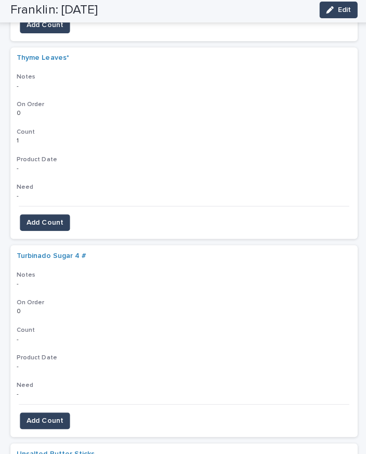
scroll to position [344, 0]
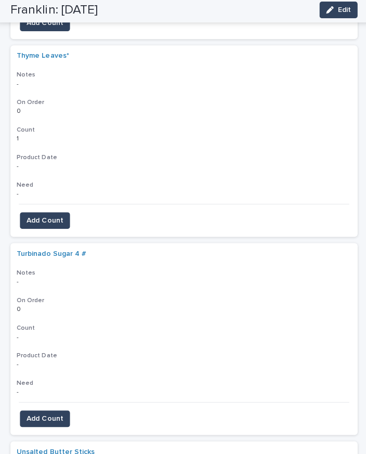
click at [56, 414] on span "Add Count" at bounding box center [45, 419] width 36 height 10
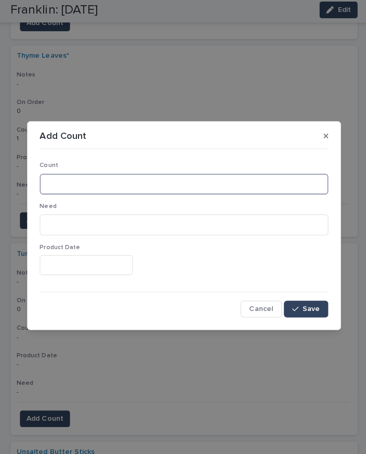
click at [104, 189] on input at bounding box center [183, 185] width 287 height 21
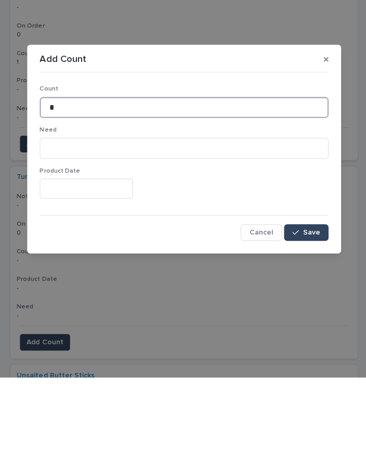
type input "*"
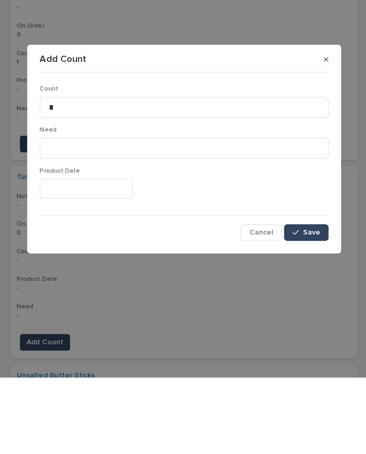
click at [313, 307] on span "Save" at bounding box center [309, 310] width 17 height 7
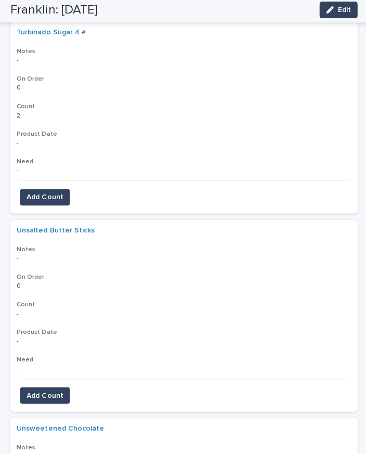
scroll to position [563, 0]
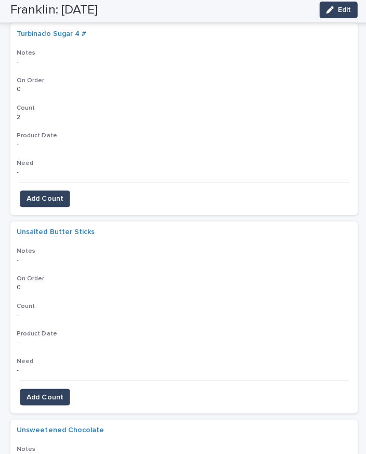
click at [55, 392] on span "Add Count" at bounding box center [45, 397] width 36 height 10
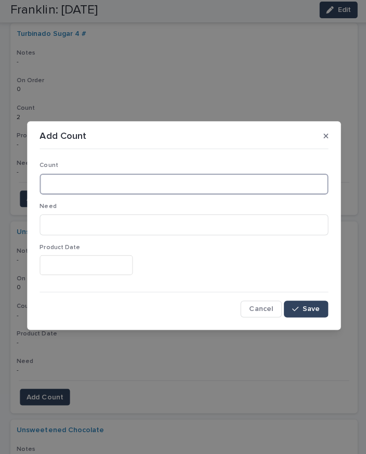
click at [129, 183] on input at bounding box center [183, 185] width 287 height 21
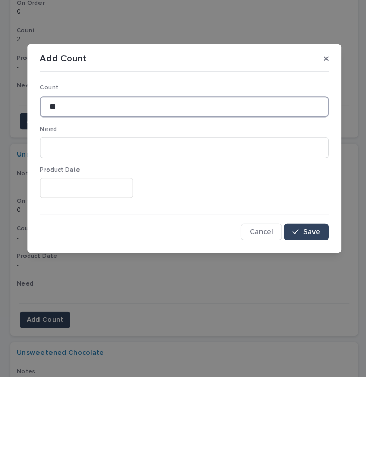
type input "**"
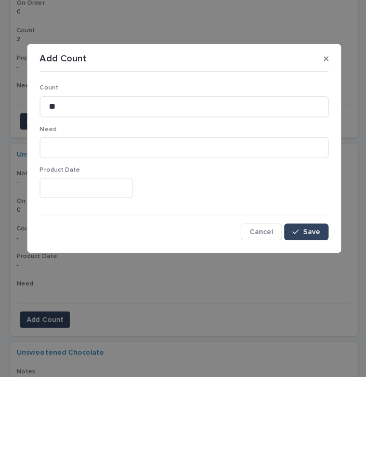
click at [316, 302] on button "Save" at bounding box center [305, 310] width 44 height 17
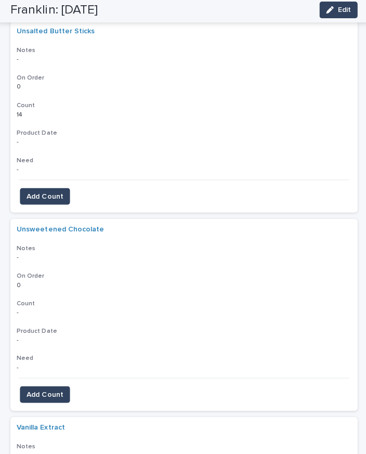
scroll to position [762, 0]
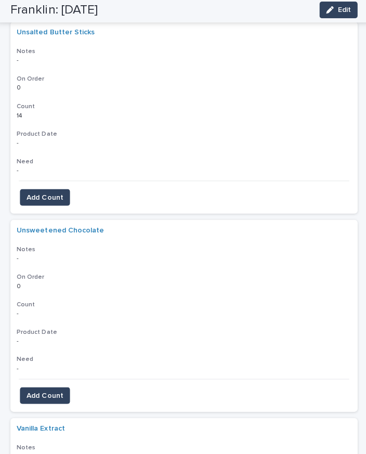
click at [54, 391] on span "Add Count" at bounding box center [45, 396] width 36 height 10
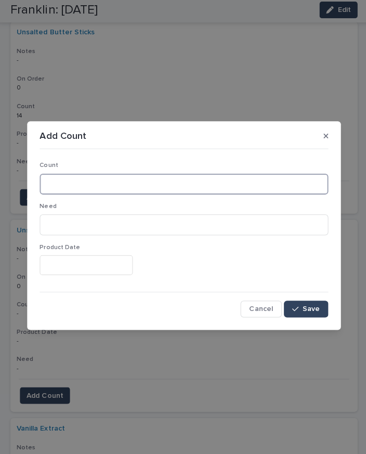
click at [130, 183] on input at bounding box center [183, 185] width 287 height 21
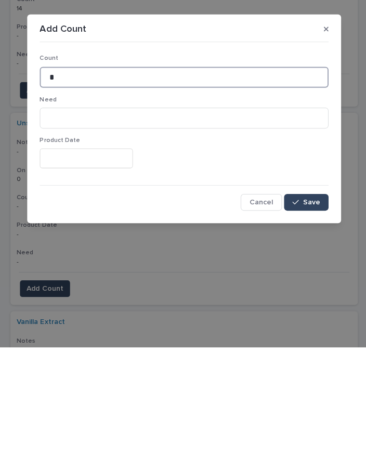
type input "*"
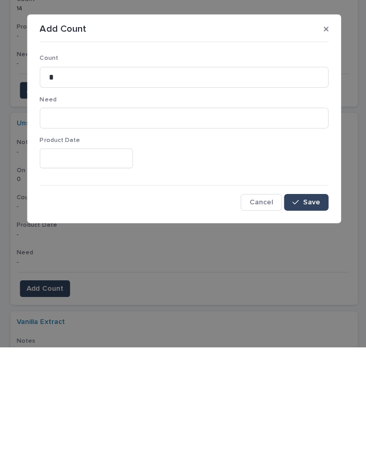
click at [321, 302] on button "Save" at bounding box center [305, 310] width 44 height 17
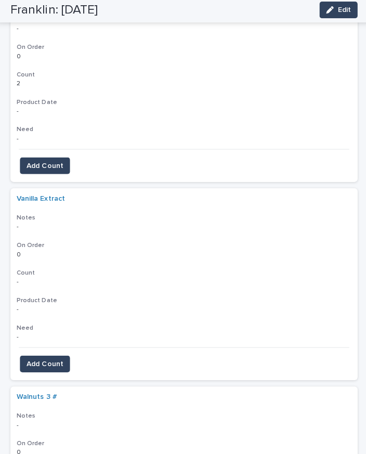
scroll to position [989, 0]
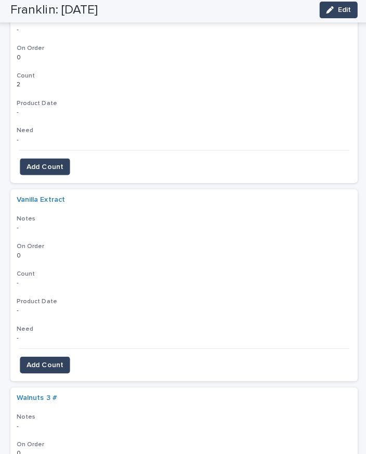
click at [55, 361] on span "Add Count" at bounding box center [45, 366] width 36 height 10
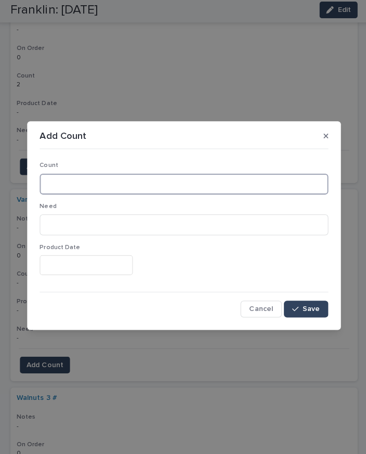
click at [87, 185] on input at bounding box center [183, 185] width 287 height 21
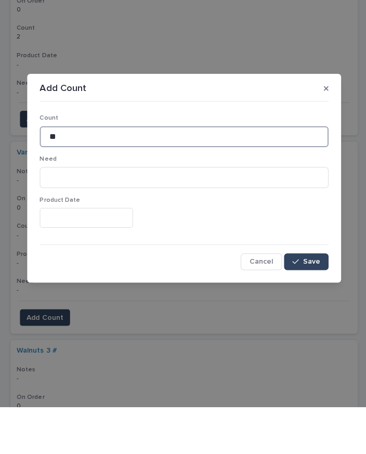
type input "**"
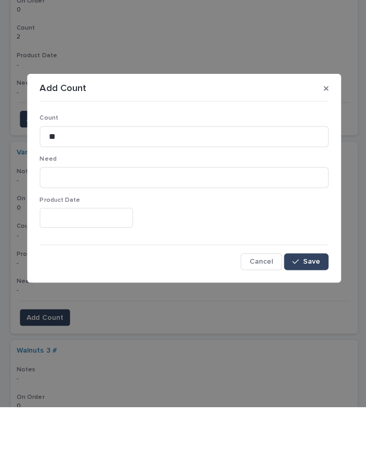
click at [314, 307] on span "Save" at bounding box center [309, 310] width 17 height 7
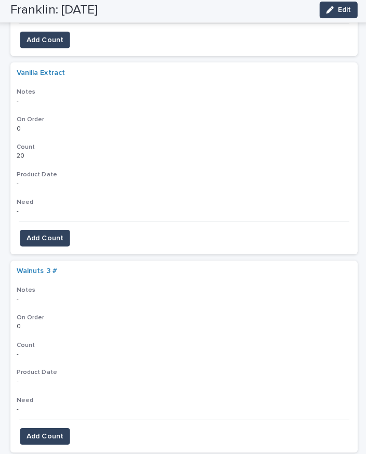
scroll to position [1117, 0]
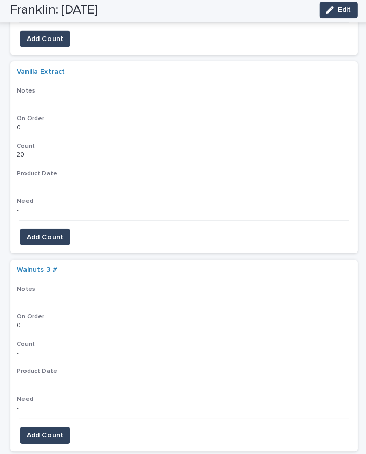
click at [43, 267] on link "Walnuts 3 #" at bounding box center [37, 271] width 40 height 9
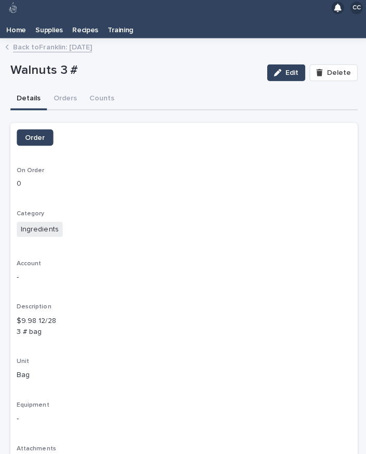
click at [278, 73] on icon "button" at bounding box center [276, 74] width 7 height 7
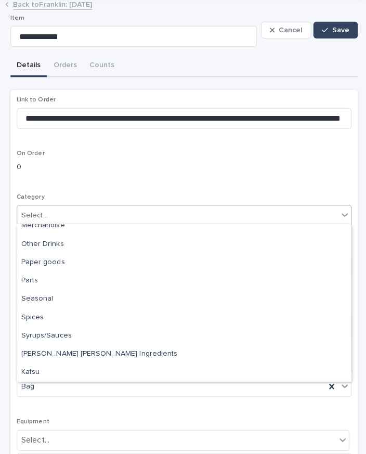
scroll to position [117, 0]
click at [44, 297] on div "Seasonal" at bounding box center [183, 300] width 332 height 18
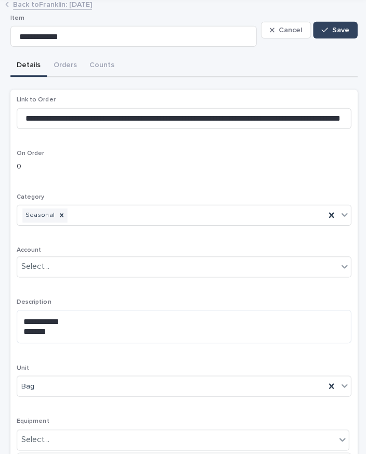
click at [344, 31] on span "Save" at bounding box center [339, 32] width 17 height 7
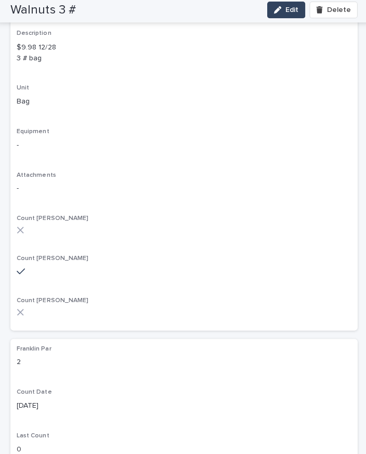
scroll to position [282, 0]
